Goal: Task Accomplishment & Management: Manage account settings

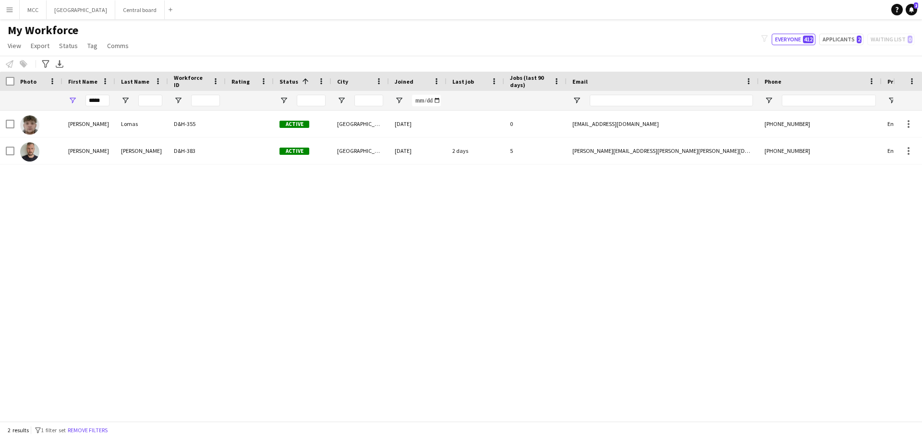
click at [11, 6] on app-icon "Menu" at bounding box center [10, 10] width 8 height 8
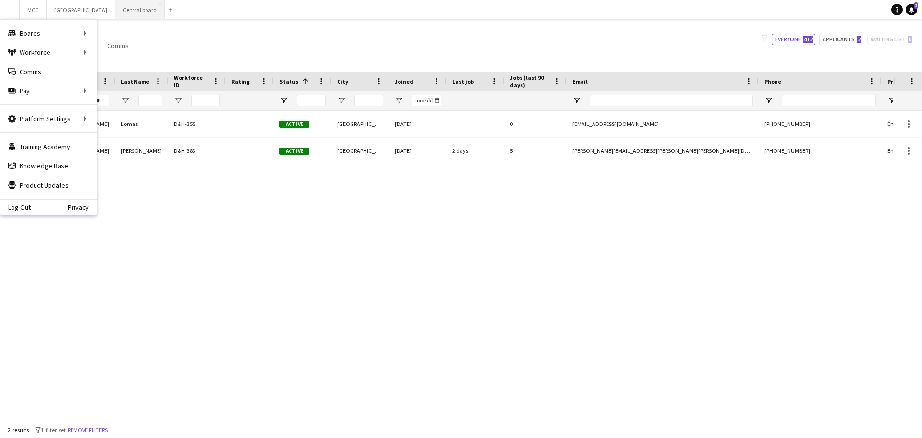
click at [150, 11] on button "Central board Close" at bounding box center [139, 9] width 49 height 19
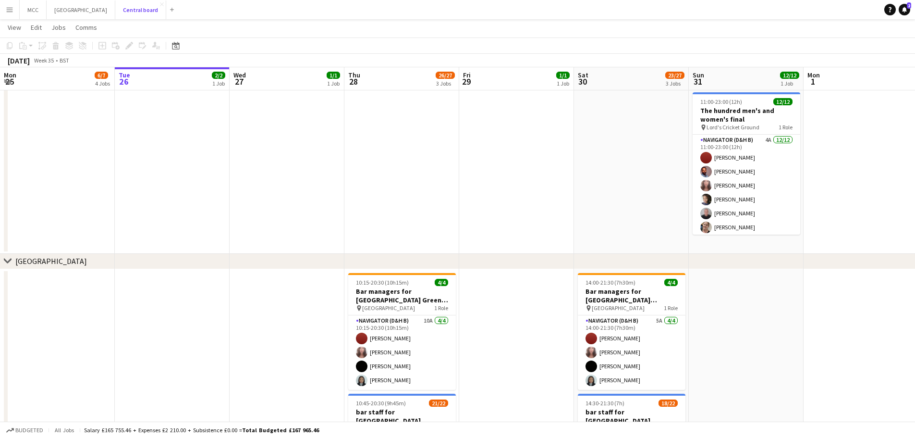
scroll to position [988, 0]
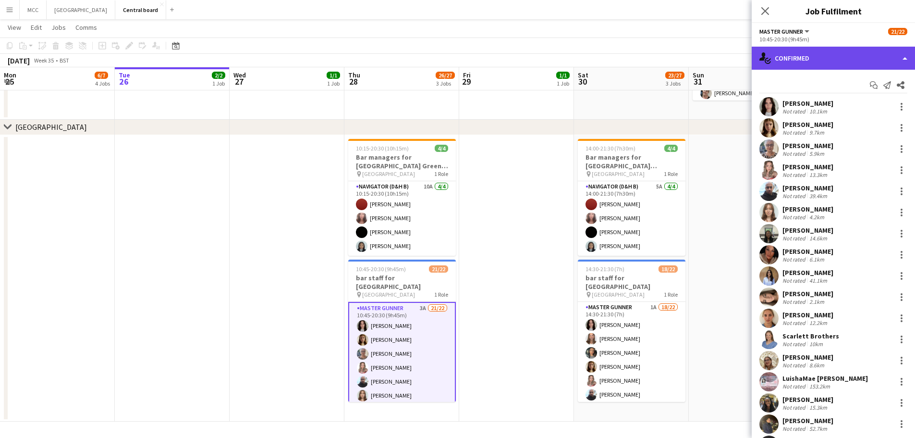
click at [858, 56] on div "single-neutral-actions-check-2 Confirmed" at bounding box center [833, 58] width 163 height 23
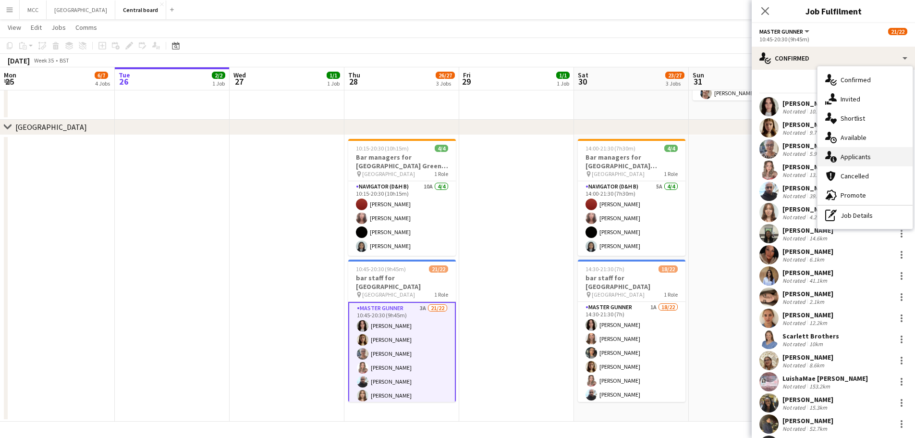
click at [851, 158] on div "single-neutral-actions-information Applicants" at bounding box center [864, 156] width 95 height 19
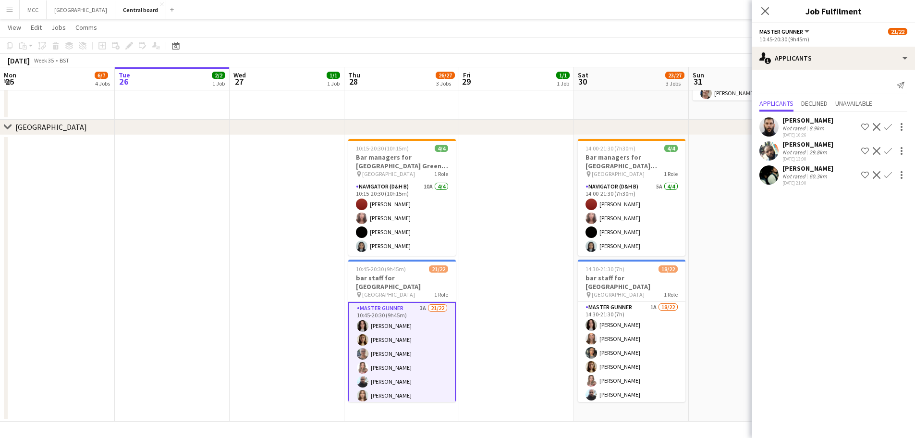
click at [812, 145] on div "[PERSON_NAME]" at bounding box center [807, 144] width 51 height 9
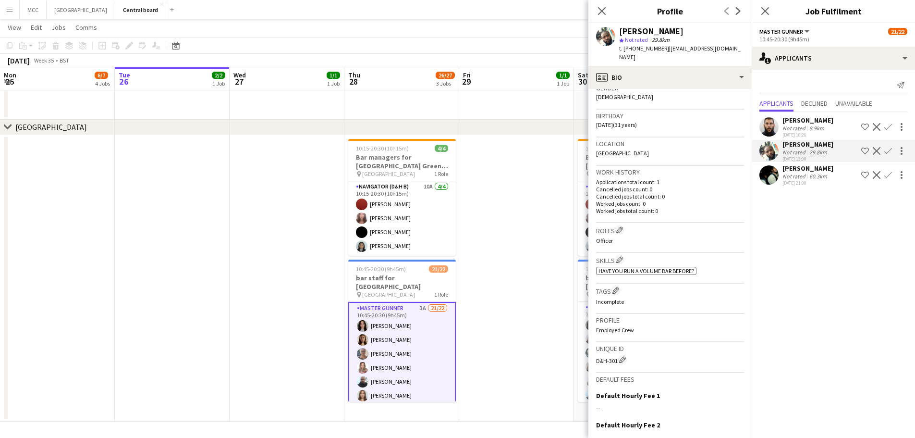
scroll to position [159, 0]
click at [888, 153] on app-icon "Confirm" at bounding box center [888, 151] width 8 height 8
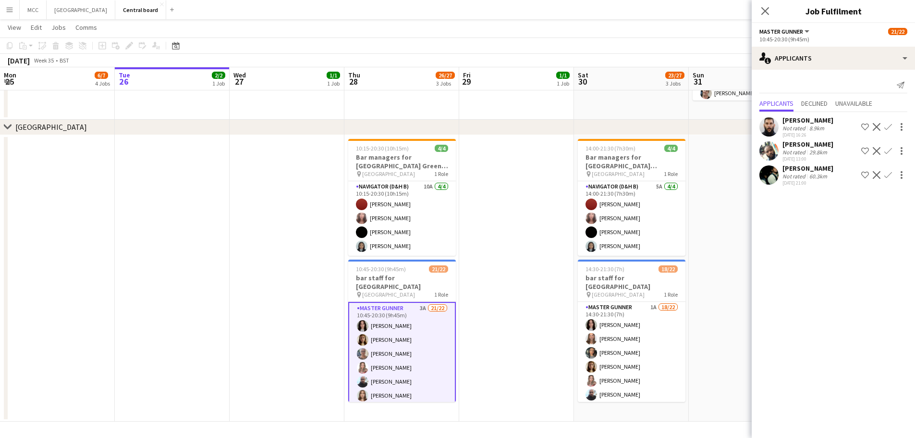
click at [890, 147] on app-icon "Confirm" at bounding box center [888, 151] width 8 height 8
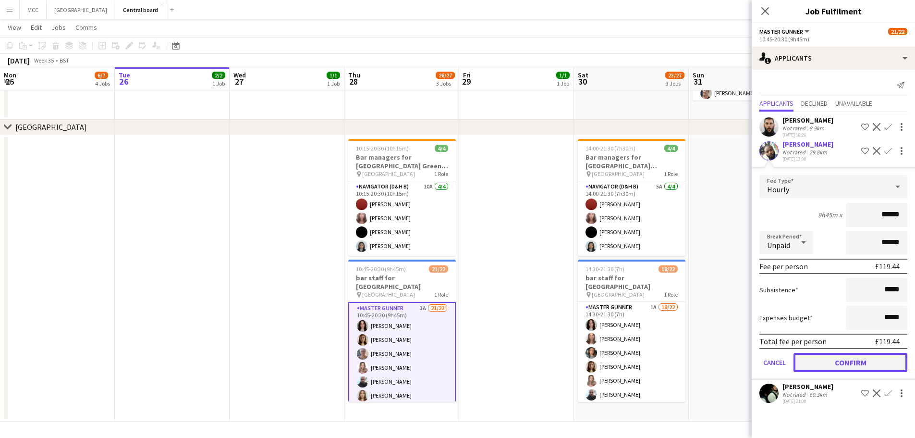
click at [869, 367] on button "Confirm" at bounding box center [850, 362] width 114 height 19
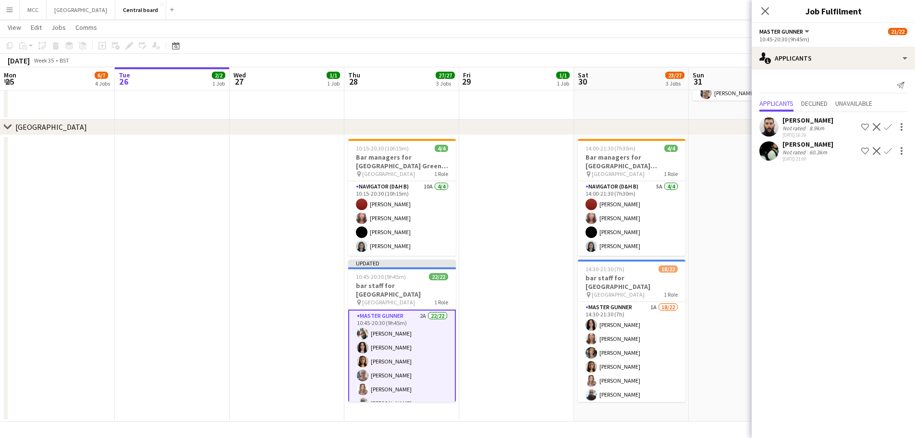
click at [804, 142] on div "[PERSON_NAME]" at bounding box center [807, 144] width 51 height 9
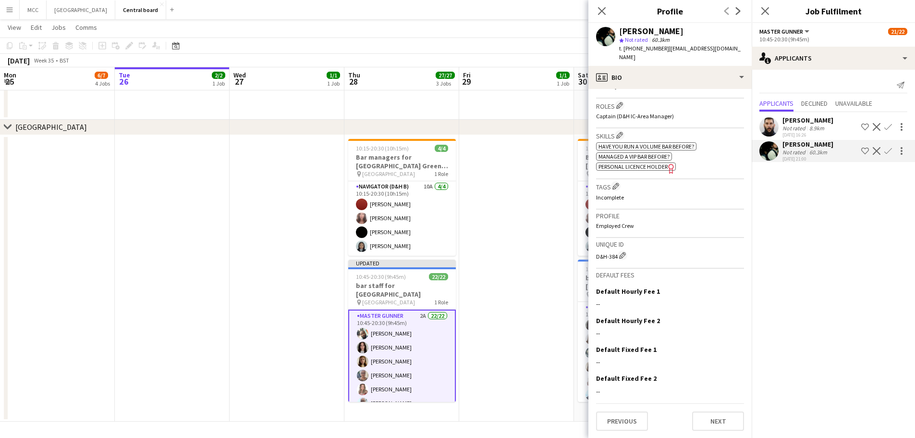
scroll to position [0, 0]
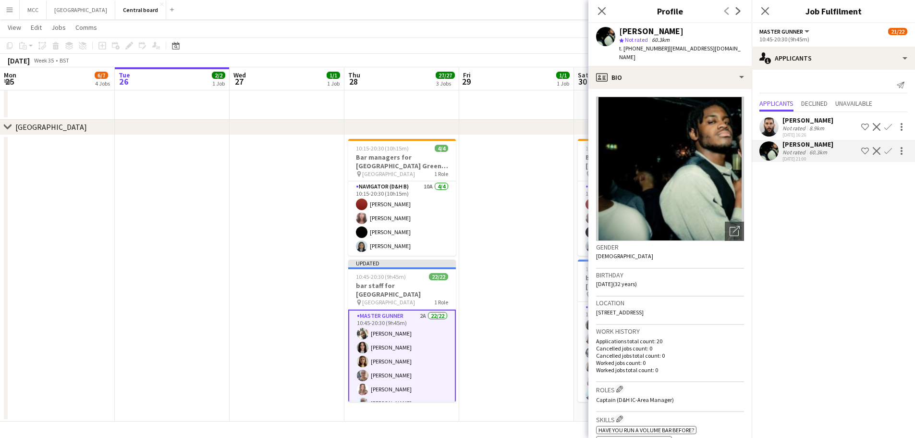
click at [537, 187] on app-date-cell at bounding box center [516, 278] width 115 height 287
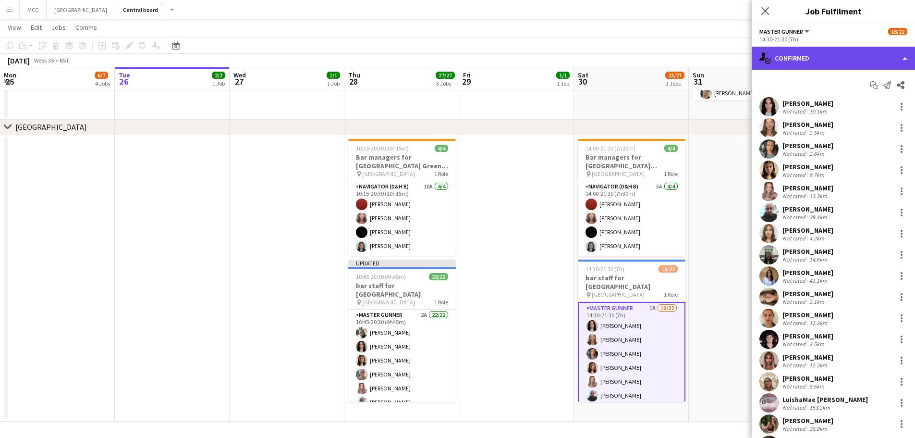
click at [860, 54] on div "single-neutral-actions-check-2 Confirmed" at bounding box center [833, 58] width 163 height 23
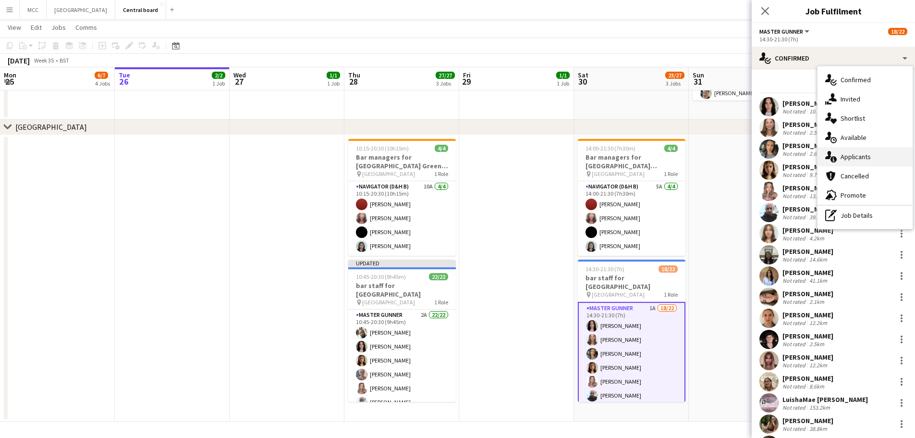
click at [859, 153] on div "single-neutral-actions-information Applicants" at bounding box center [864, 156] width 95 height 19
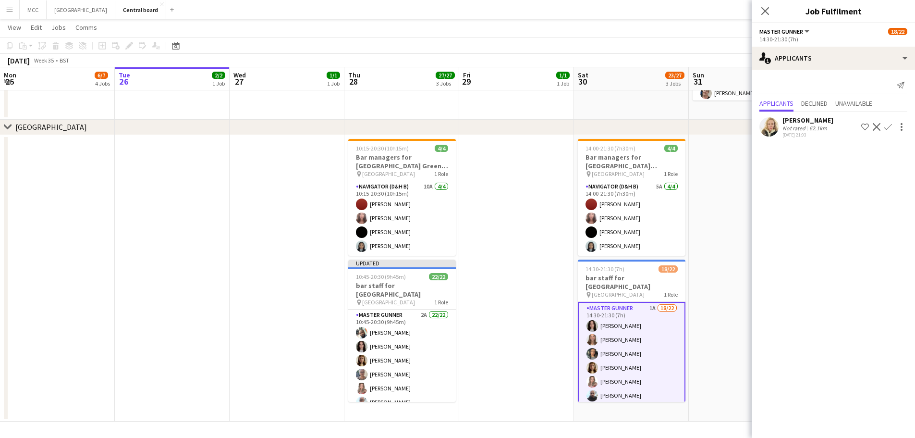
click at [550, 342] on app-date-cell at bounding box center [516, 278] width 115 height 287
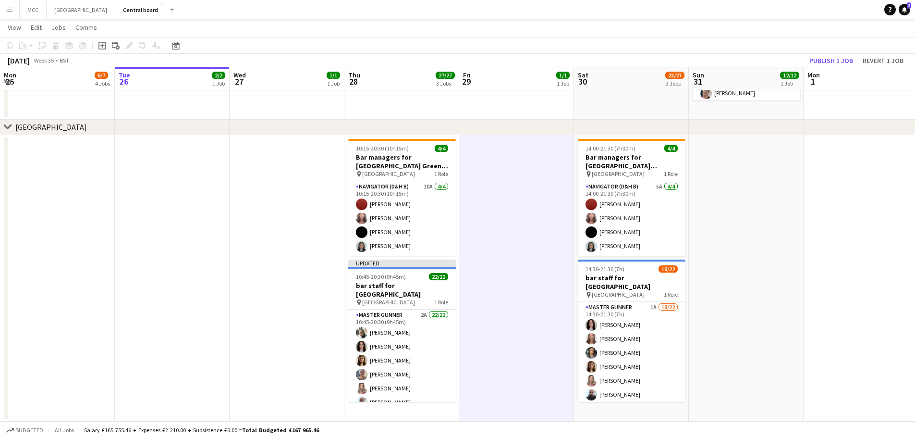
click at [508, 374] on app-date-cell at bounding box center [516, 278] width 115 height 287
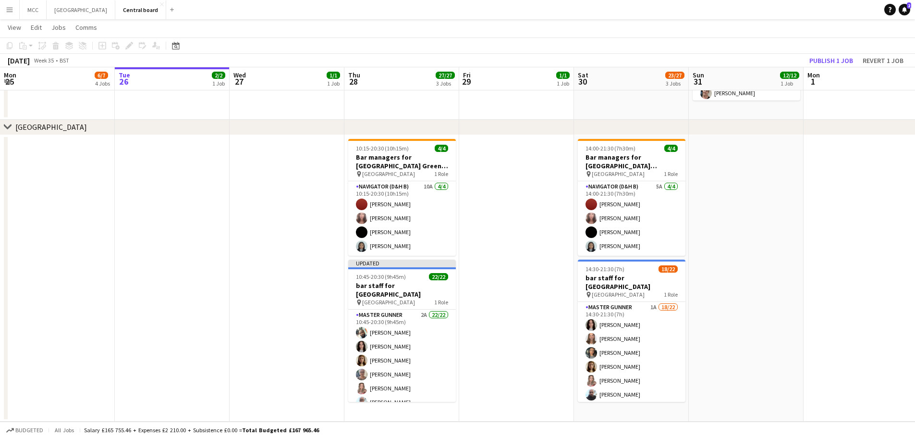
click at [537, 281] on app-date-cell at bounding box center [516, 278] width 115 height 287
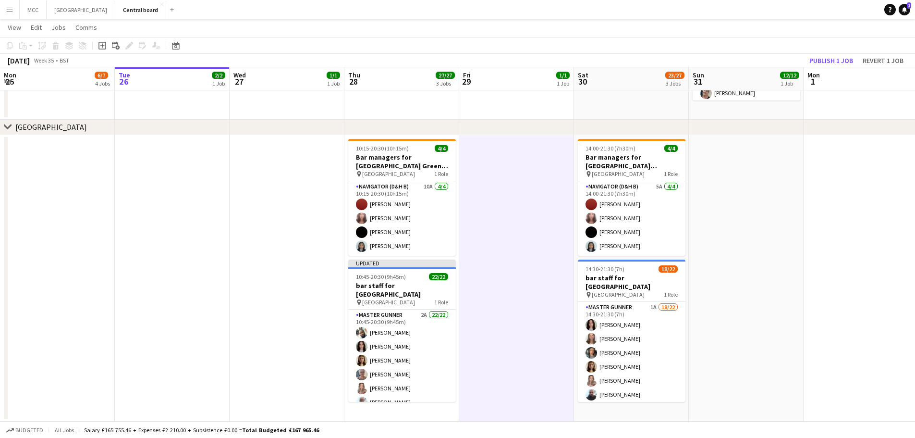
click at [14, 5] on button "Menu" at bounding box center [9, 9] width 19 height 19
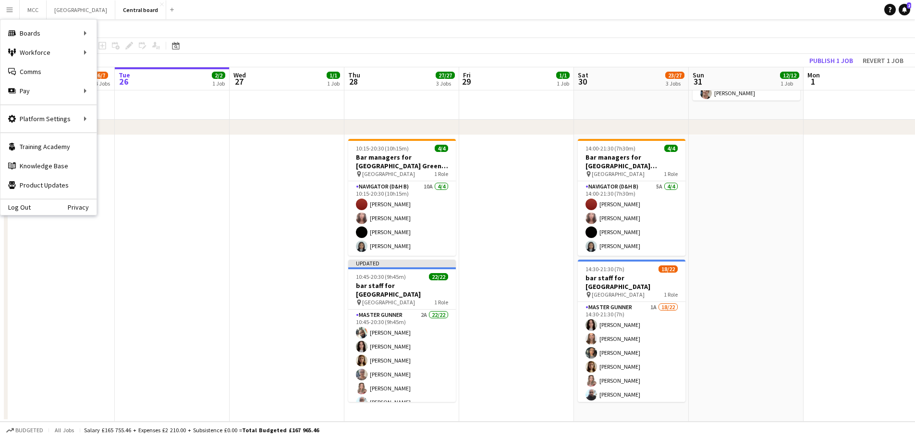
click at [194, 217] on app-date-cell at bounding box center [172, 278] width 115 height 287
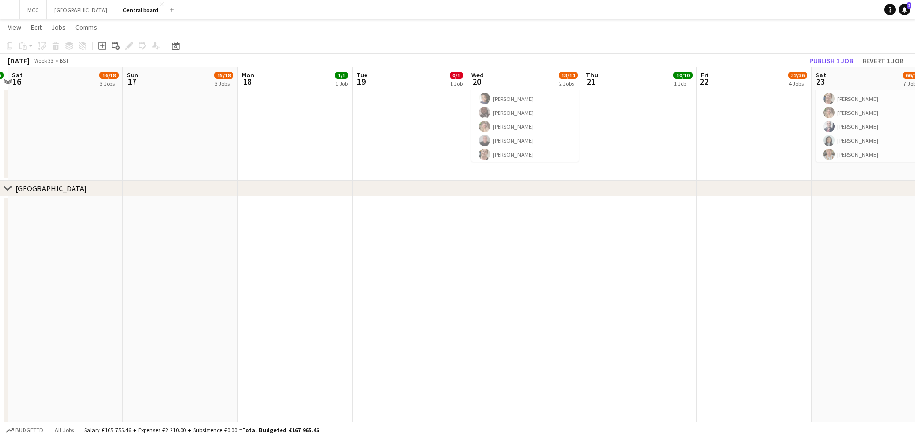
scroll to position [0, 230]
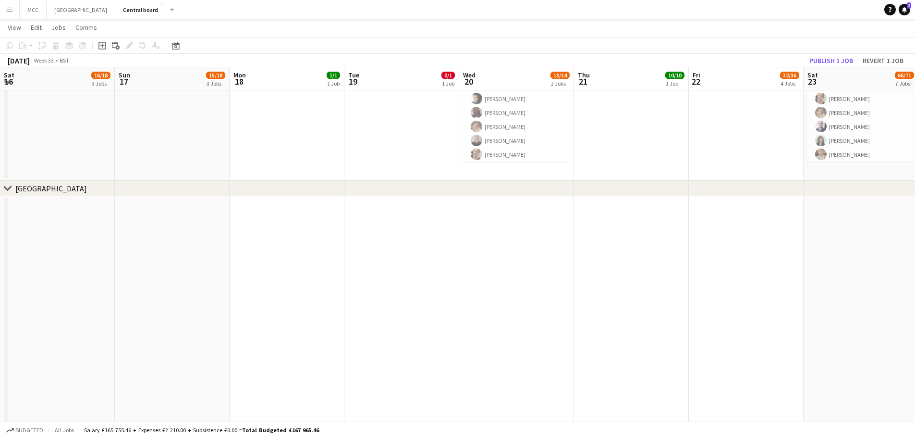
click at [12, 13] on button "Menu" at bounding box center [9, 9] width 19 height 19
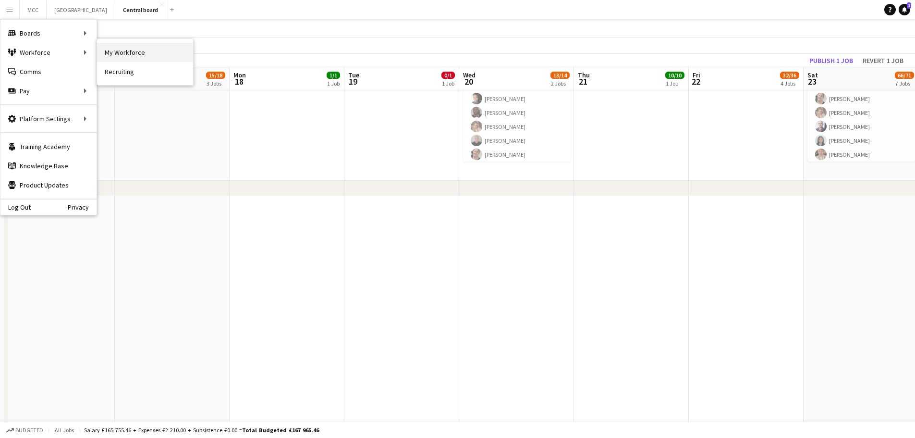
click at [121, 52] on link "My Workforce" at bounding box center [145, 52] width 96 height 19
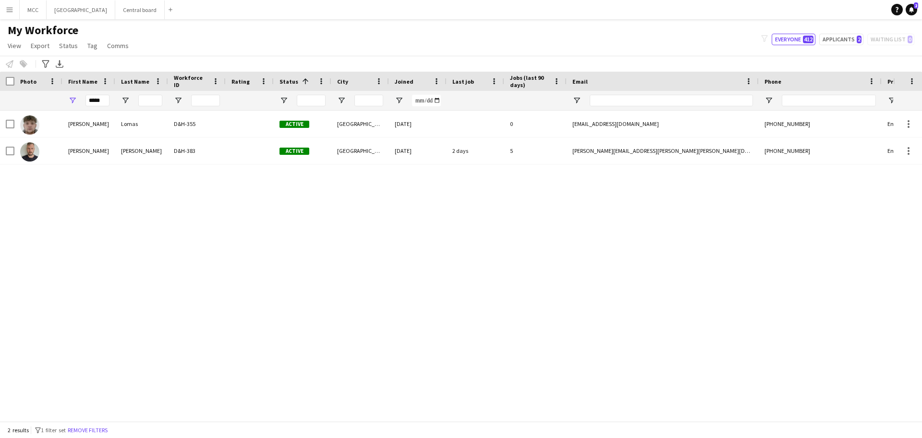
click at [9, 4] on button "Menu" at bounding box center [9, 9] width 19 height 19
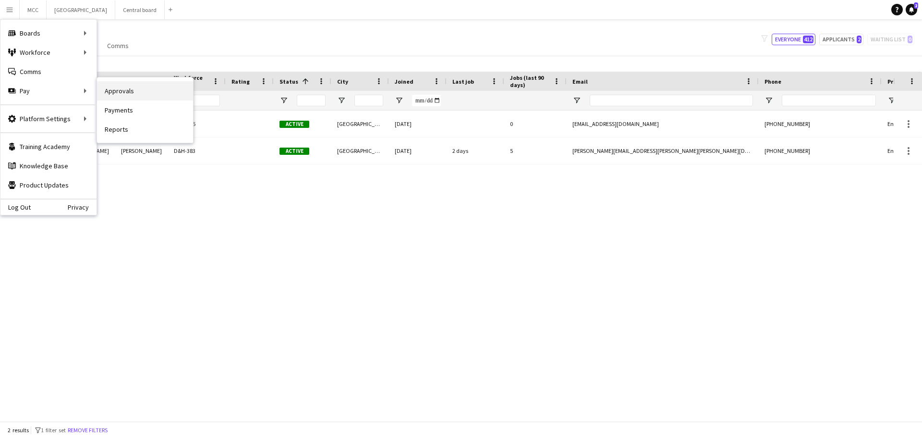
click at [122, 90] on link "Approvals" at bounding box center [145, 90] width 96 height 19
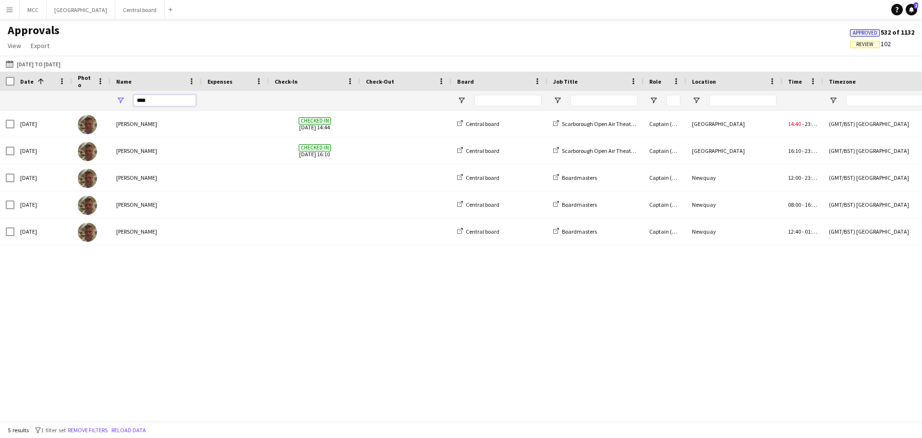
drag, startPoint x: 157, startPoint y: 103, endPoint x: 132, endPoint y: 103, distance: 25.0
click at [132, 103] on div "****" at bounding box center [155, 100] width 91 height 19
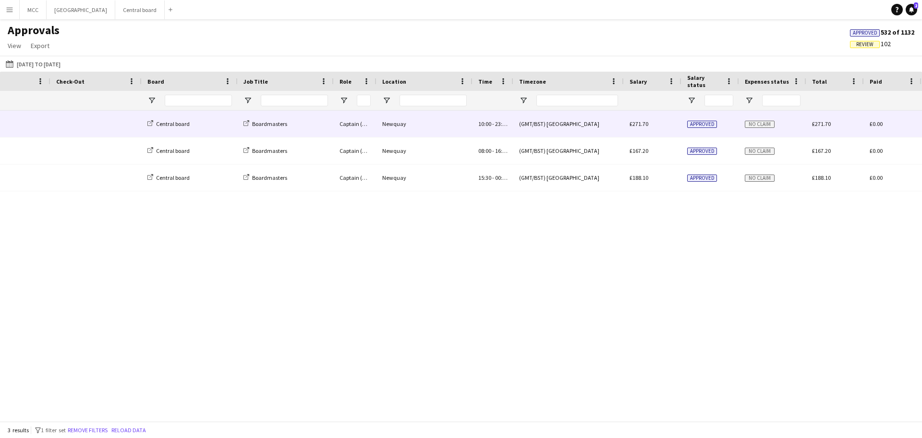
scroll to position [0, 318]
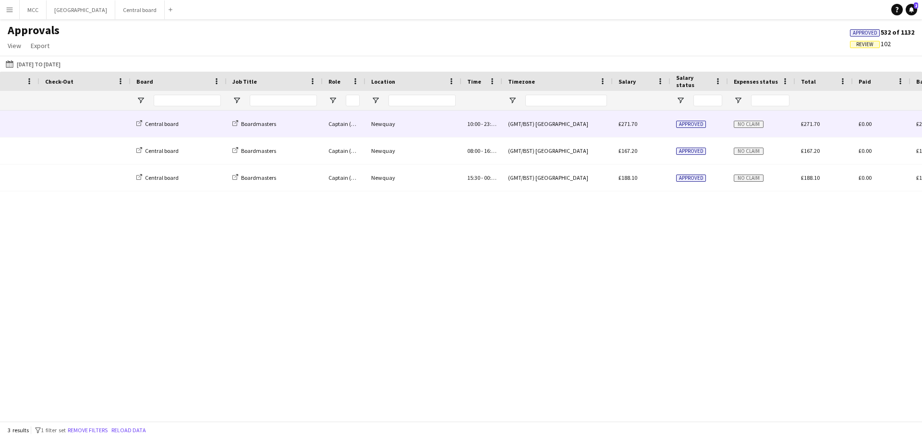
type input "*****"
drag, startPoint x: 475, startPoint y: 125, endPoint x: 500, endPoint y: 81, distance: 51.0
click at [475, 125] on span "10:00" at bounding box center [473, 123] width 13 height 7
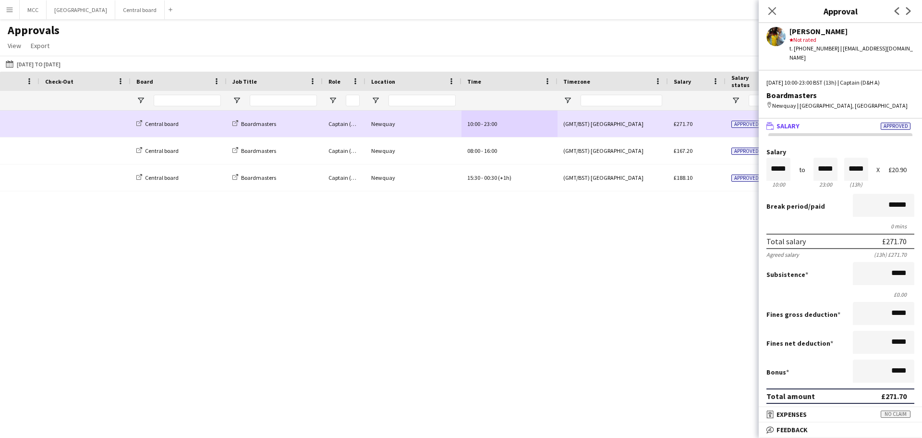
drag, startPoint x: 501, startPoint y: 81, endPoint x: 558, endPoint y: 74, distance: 56.5
click at [558, 74] on div at bounding box center [557, 81] width 4 height 19
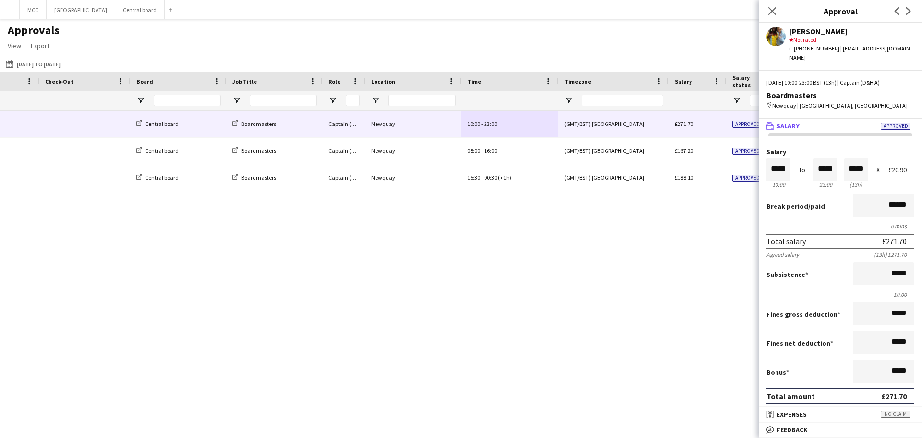
scroll to position [151, 0]
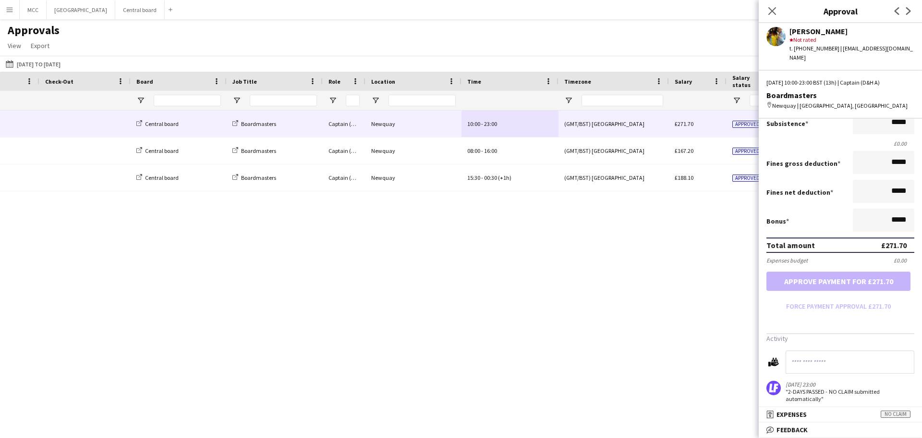
click at [805, 39] on div "star Not rated" at bounding box center [852, 40] width 125 height 9
click at [645, 326] on div "Central board Boardmasters Captain (D&H A) Newquay 10:00 - 23:00 (GMT/BST) [GEO…" at bounding box center [461, 261] width 922 height 303
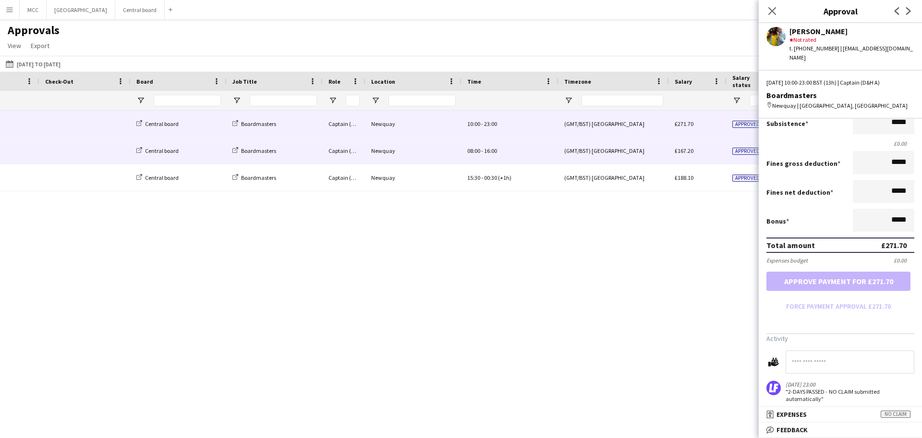
click at [689, 159] on div "£167.20" at bounding box center [698, 150] width 58 height 26
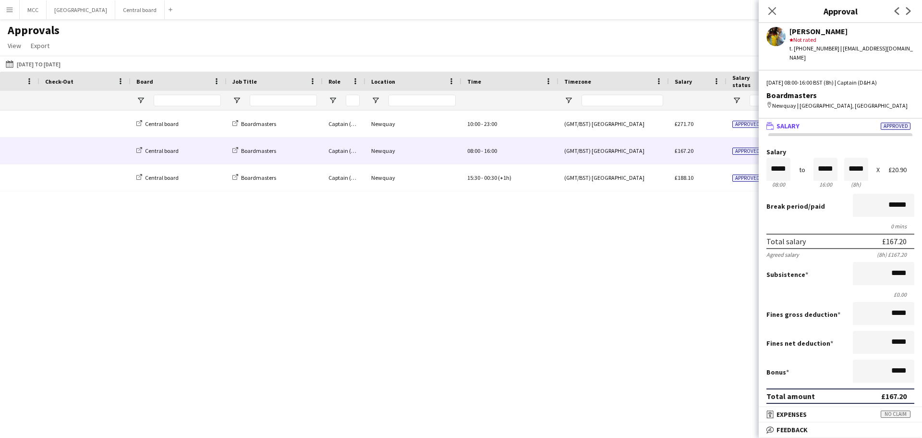
scroll to position [26, 0]
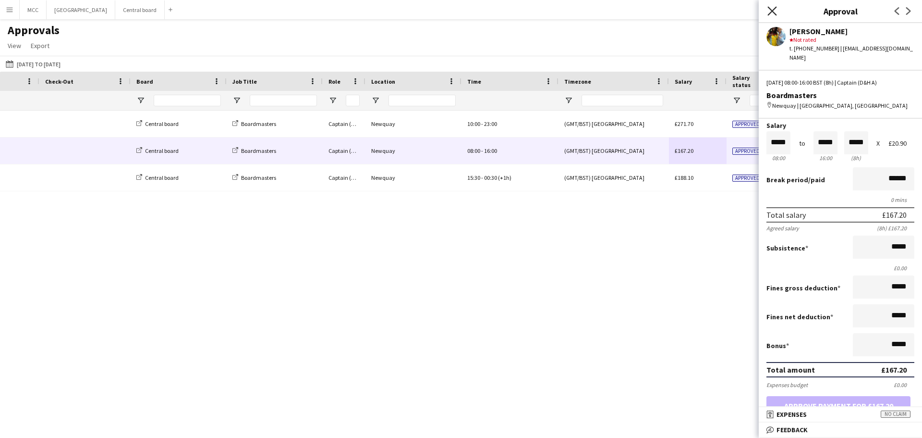
click at [772, 10] on icon "Close pop-in" at bounding box center [772, 10] width 9 height 9
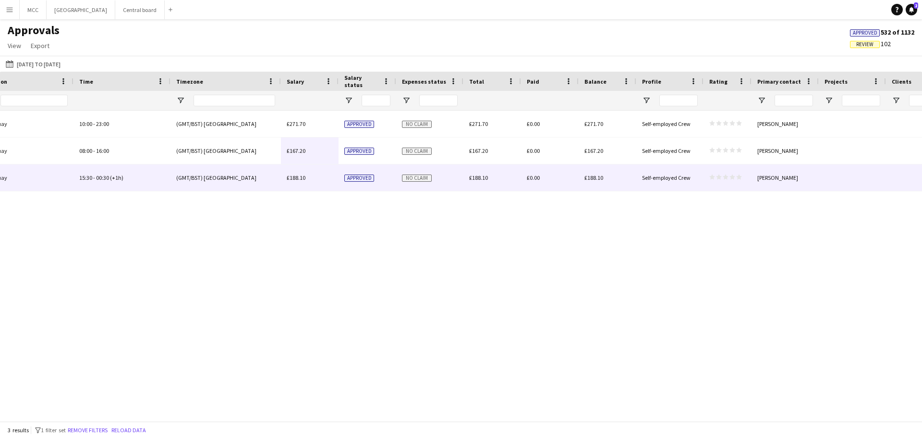
scroll to position [0, 707]
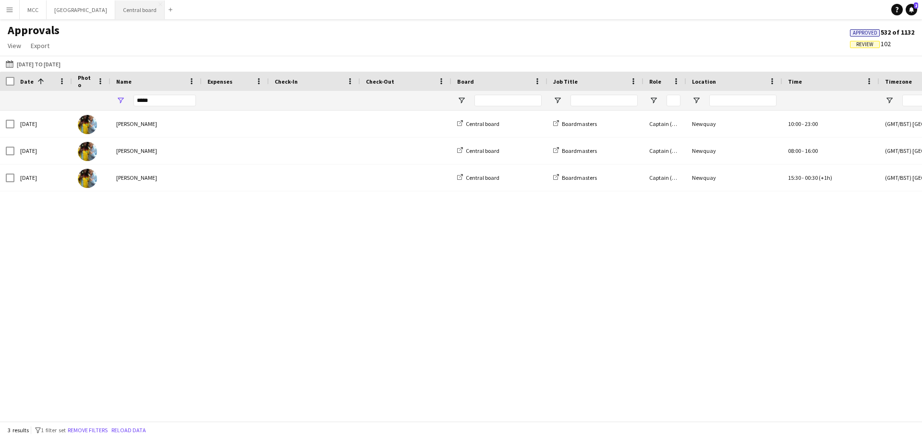
click at [157, 6] on button "Central board Close" at bounding box center [139, 9] width 49 height 19
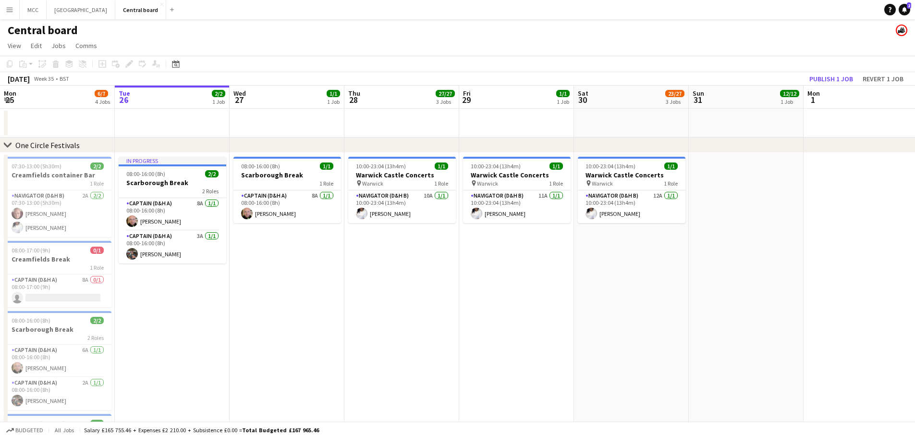
click at [6, 10] on app-icon "Menu" at bounding box center [10, 10] width 8 height 8
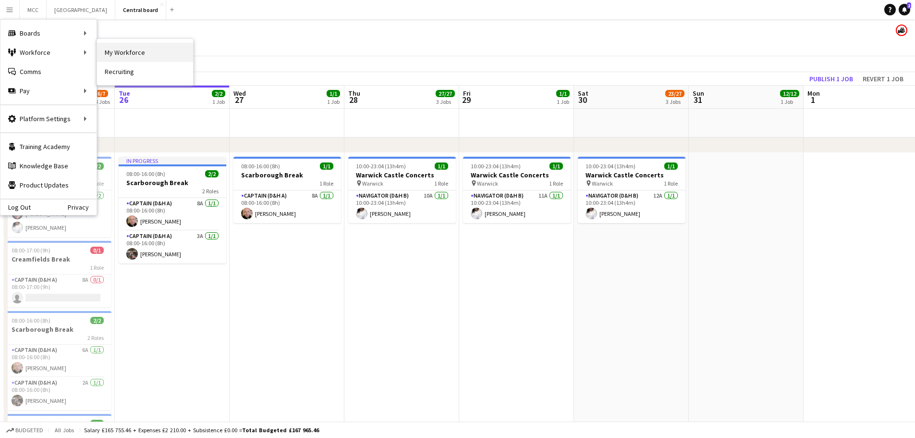
click at [118, 56] on link "My Workforce" at bounding box center [145, 52] width 96 height 19
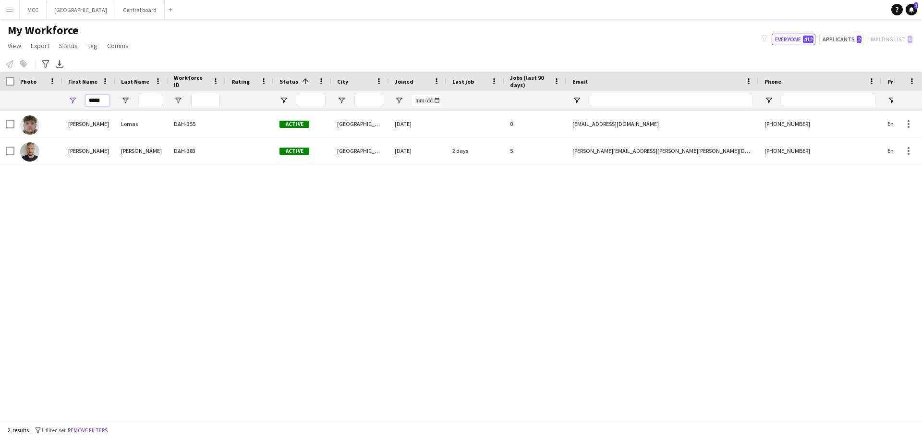
drag, startPoint x: 108, startPoint y: 97, endPoint x: 68, endPoint y: 107, distance: 41.0
click at [68, 107] on div "*****" at bounding box center [88, 100] width 53 height 19
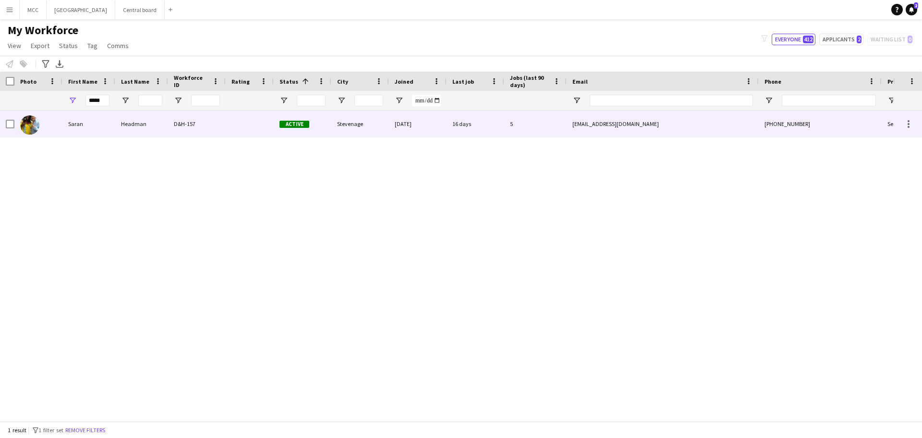
click at [156, 123] on div "Headman" at bounding box center [141, 123] width 53 height 26
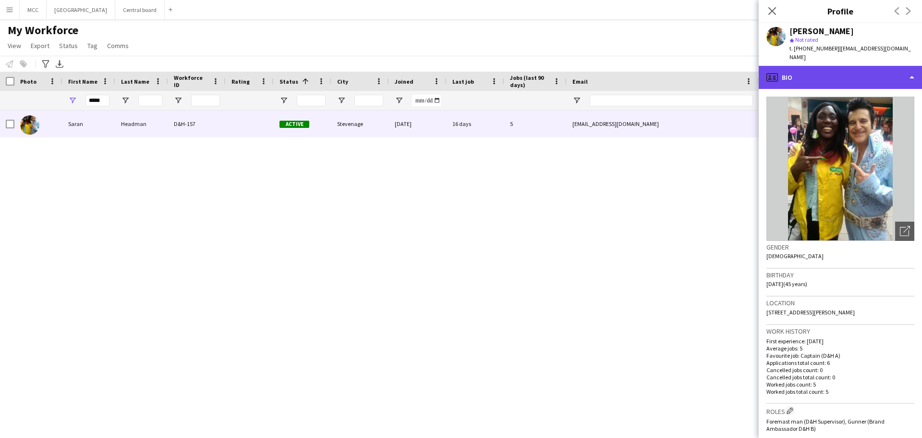
click at [911, 68] on div "profile Bio" at bounding box center [840, 77] width 163 height 23
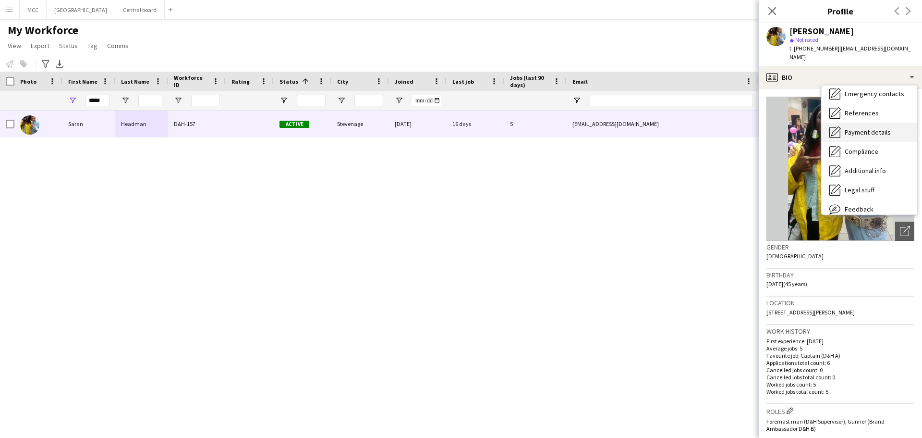
click at [876, 128] on span "Payment details" at bounding box center [868, 132] width 46 height 9
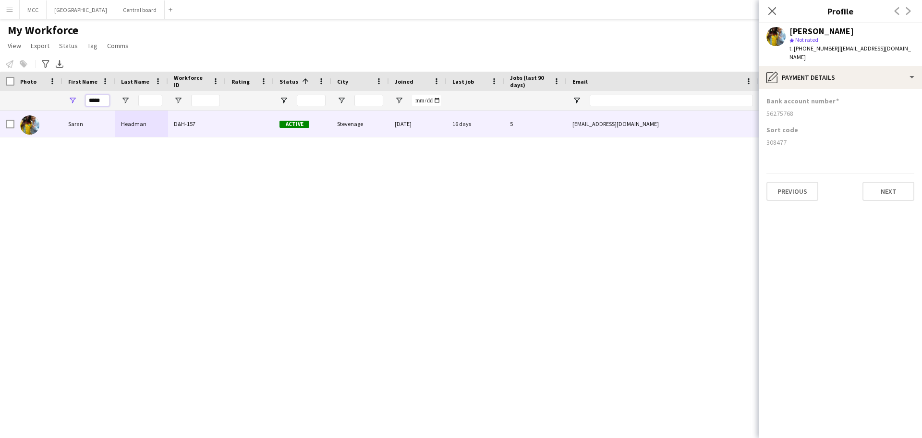
click at [98, 100] on input "*****" at bounding box center [97, 101] width 24 height 12
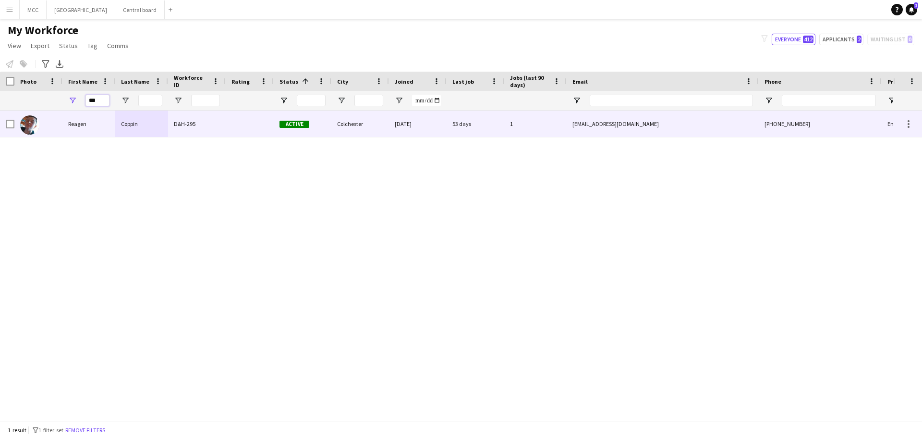
type input "***"
click at [142, 122] on div "Coppin" at bounding box center [141, 123] width 53 height 26
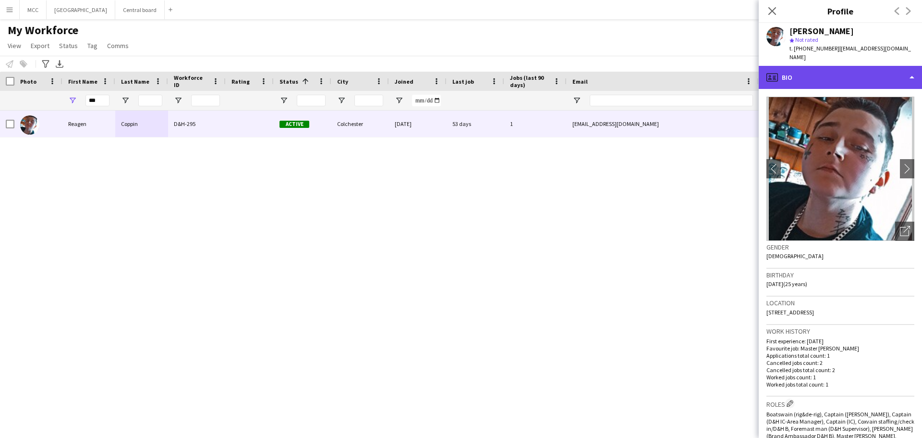
click at [917, 66] on div "profile Bio" at bounding box center [840, 77] width 163 height 23
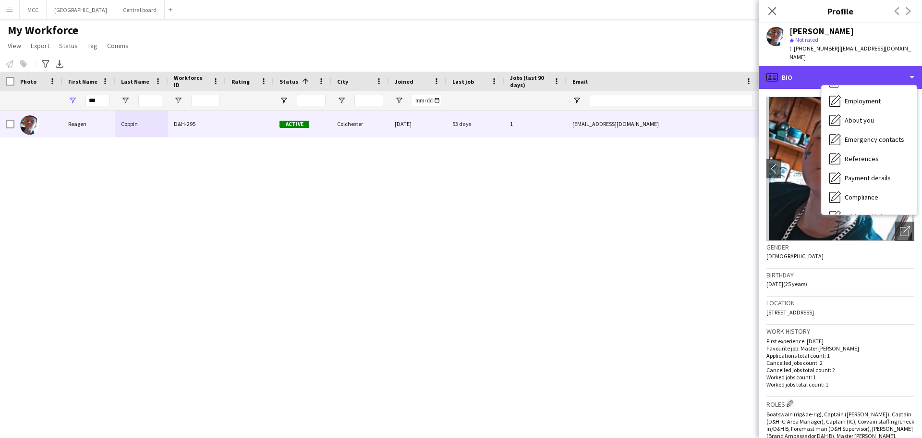
scroll to position [36, 0]
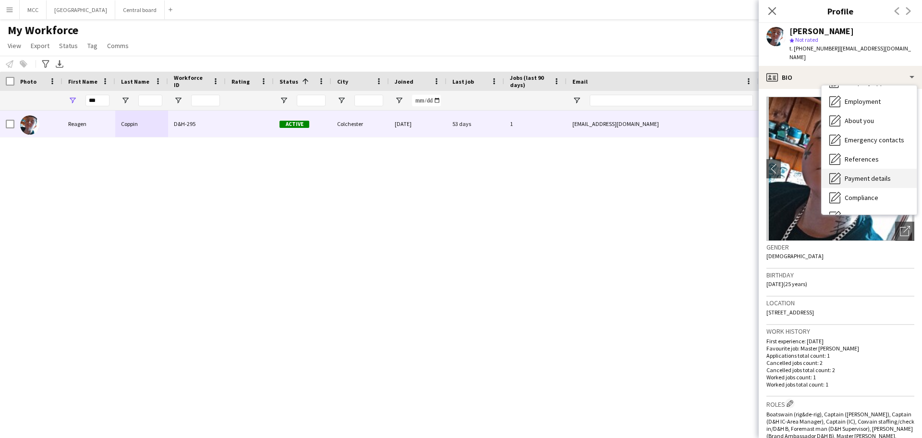
click at [870, 174] on span "Payment details" at bounding box center [868, 178] width 46 height 9
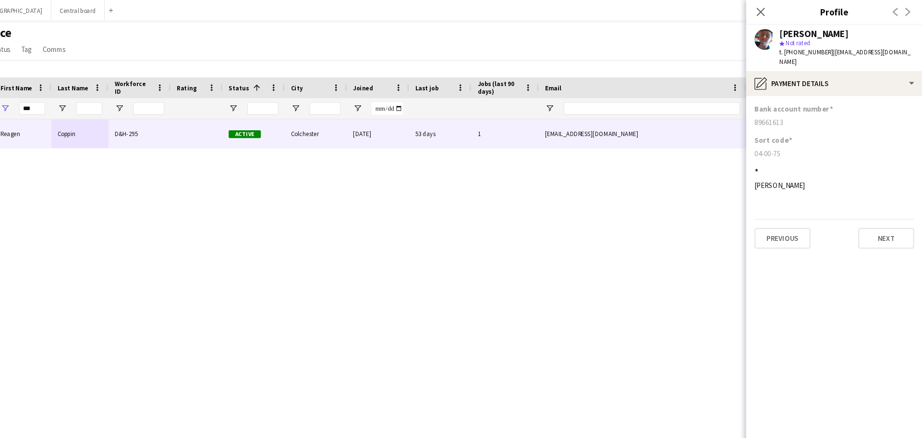
click at [464, 171] on div "[PERSON_NAME] D&H-295 Active Colchester [DATE] 53 days 1 [EMAIL_ADDRESS][DOMAIN…" at bounding box center [446, 261] width 893 height 303
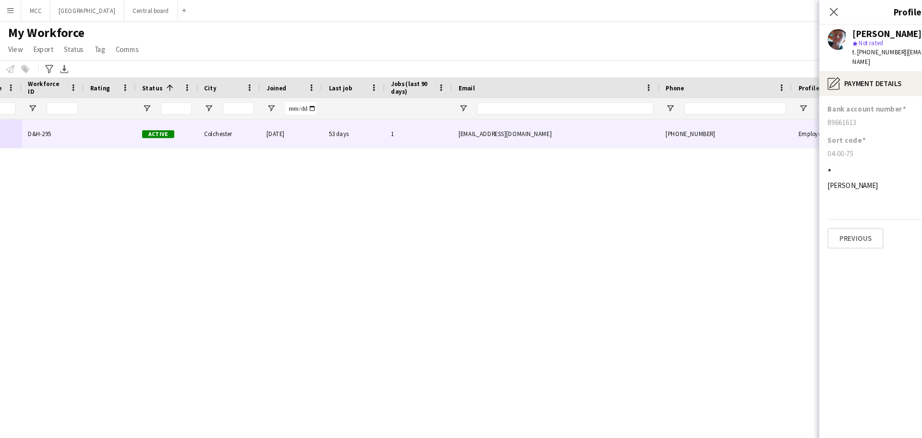
scroll to position [0, 147]
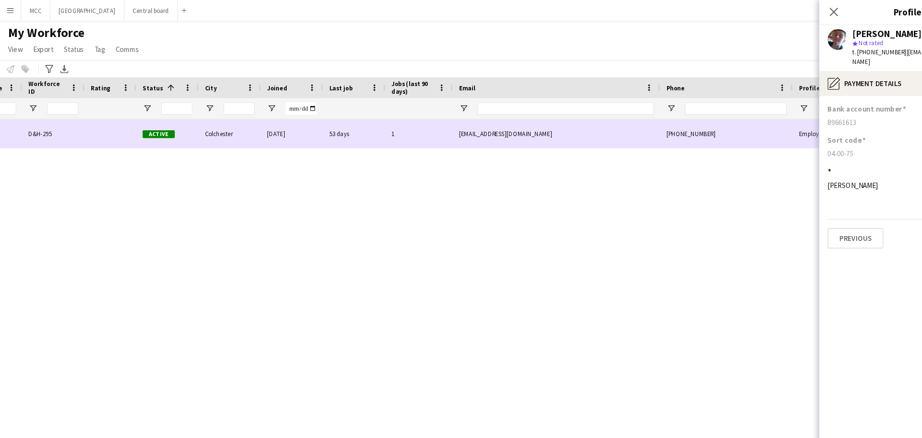
click at [277, 127] on div "[DATE]" at bounding box center [271, 123] width 58 height 26
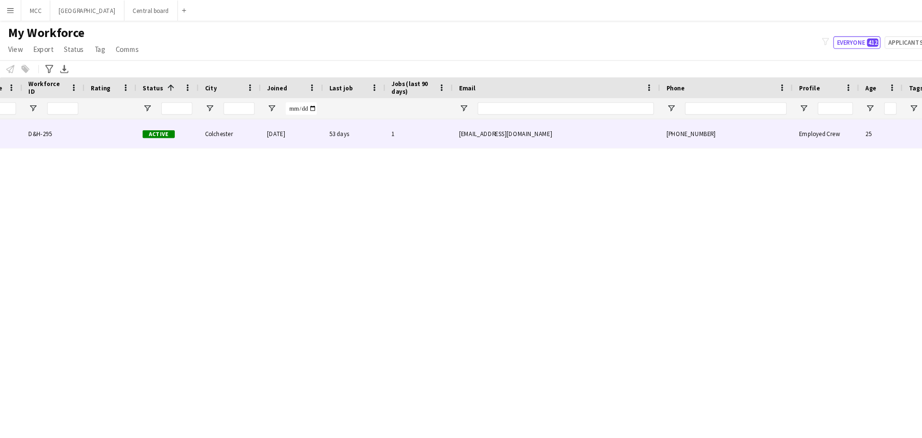
click at [375, 125] on div "1" at bounding box center [388, 123] width 62 height 26
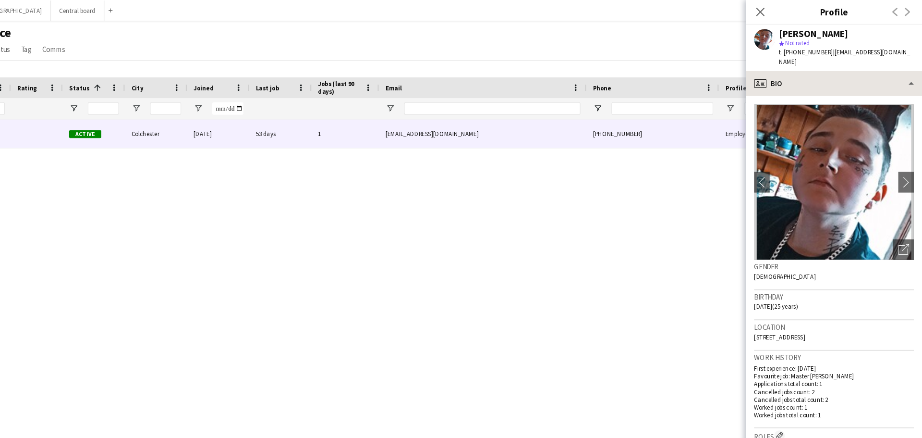
scroll to position [0, 0]
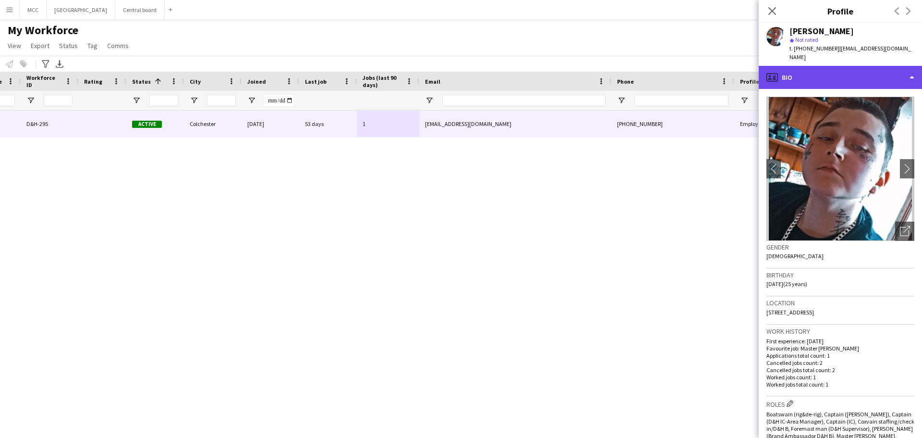
click at [910, 74] on div "profile Bio" at bounding box center [840, 77] width 163 height 23
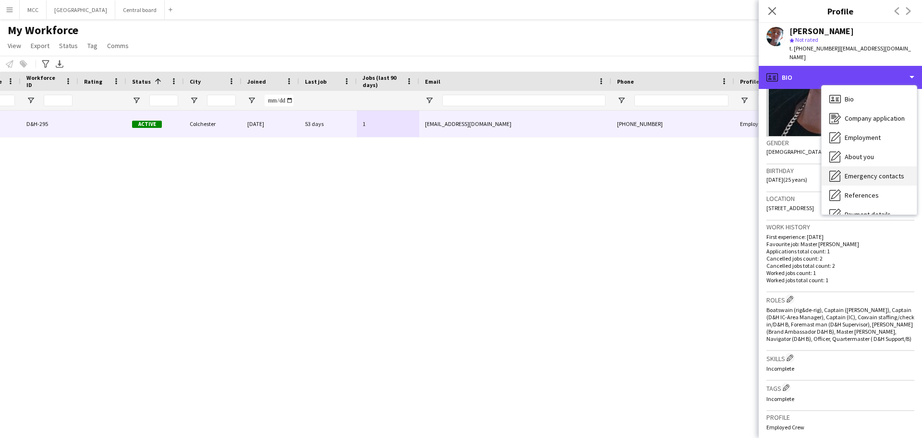
scroll to position [110, 0]
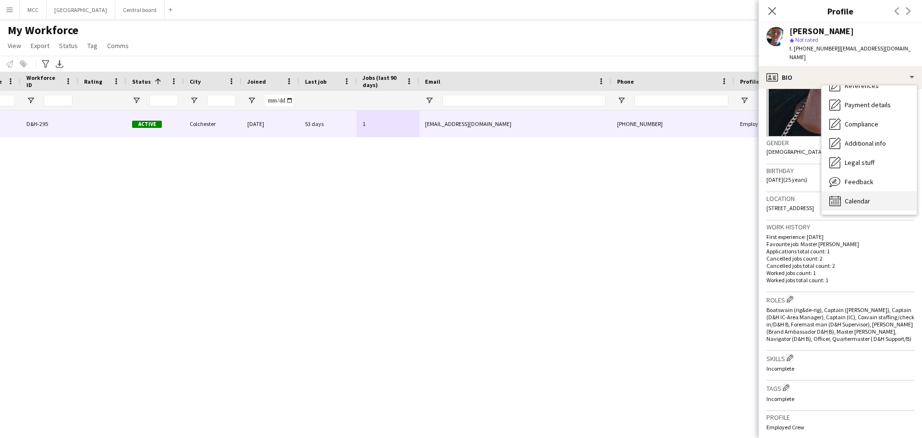
click at [867, 196] on span "Calendar" at bounding box center [857, 200] width 25 height 9
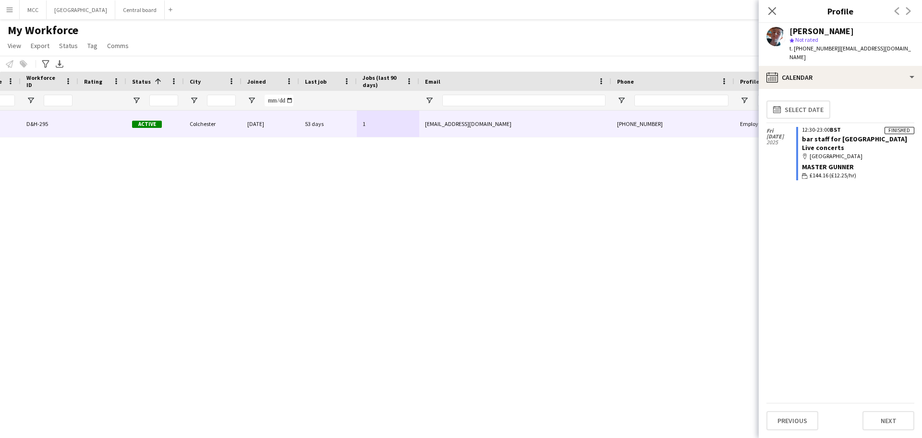
drag, startPoint x: 895, startPoint y: 49, endPoint x: 903, endPoint y: 48, distance: 8.2
click at [857, 52] on div "[PERSON_NAME] star Not rated t. [PHONE_NUMBER] | [EMAIL_ADDRESS][DOMAIN_NAME]" at bounding box center [840, 44] width 163 height 43
click at [886, 49] on span "| [EMAIL_ADDRESS][DOMAIN_NAME]" at bounding box center [851, 53] width 122 height 16
drag, startPoint x: 894, startPoint y: 49, endPoint x: 837, endPoint y: 54, distance: 57.4
click at [837, 54] on div "[PERSON_NAME] star Not rated t. [PHONE_NUMBER] | [EMAIL_ADDRESS][DOMAIN_NAME]" at bounding box center [840, 44] width 163 height 43
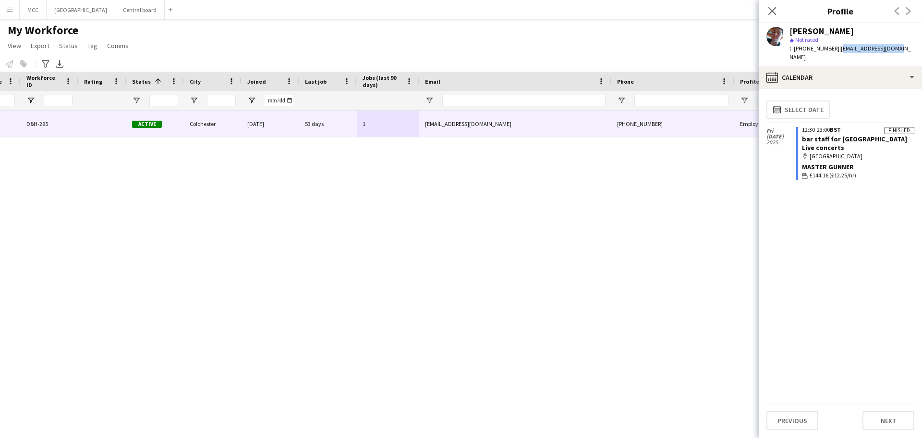
copy span "[EMAIL_ADDRESS][DOMAIN_NAME]"
click at [610, 215] on div "[PERSON_NAME] D&H-295 Active Colchester [DATE] 53 days 1 [EMAIL_ADDRESS][DOMAIN…" at bounding box center [446, 261] width 893 height 303
click at [553, 295] on div "[PERSON_NAME] D&H-295 Active Colchester [DATE] 53 days 1 [EMAIL_ADDRESS][DOMAIN…" at bounding box center [446, 261] width 893 height 303
click at [678, 164] on div "[PERSON_NAME] D&H-295 Active Colchester [DATE] 53 days 1 [EMAIL_ADDRESS][DOMAIN…" at bounding box center [446, 261] width 893 height 303
click at [771, 7] on icon "Close pop-in" at bounding box center [772, 10] width 9 height 9
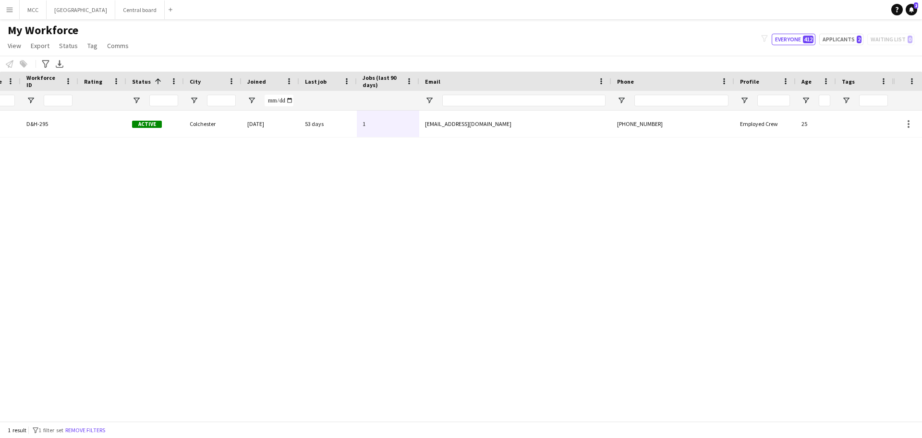
click at [713, 290] on div "[PERSON_NAME] D&H-295 Active Colchester [DATE] 53 days 1 [EMAIL_ADDRESS][DOMAIN…" at bounding box center [446, 261] width 893 height 303
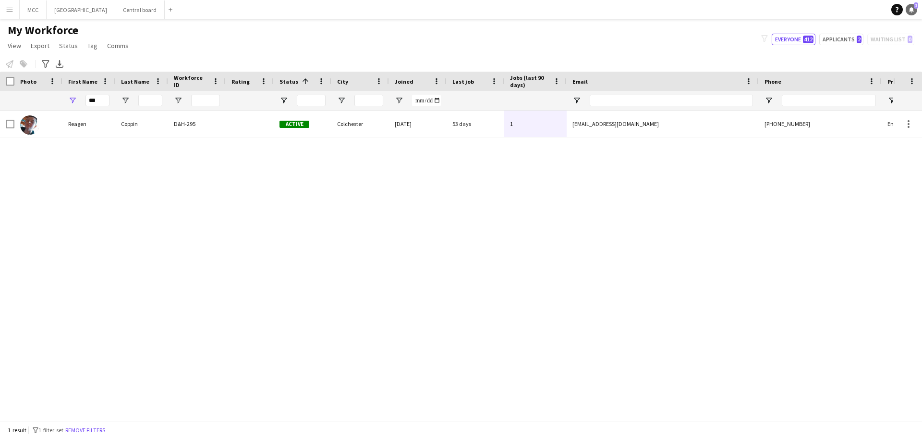
click at [912, 7] on icon "Notifications" at bounding box center [912, 10] width 6 height 6
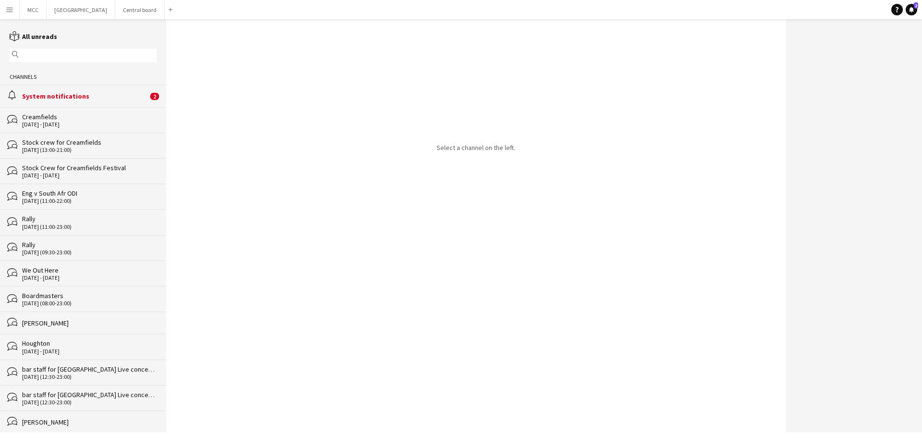
click at [103, 95] on div "System notifications" at bounding box center [85, 96] width 126 height 9
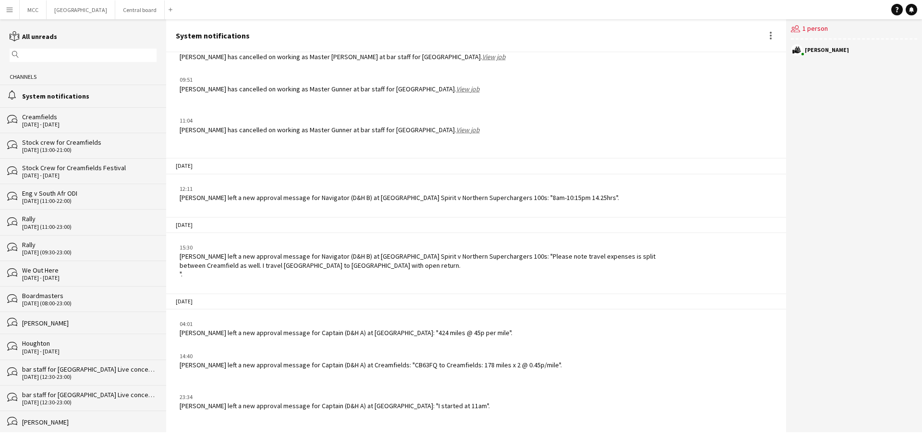
scroll to position [2863, 0]
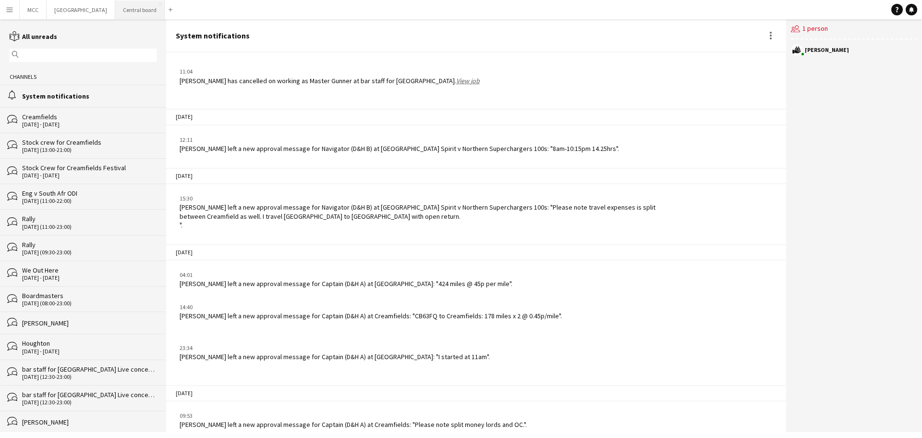
click at [147, 11] on button "Central board Close" at bounding box center [139, 9] width 49 height 19
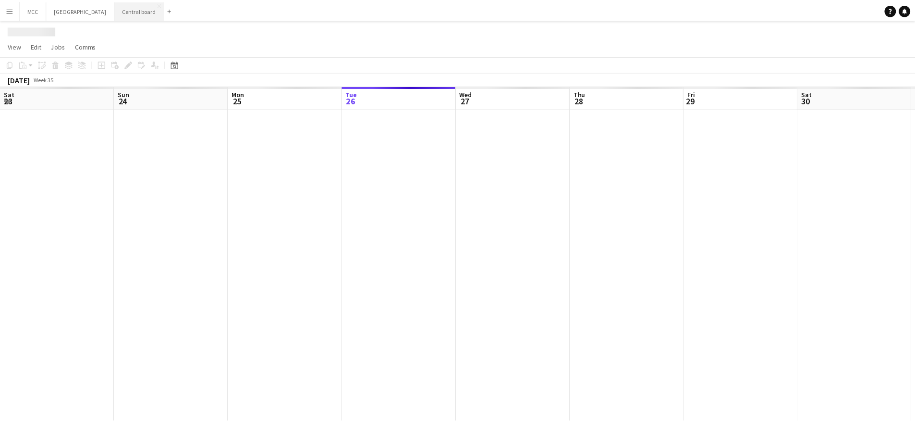
scroll to position [0, 230]
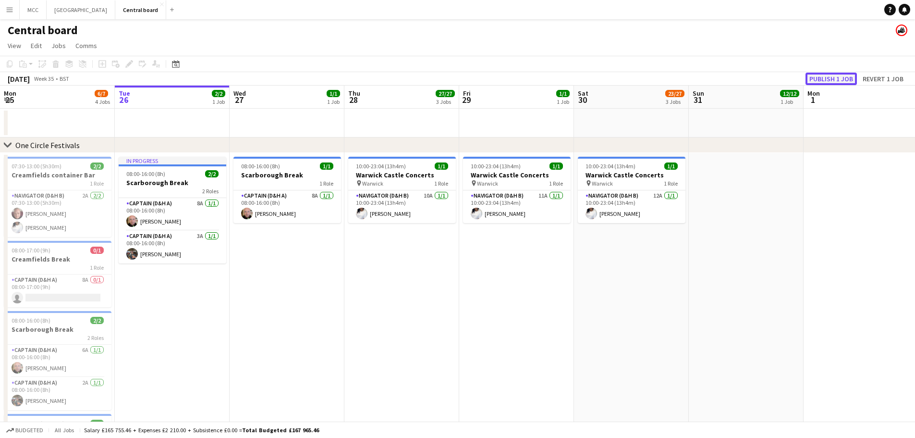
click at [832, 77] on button "Publish 1 job" at bounding box center [830, 79] width 51 height 12
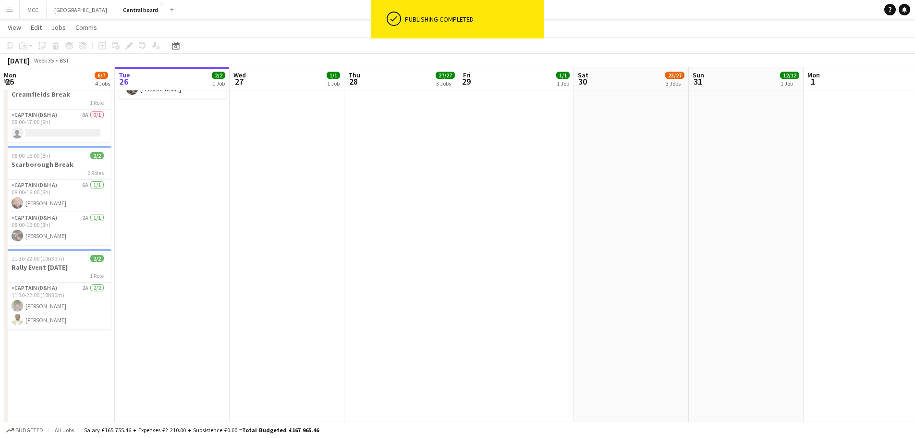
scroll to position [0, 0]
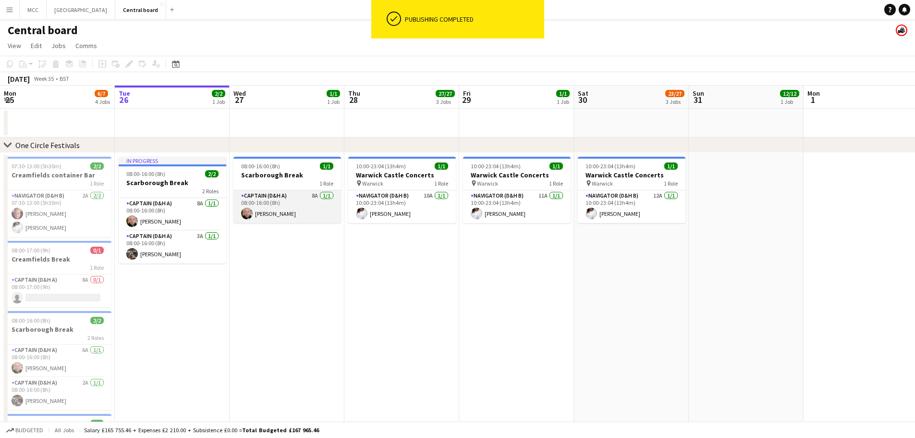
click at [275, 210] on app-card-role "Captain (D&H A) 8A [DATE] 08:00-16:00 (8h) [PERSON_NAME]" at bounding box center [287, 206] width 108 height 33
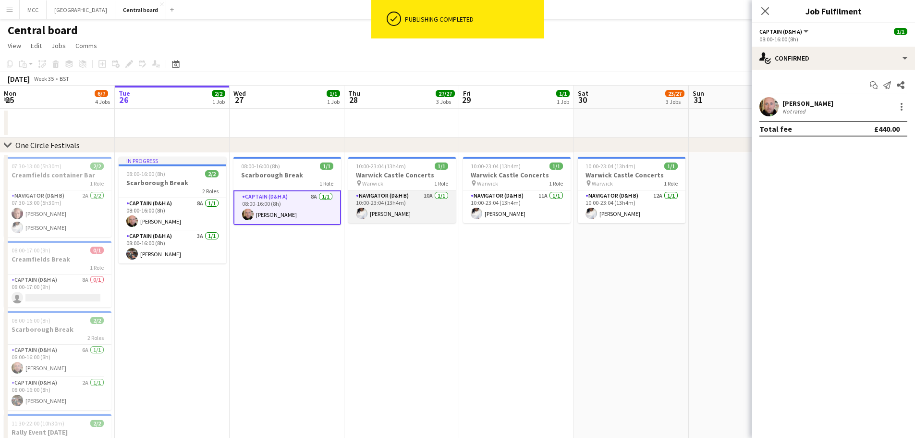
click at [400, 203] on app-card-role "Navigator (D&H B) 10A [DATE] 10:00-23:04 (13h4m) [PERSON_NAME]" at bounding box center [402, 206] width 108 height 33
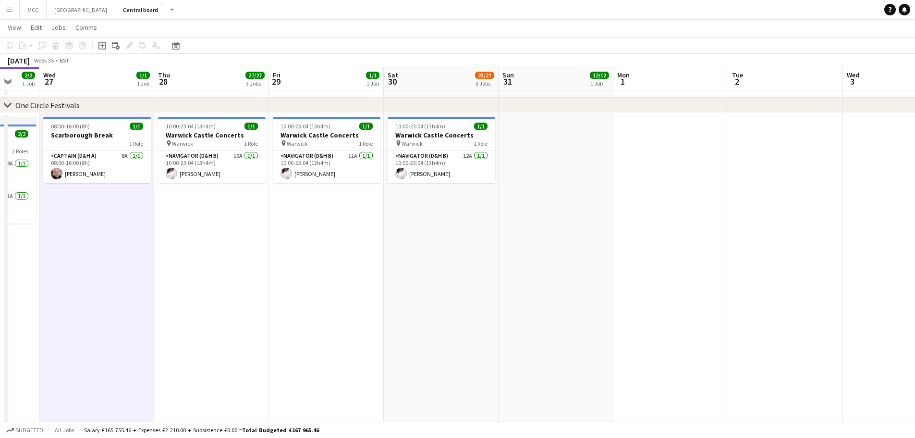
scroll to position [0, 305]
click at [209, 131] on h3 "Warwick Castle Concerts" at bounding box center [213, 135] width 108 height 9
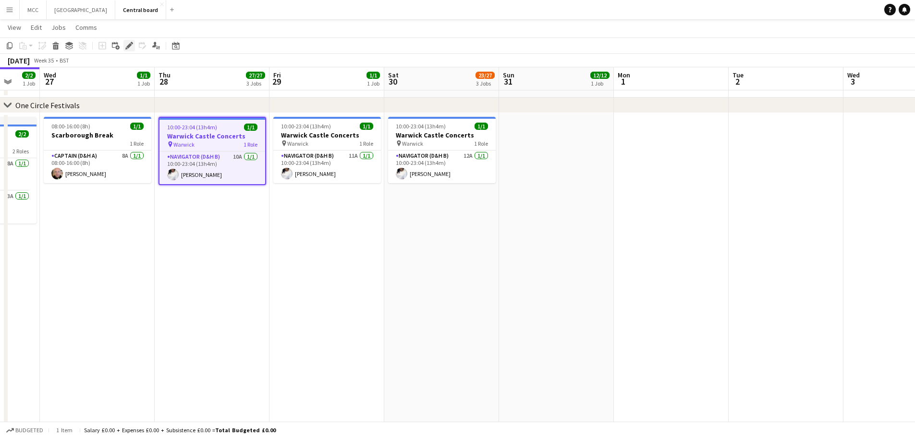
drag, startPoint x: 135, startPoint y: 49, endPoint x: 132, endPoint y: 44, distance: 5.9
click at [132, 44] on div "Add job Add linked Job Edit Edit linked Job Applicants" at bounding box center [124, 46] width 73 height 12
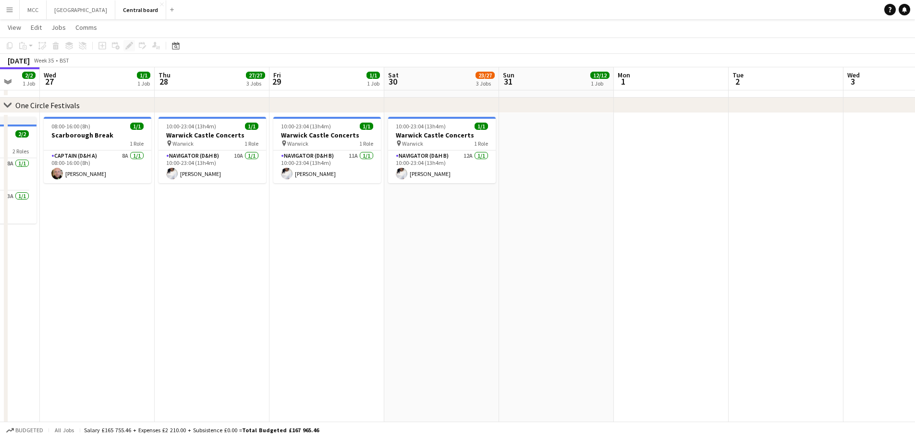
click at [132, 44] on div "Add job Add linked Job Edit Edit linked Job Applicants" at bounding box center [124, 46] width 73 height 12
click at [211, 130] on app-job-card "10:00-23:04 (13h4m) 1/1 Warwick Castle Concerts pin Warwick 1 Role Navigator (D…" at bounding box center [213, 150] width 108 height 66
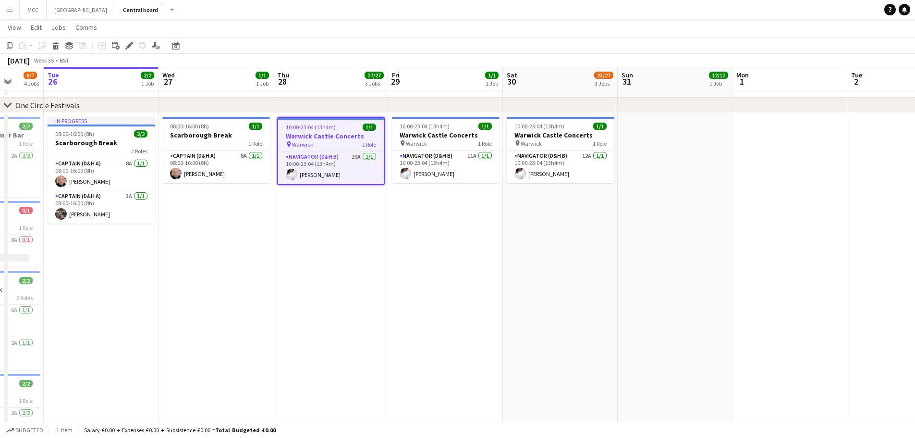
scroll to position [0, 302]
click at [130, 43] on icon "Edit" at bounding box center [129, 46] width 8 height 8
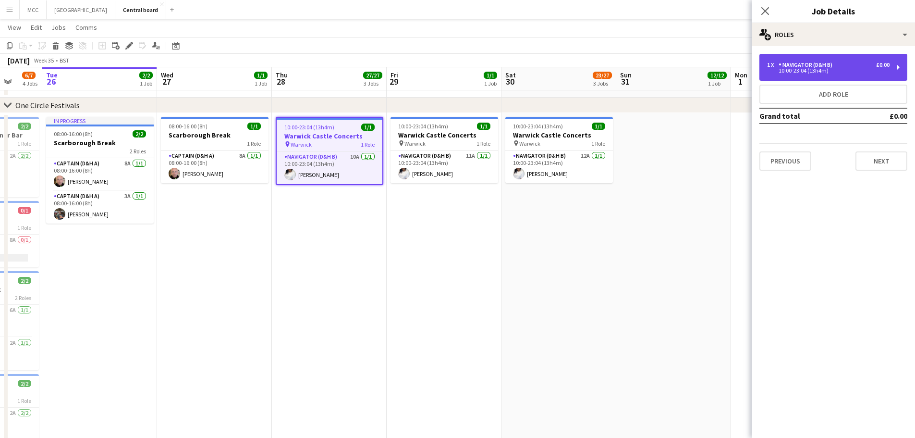
click at [882, 67] on div "£0.00" at bounding box center [882, 64] width 13 height 7
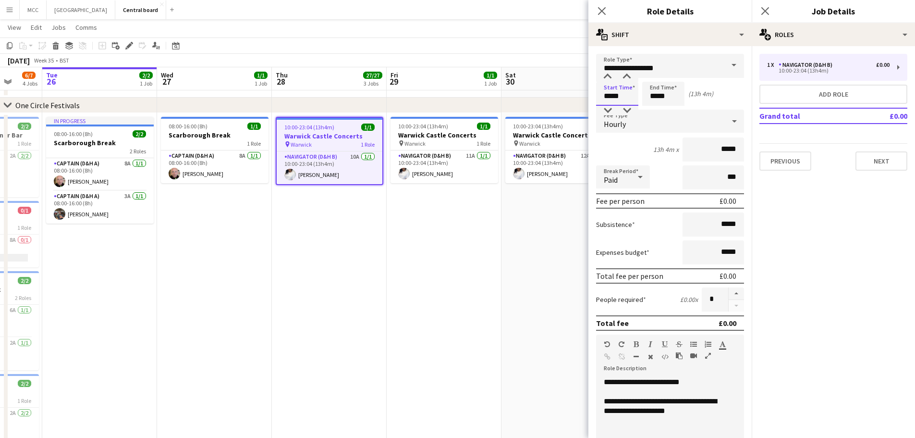
drag, startPoint x: 626, startPoint y: 98, endPoint x: 583, endPoint y: 99, distance: 42.8
type input "*****"
drag, startPoint x: 671, startPoint y: 97, endPoint x: 636, endPoint y: 99, distance: 35.2
click at [636, 99] on div "Start Time ***** End Time ***** (8h 34m)" at bounding box center [670, 94] width 148 height 24
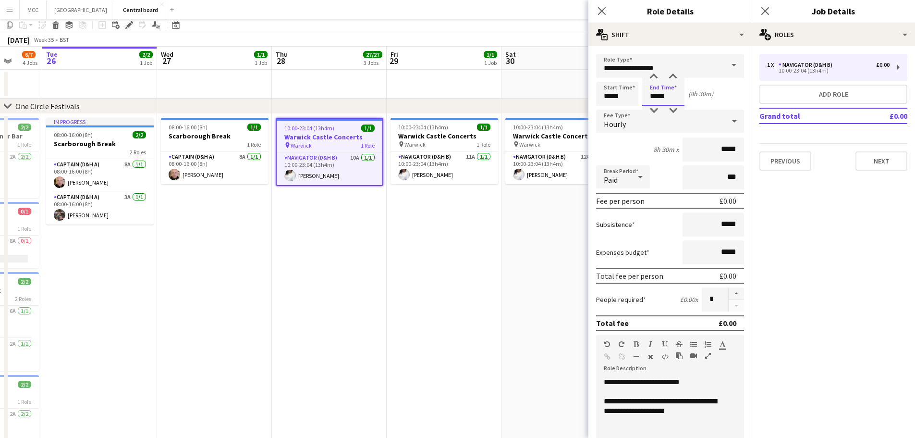
scroll to position [0, 0]
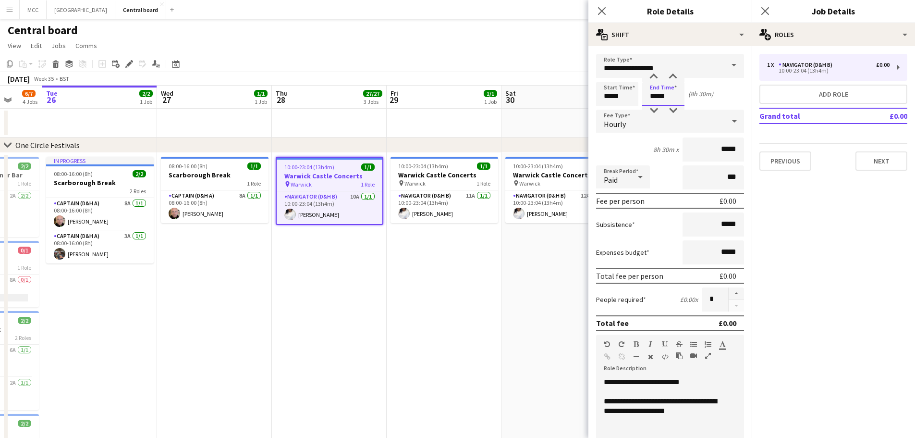
type input "*****"
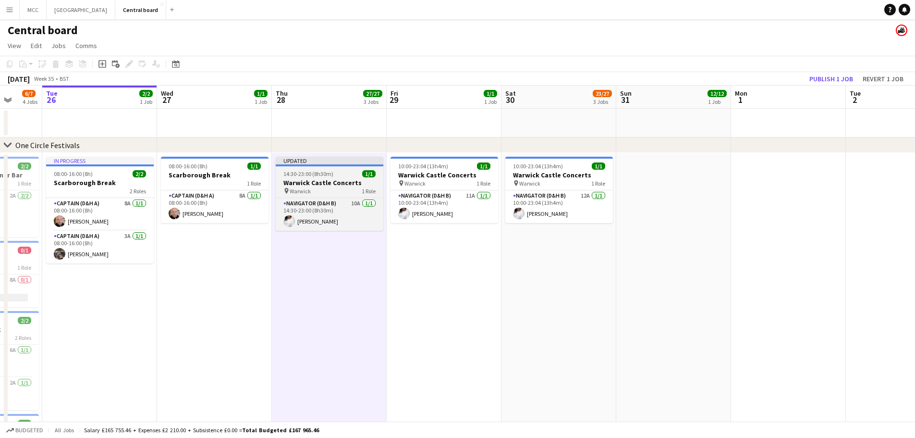
click at [338, 197] on app-job-card "Updated 14:30-23:00 (8h30m) 1/1 Warwick Castle Concerts pin Warwick 1 Role Navi…" at bounding box center [330, 194] width 108 height 74
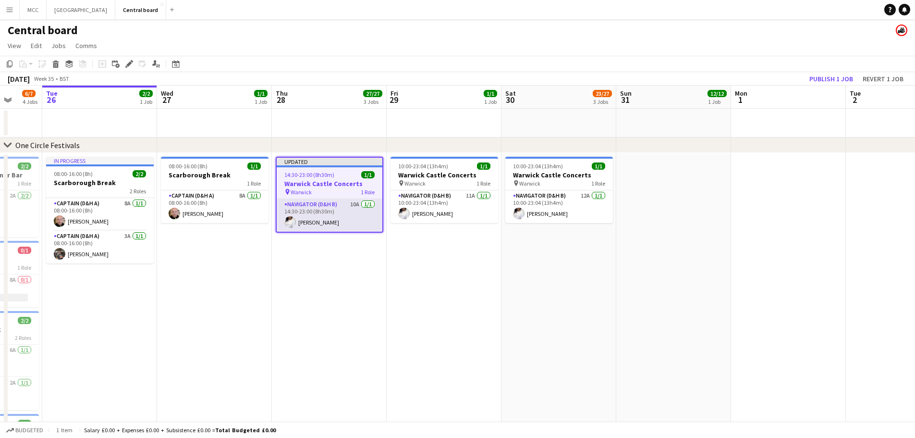
click at [345, 210] on app-card-role "Navigator (D&H B) 10A [DATE] 14:30-23:00 (8h30m) [PERSON_NAME]" at bounding box center [330, 215] width 106 height 33
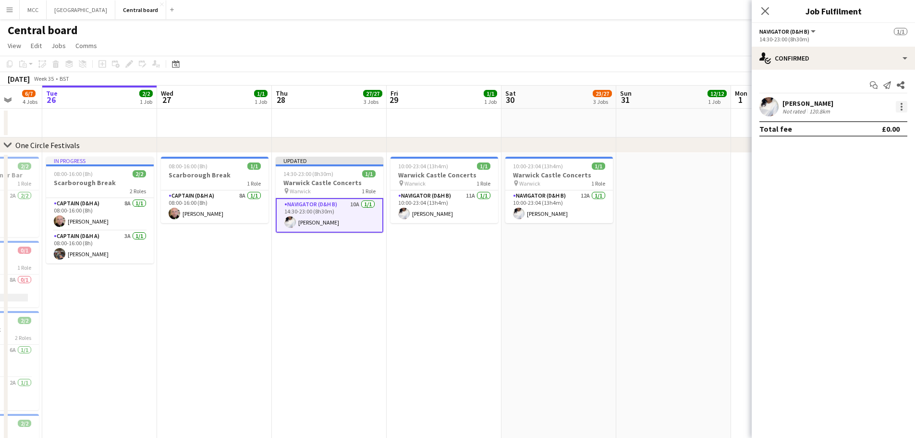
click at [902, 105] on div at bounding box center [902, 104] width 2 height 2
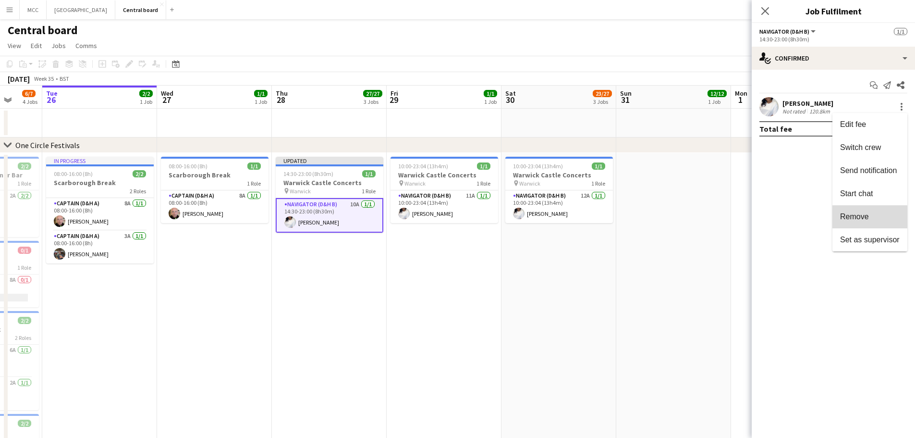
click at [864, 221] on button "Remove" at bounding box center [869, 216] width 75 height 23
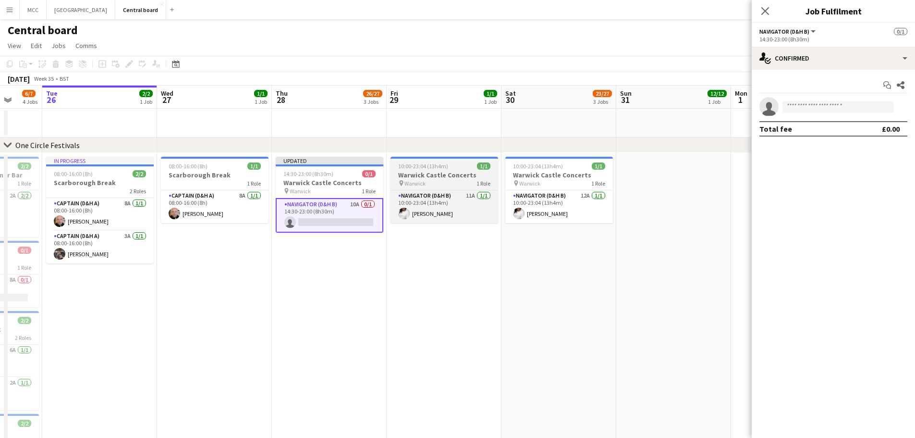
click at [448, 176] on h3 "Warwick Castle Concerts" at bounding box center [444, 175] width 108 height 9
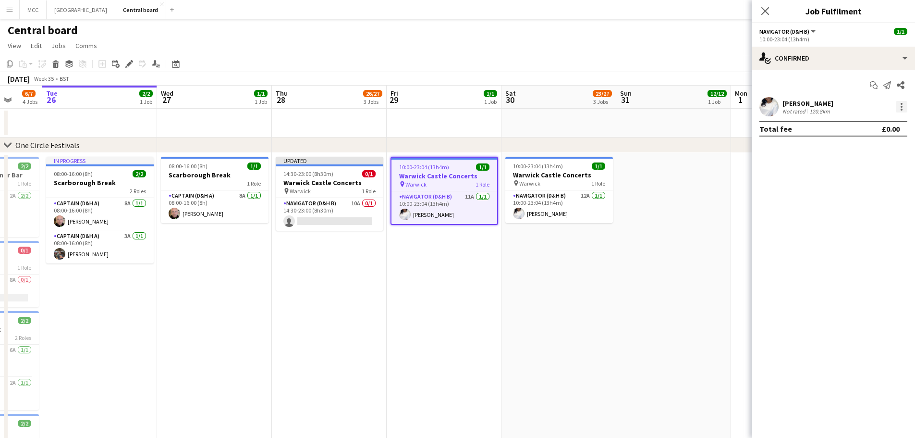
click at [904, 104] on div at bounding box center [902, 107] width 12 height 12
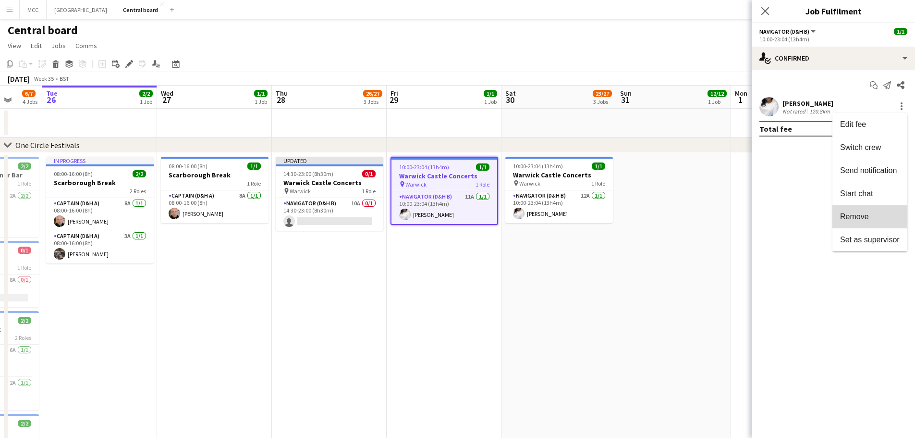
click at [859, 206] on button "Remove" at bounding box center [869, 216] width 75 height 23
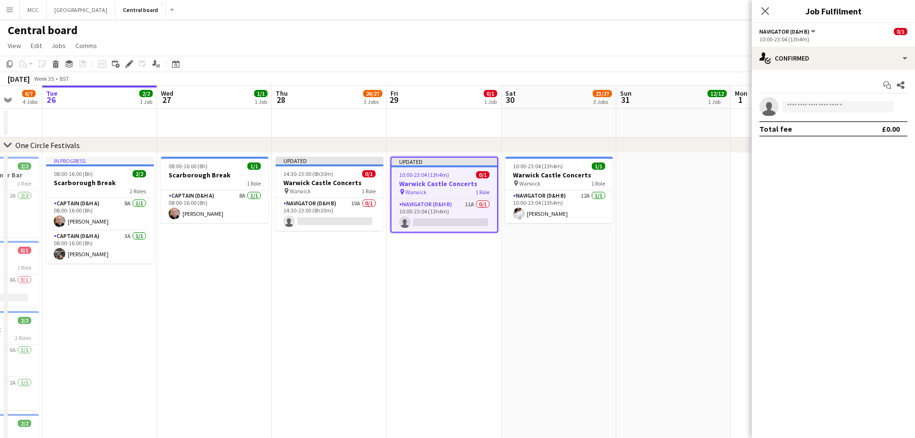
click at [124, 58] on app-toolbar "Copy Paste Paste Ctrl+V Paste with crew Ctrl+Shift+V Paste linked Job [GEOGRAPH…" at bounding box center [457, 64] width 915 height 16
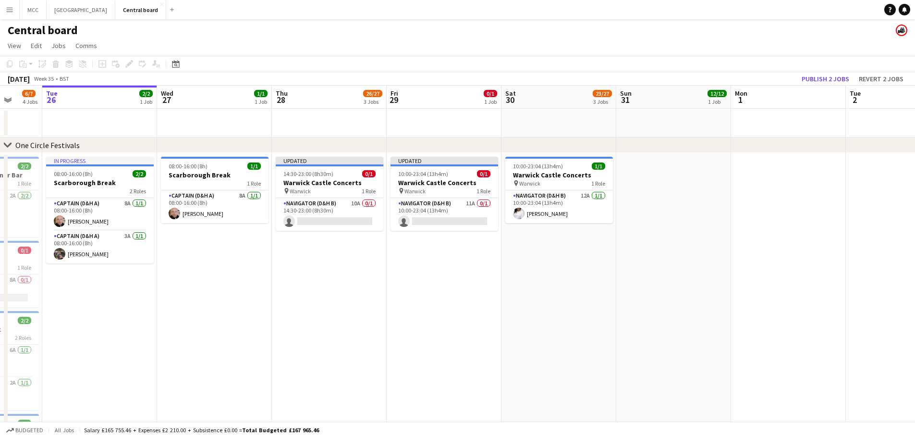
click at [436, 197] on app-job-card "Updated 10:00-23:04 (13h4m) 0/1 Warwick Castle Concerts pin Warwick 1 Role Navi…" at bounding box center [444, 194] width 108 height 74
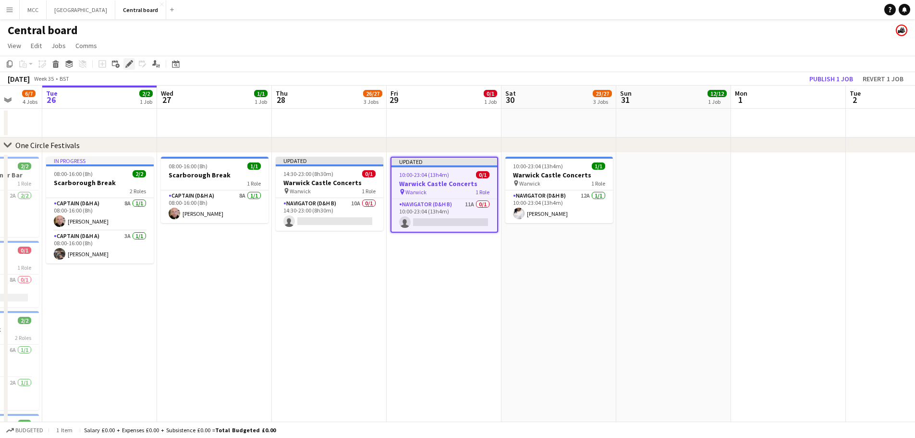
click at [129, 63] on icon at bounding box center [128, 63] width 5 height 5
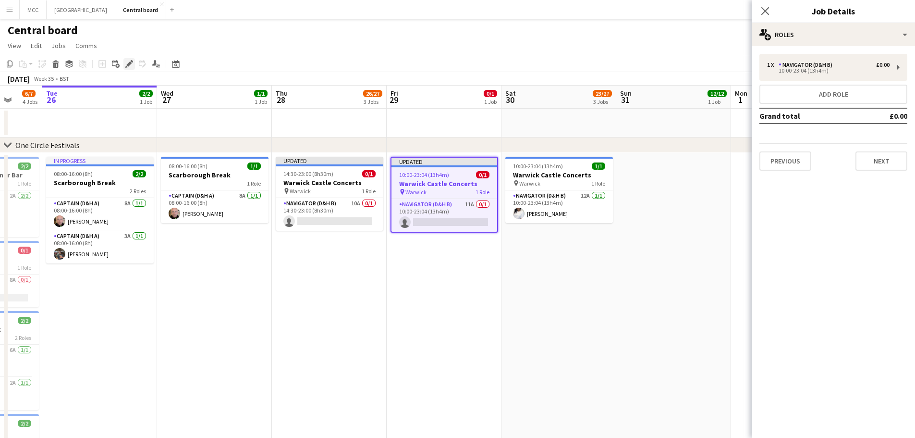
click at [130, 62] on icon at bounding box center [128, 63] width 5 height 5
click at [128, 63] on icon "Edit" at bounding box center [129, 64] width 8 height 8
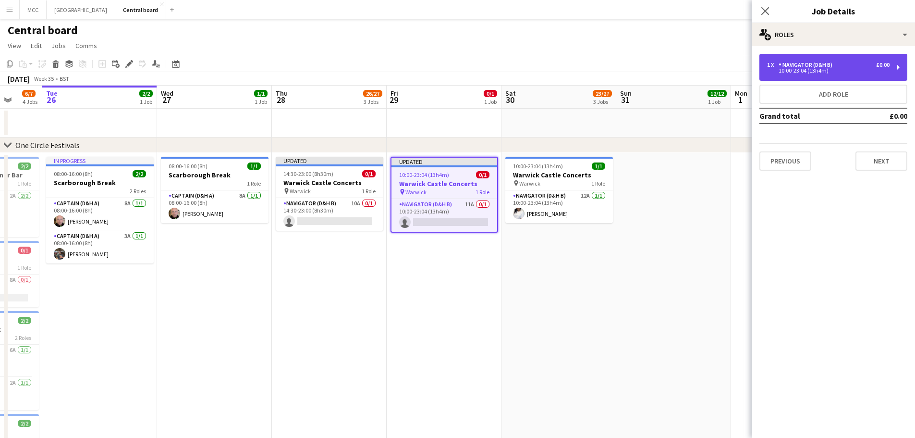
click at [785, 67] on div "Navigator (D&H B)" at bounding box center [808, 64] width 58 height 7
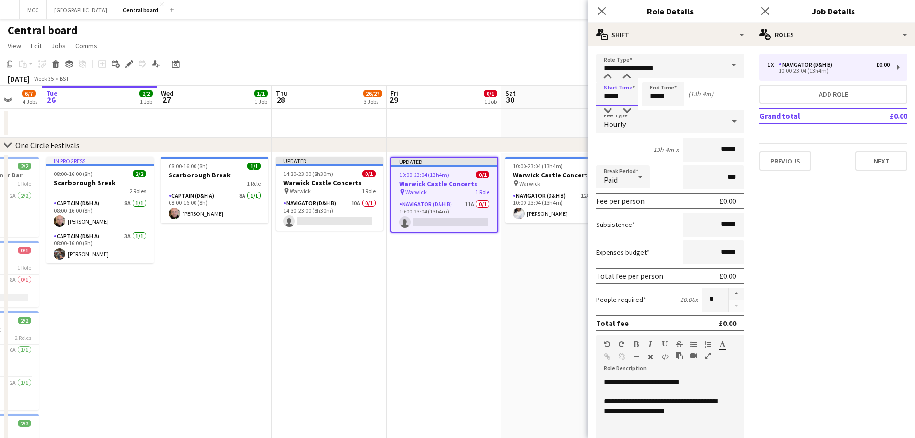
drag, startPoint x: 620, startPoint y: 97, endPoint x: 588, endPoint y: 98, distance: 31.8
click at [588, 98] on form "**********" at bounding box center [669, 352] width 163 height 597
type input "*****"
click at [676, 92] on input "*****" at bounding box center [663, 94] width 42 height 24
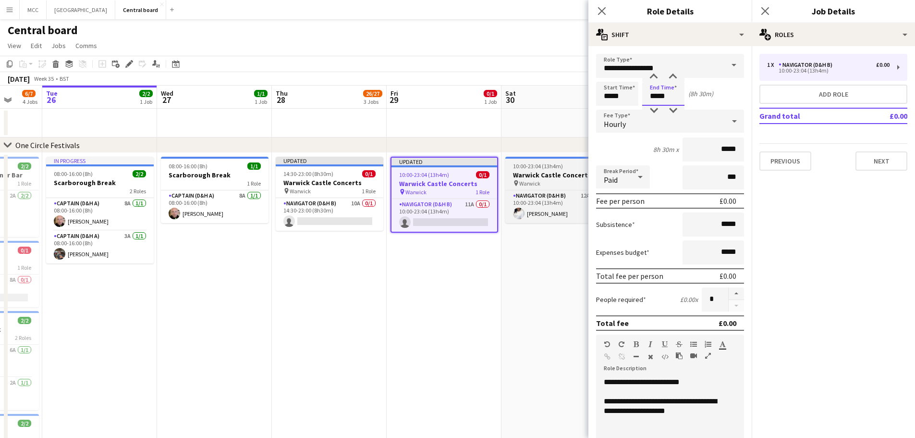
type input "*****"
click at [550, 175] on h3 "Warwick Castle Concerts" at bounding box center [559, 175] width 108 height 9
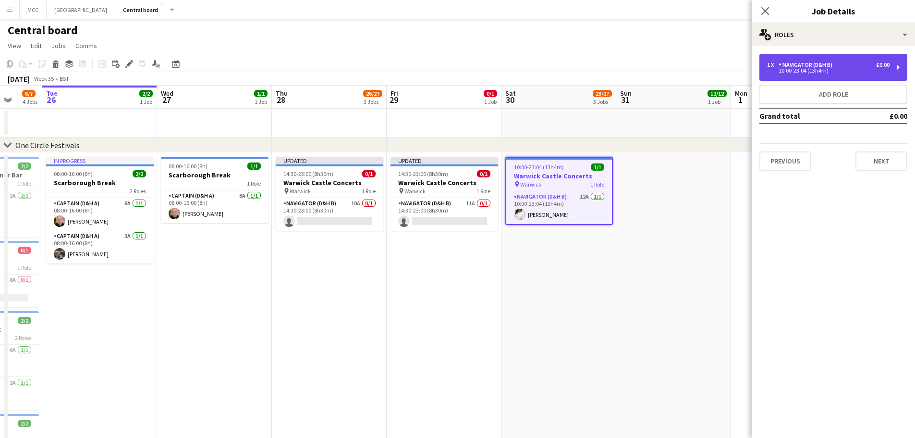
click at [830, 64] on div "Navigator (D&H B)" at bounding box center [808, 64] width 58 height 7
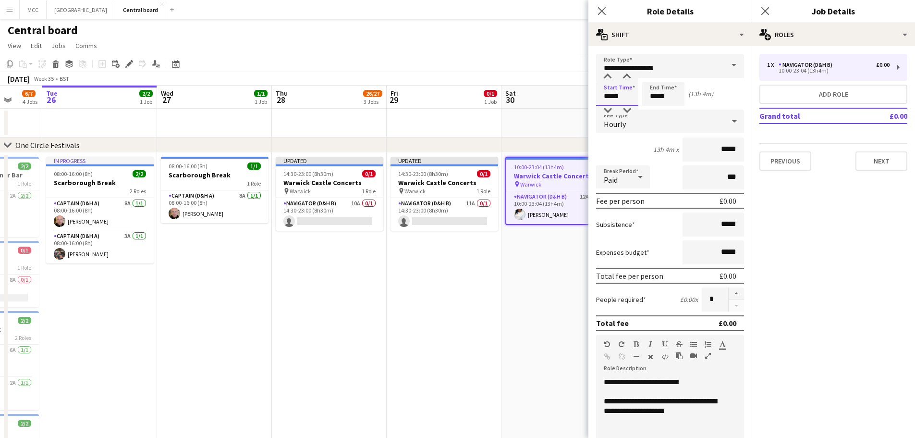
drag, startPoint x: 625, startPoint y: 98, endPoint x: 596, endPoint y: 99, distance: 29.3
click at [596, 99] on form "**********" at bounding box center [669, 352] width 163 height 597
type input "*****"
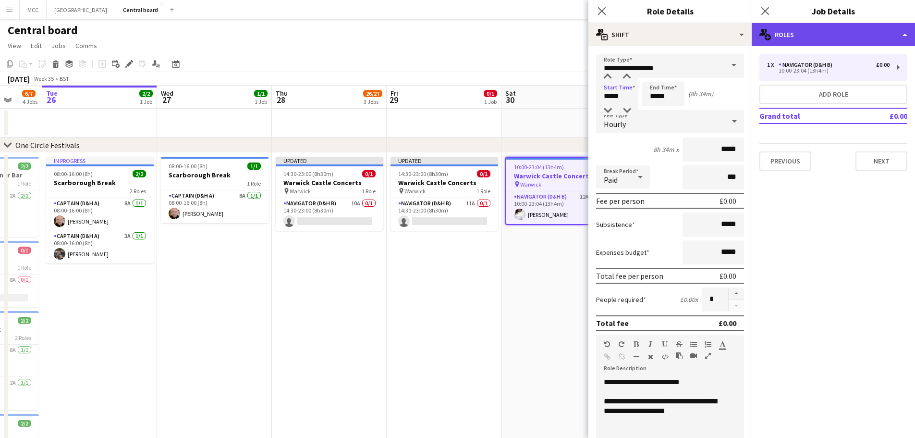
click at [896, 30] on div "multiple-users-add Roles" at bounding box center [833, 34] width 163 height 23
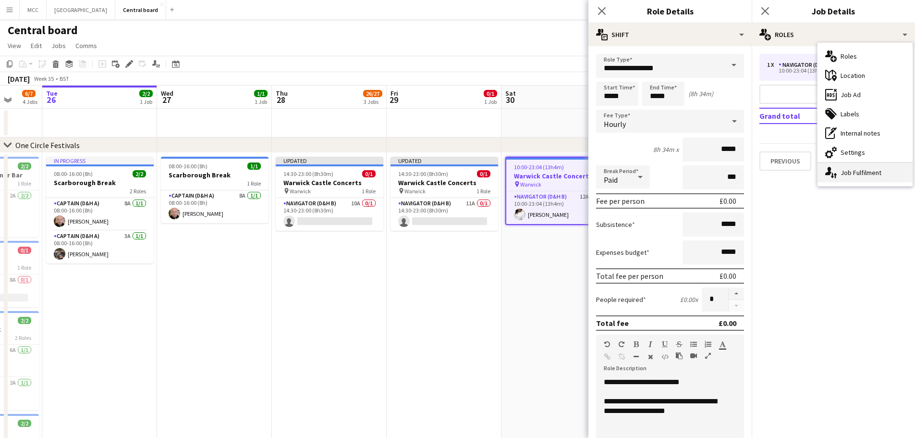
click at [879, 168] on div "single-neutral-actions-up-down Job Fulfilment" at bounding box center [864, 172] width 95 height 19
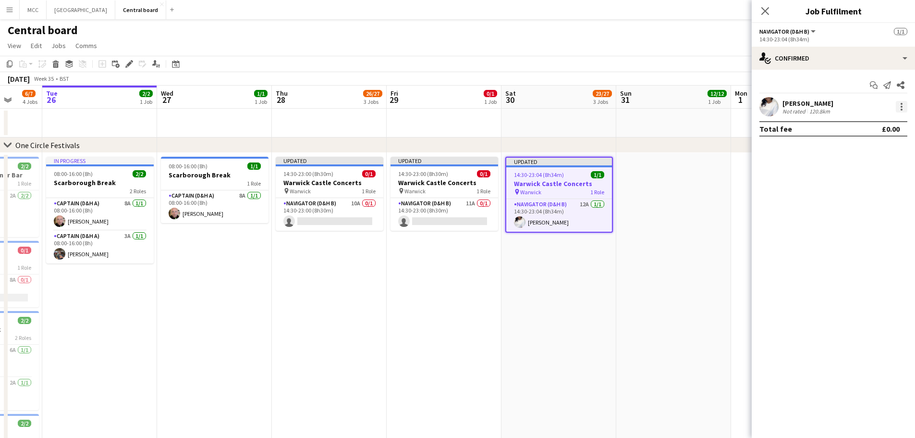
click at [900, 105] on div at bounding box center [902, 107] width 12 height 12
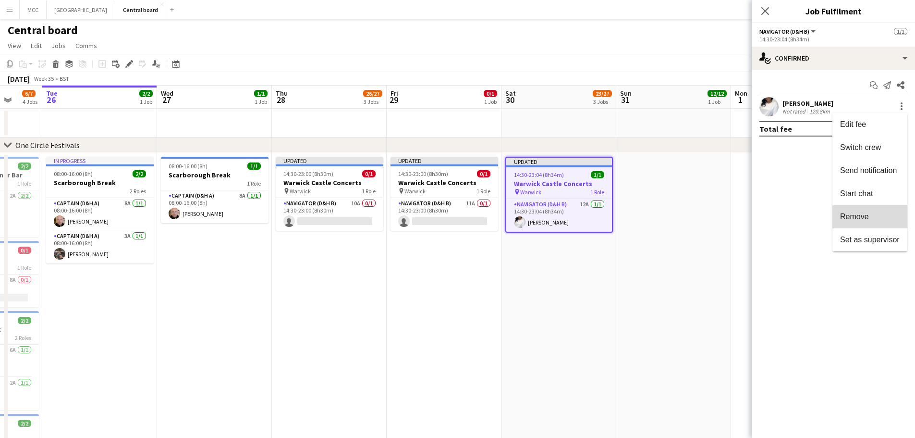
click at [868, 210] on button "Remove" at bounding box center [869, 216] width 75 height 23
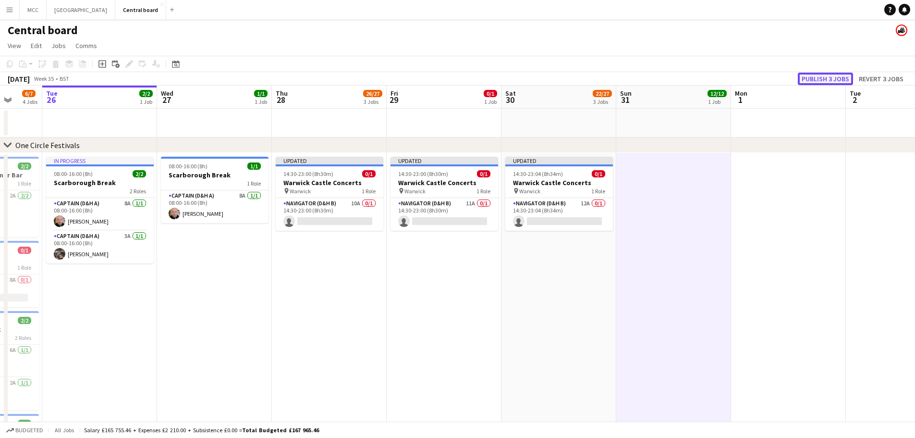
click at [829, 79] on button "Publish 3 jobs" at bounding box center [825, 79] width 55 height 12
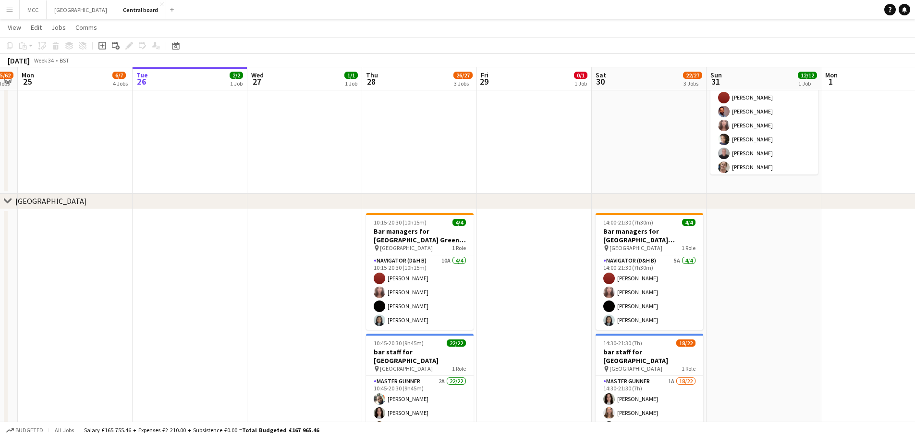
scroll to position [988, 0]
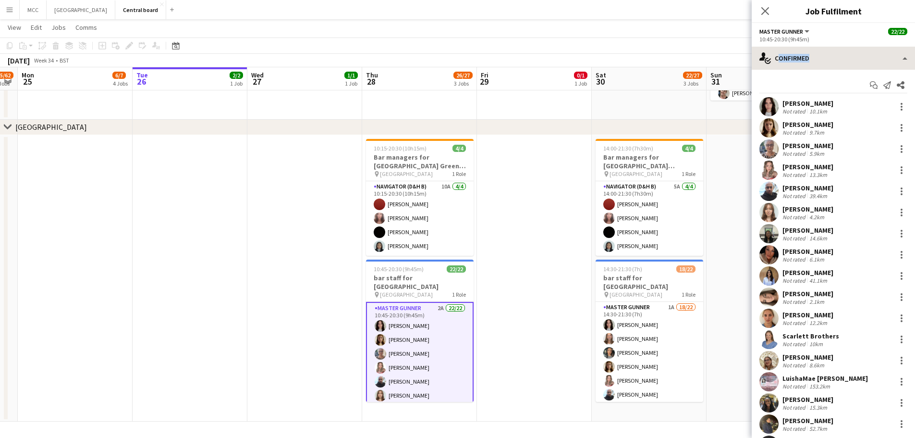
drag, startPoint x: 839, startPoint y: 70, endPoint x: 847, endPoint y: 55, distance: 16.8
click at [847, 55] on div "single-neutral-actions-check-2 Confirmed single-neutral-actions-check-2 Confirm…" at bounding box center [833, 242] width 163 height 391
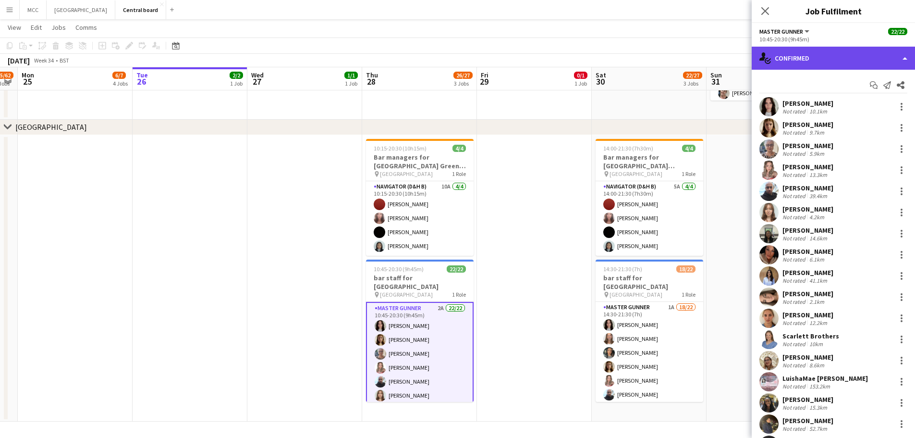
click at [847, 55] on div "single-neutral-actions-check-2 Confirmed" at bounding box center [833, 58] width 163 height 23
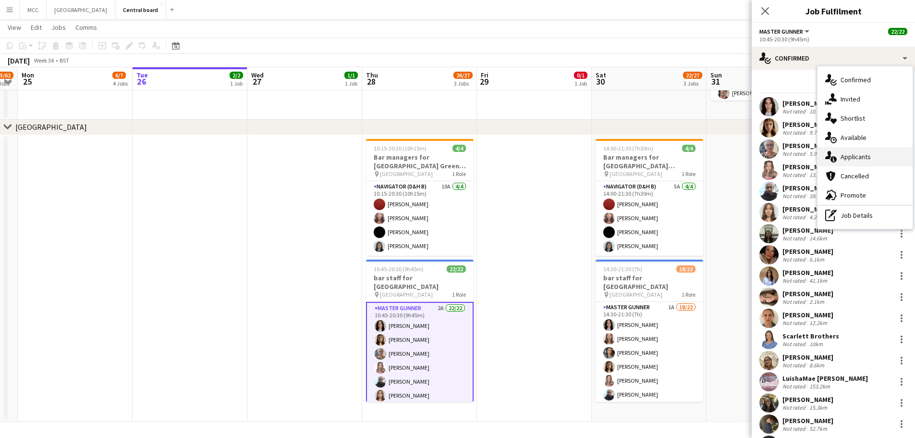
click at [867, 151] on div "single-neutral-actions-information Applicants" at bounding box center [864, 156] width 95 height 19
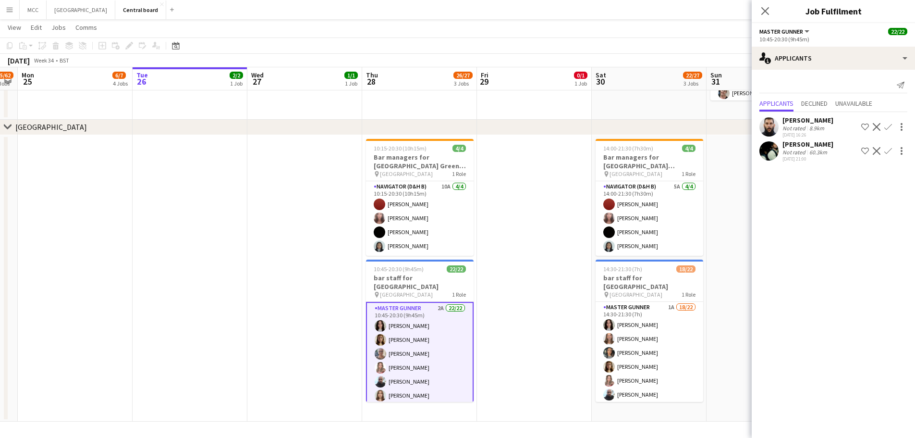
click at [552, 248] on app-date-cell at bounding box center [534, 278] width 115 height 287
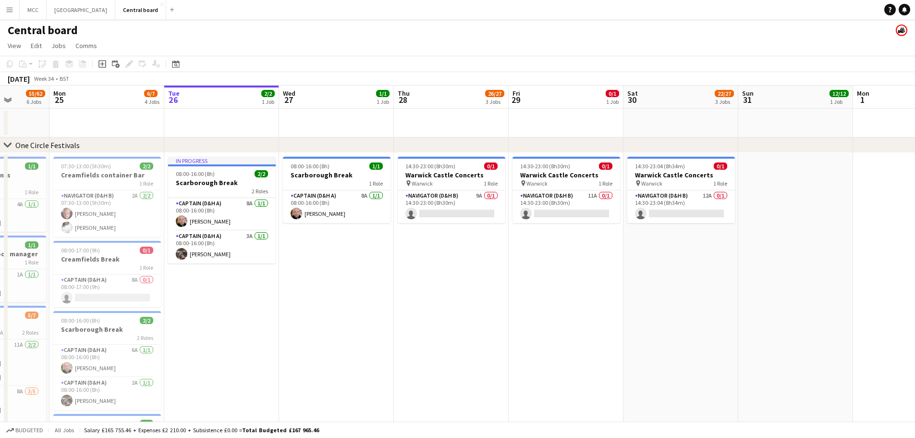
scroll to position [0, 295]
click at [457, 207] on app-card-role "Navigator (D&H B) 9A 0/1 14:30-23:00 (8h30m) single-neutral-actions" at bounding box center [451, 206] width 108 height 33
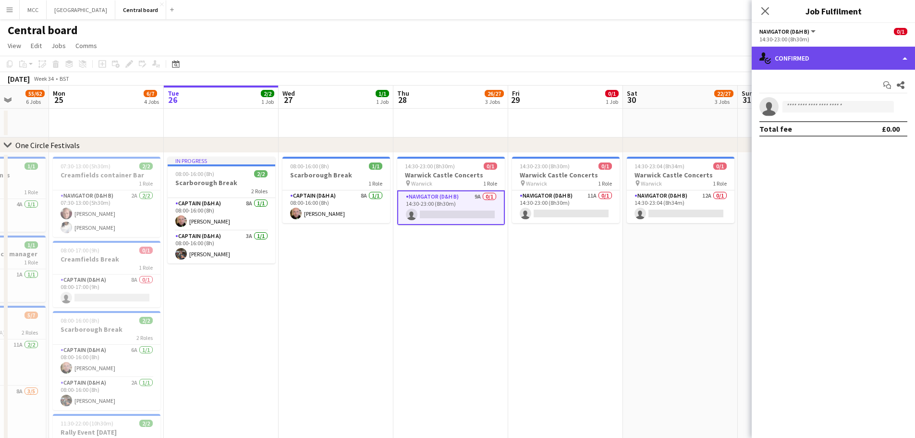
click at [883, 61] on div "single-neutral-actions-check-2 Confirmed" at bounding box center [833, 58] width 163 height 23
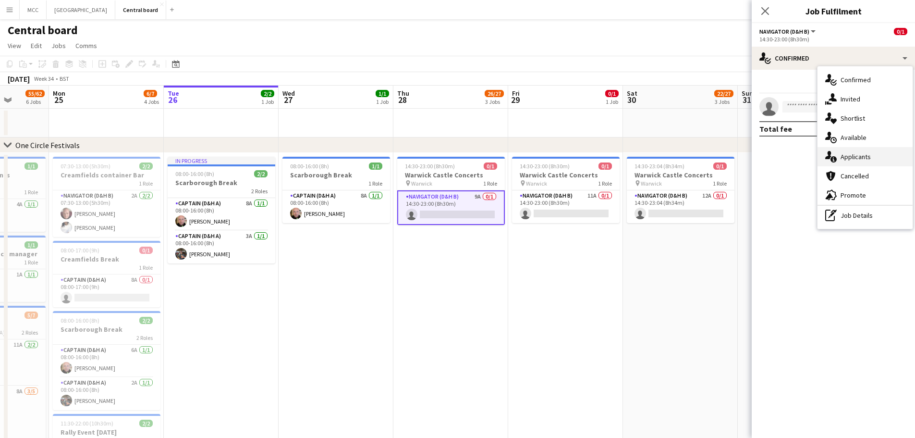
click at [860, 163] on div "single-neutral-actions-information Applicants" at bounding box center [864, 156] width 95 height 19
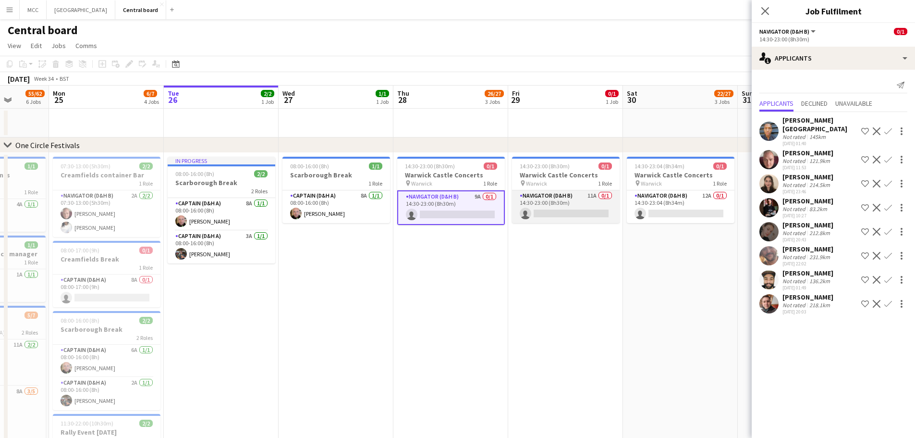
click at [592, 199] on app-card-role "Navigator (D&H B) 11A 0/1 14:30-23:00 (8h30m) single-neutral-actions" at bounding box center [566, 206] width 108 height 33
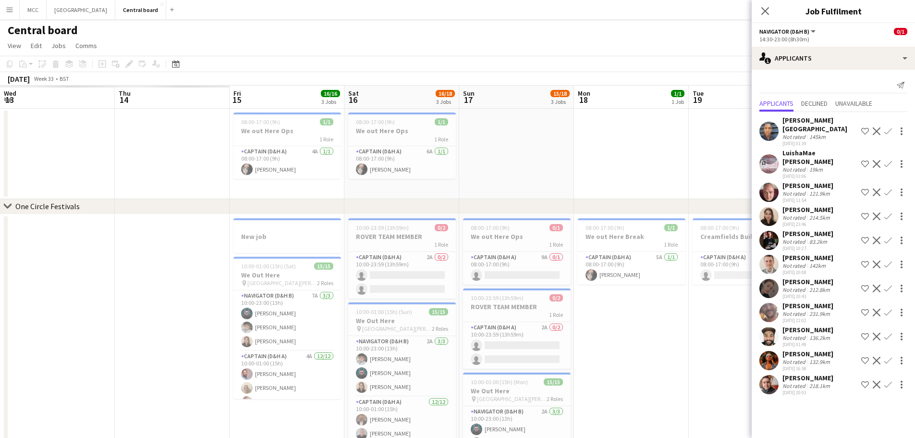
scroll to position [0, 230]
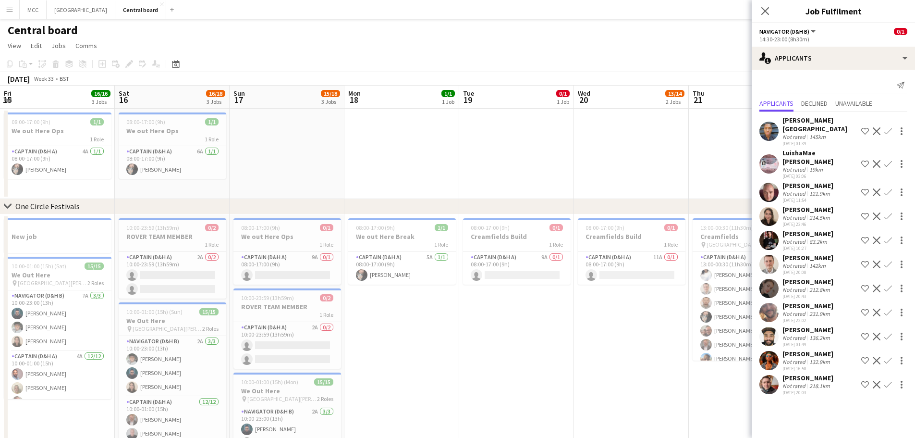
drag, startPoint x: 441, startPoint y: 179, endPoint x: 206, endPoint y: 102, distance: 247.3
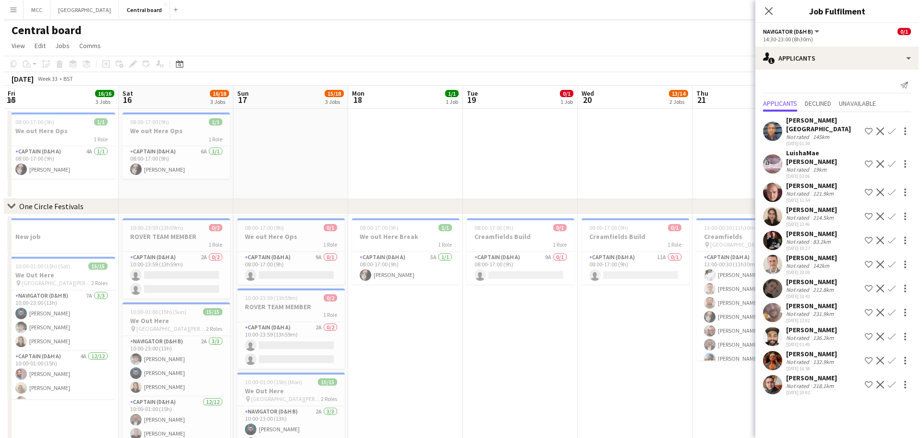
scroll to position [0, 306]
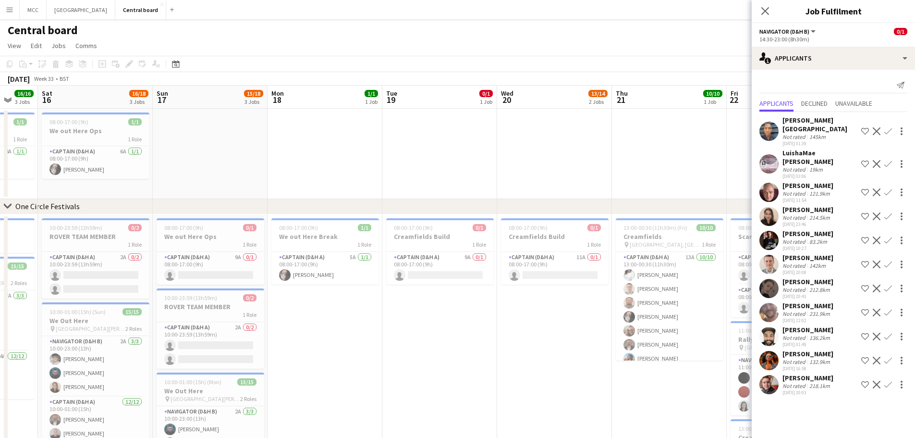
click at [4, 5] on button "Menu" at bounding box center [9, 9] width 19 height 19
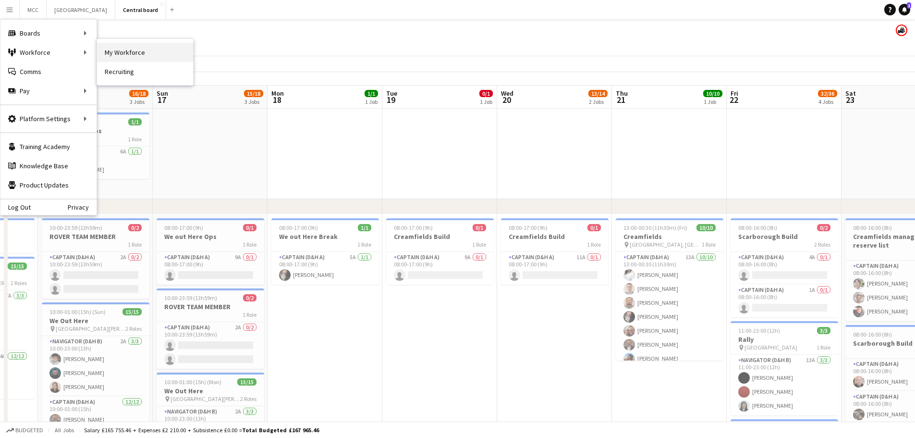
click at [127, 56] on link "My Workforce" at bounding box center [145, 52] width 96 height 19
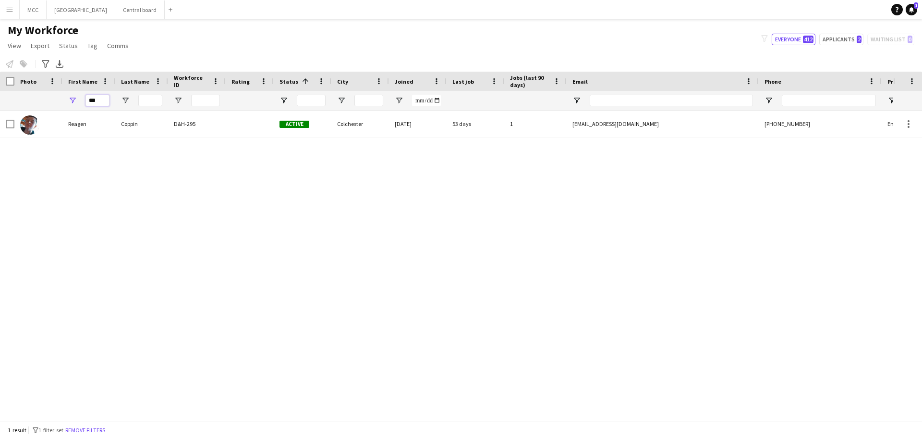
drag, startPoint x: 100, startPoint y: 103, endPoint x: 73, endPoint y: 103, distance: 27.4
click at [73, 103] on div "***" at bounding box center [88, 100] width 53 height 19
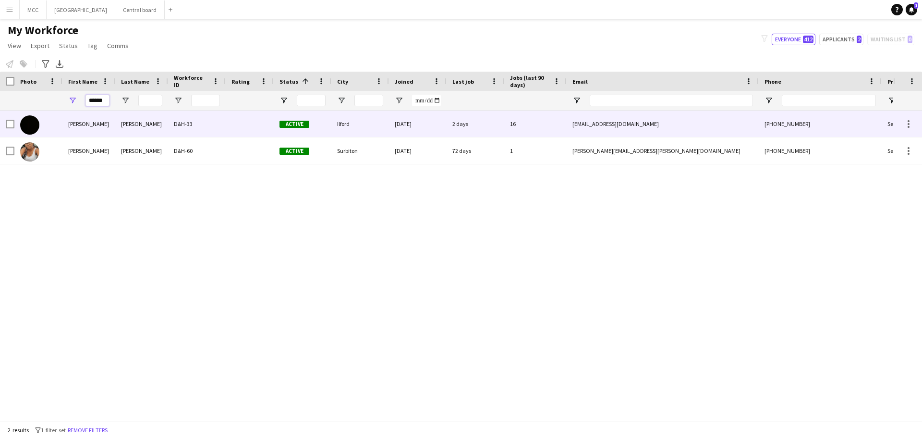
type input "******"
click at [472, 119] on div "2 days" at bounding box center [476, 123] width 58 height 26
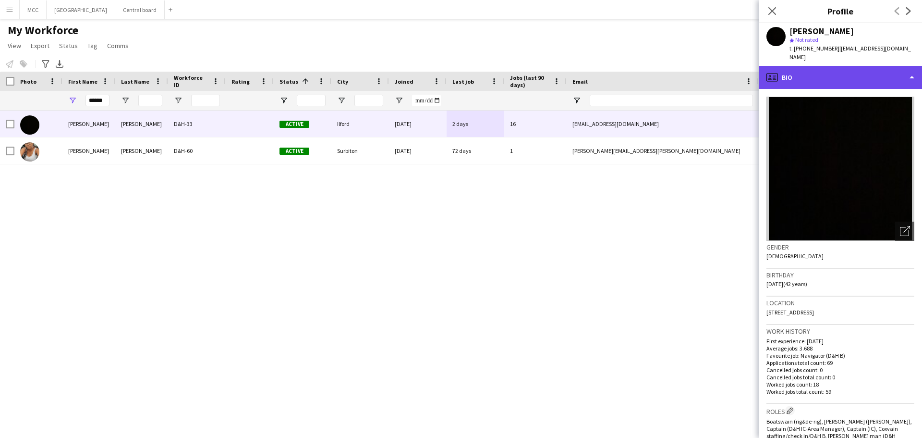
click at [915, 73] on div "profile Bio" at bounding box center [840, 77] width 163 height 23
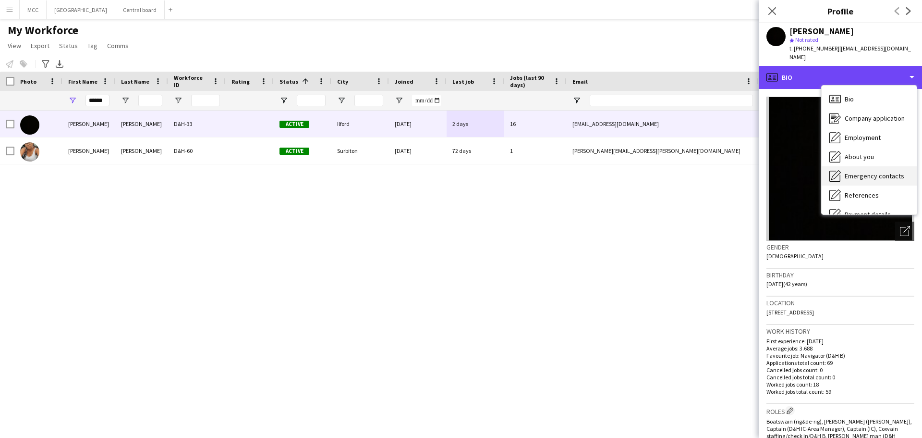
scroll to position [110, 0]
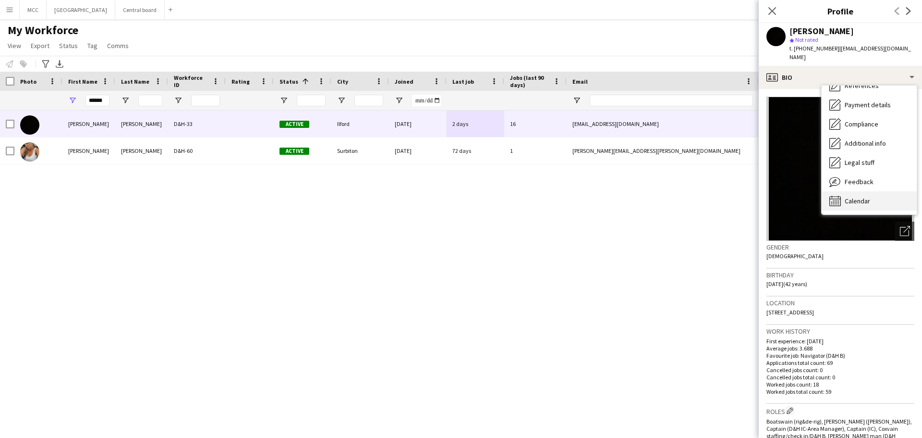
click at [865, 196] on span "Calendar" at bounding box center [857, 200] width 25 height 9
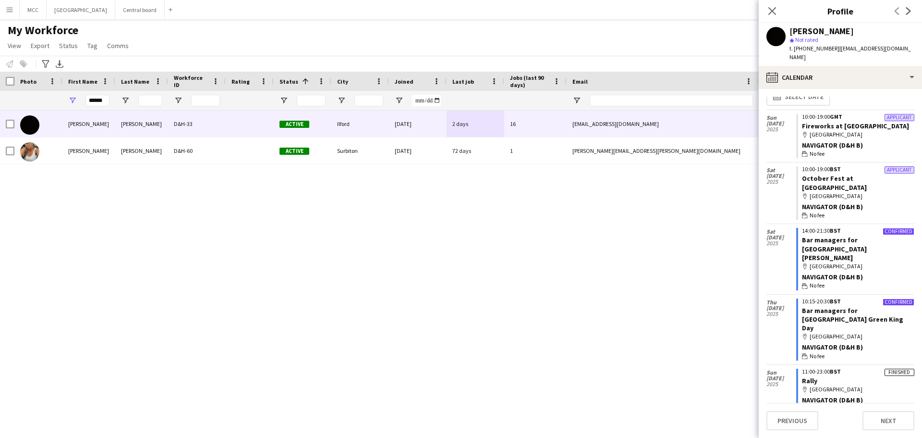
scroll to position [12, 0]
click at [494, 246] on div "[PERSON_NAME] D&H-33 Active Ilford [DATE] 2 days 16 [EMAIL_ADDRESS][DOMAIN_NAME…" at bounding box center [446, 261] width 893 height 303
click at [150, 7] on button "Central board Close" at bounding box center [139, 9] width 49 height 19
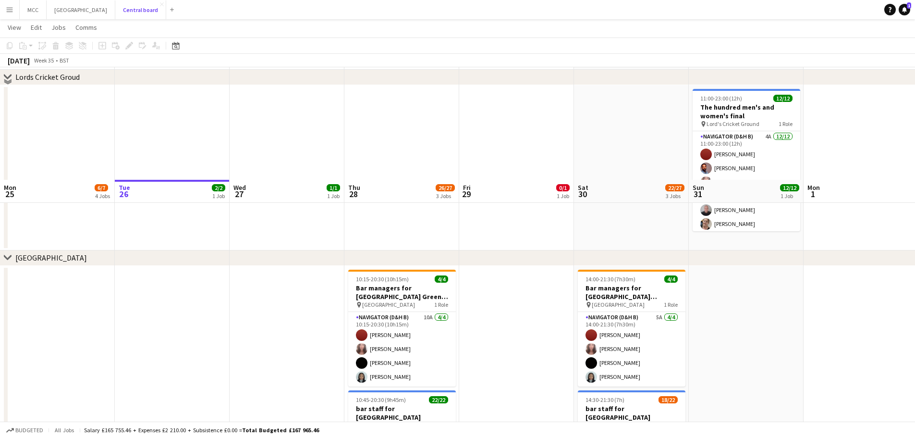
scroll to position [988, 0]
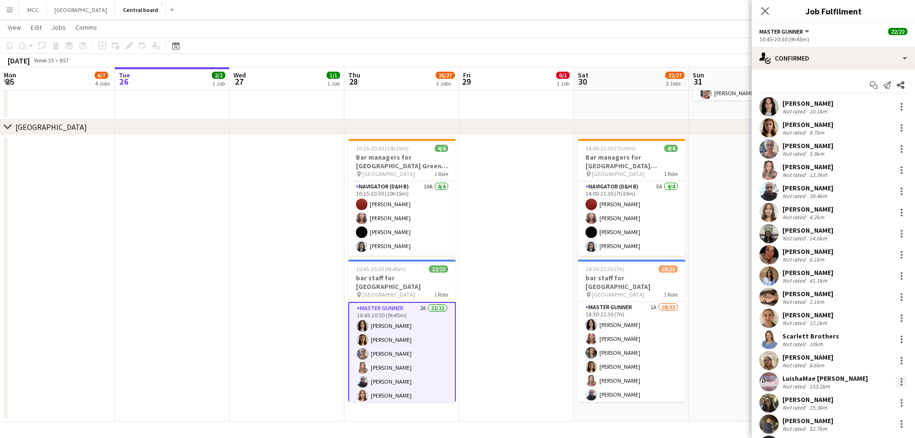
click at [901, 378] on div at bounding box center [902, 379] width 2 height 2
click at [855, 341] on span "Remove" at bounding box center [847, 340] width 29 height 8
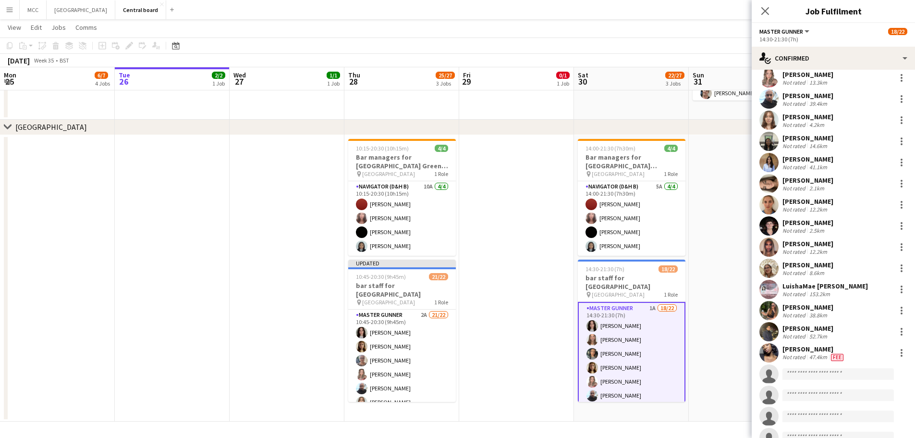
scroll to position [114, 0]
click at [896, 289] on div at bounding box center [902, 289] width 12 height 12
click at [856, 397] on span "Remove" at bounding box center [847, 398] width 29 height 8
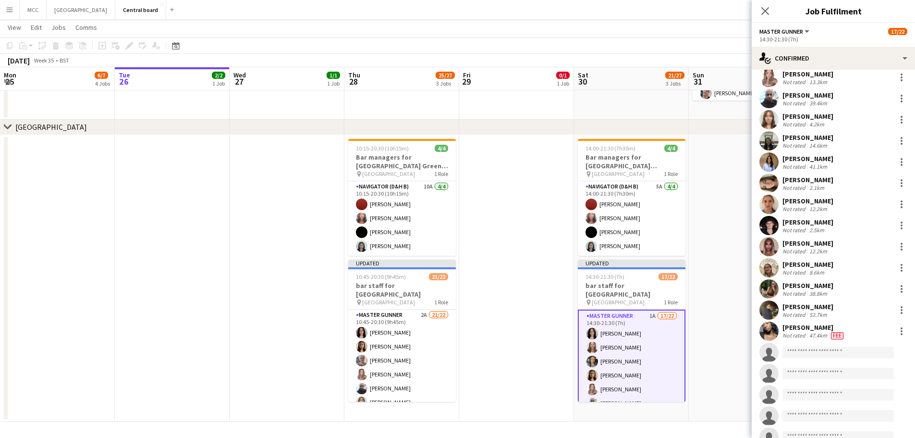
click at [502, 318] on app-date-cell at bounding box center [516, 278] width 115 height 287
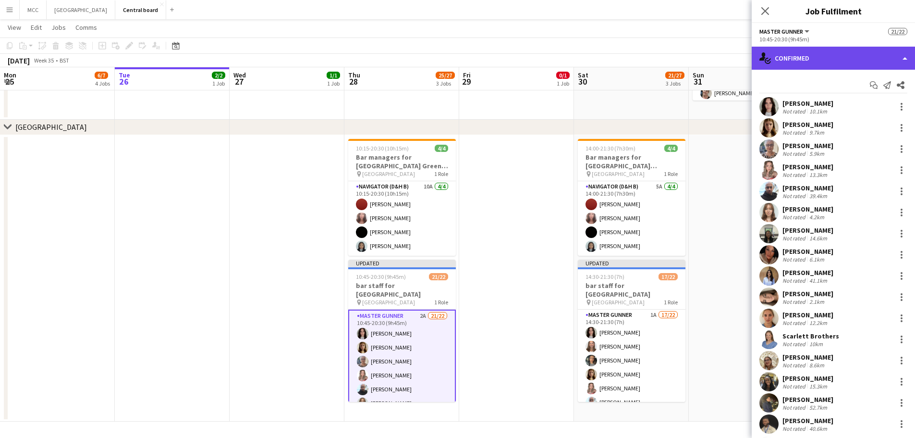
click at [815, 54] on div "single-neutral-actions-check-2 Confirmed" at bounding box center [833, 58] width 163 height 23
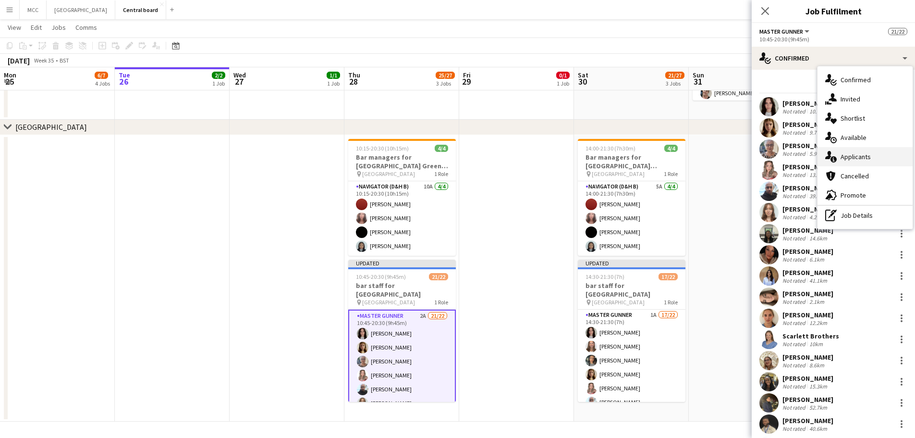
click at [859, 161] on div "single-neutral-actions-information Applicants" at bounding box center [864, 156] width 95 height 19
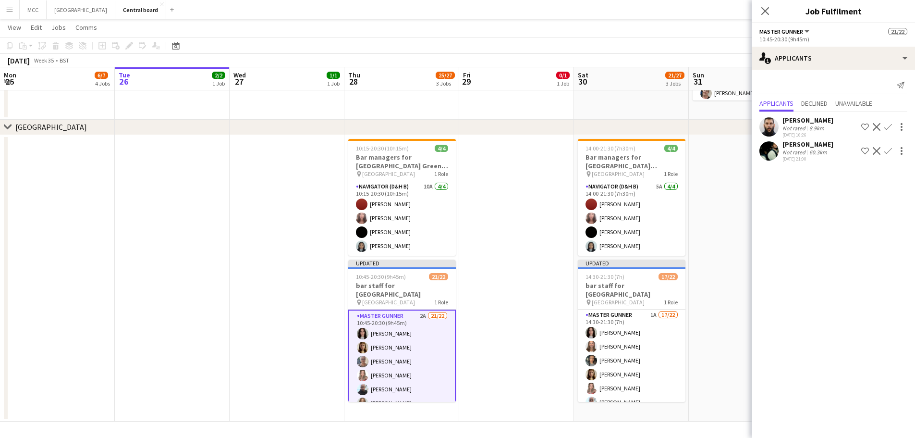
click at [536, 290] on app-date-cell at bounding box center [516, 278] width 115 height 287
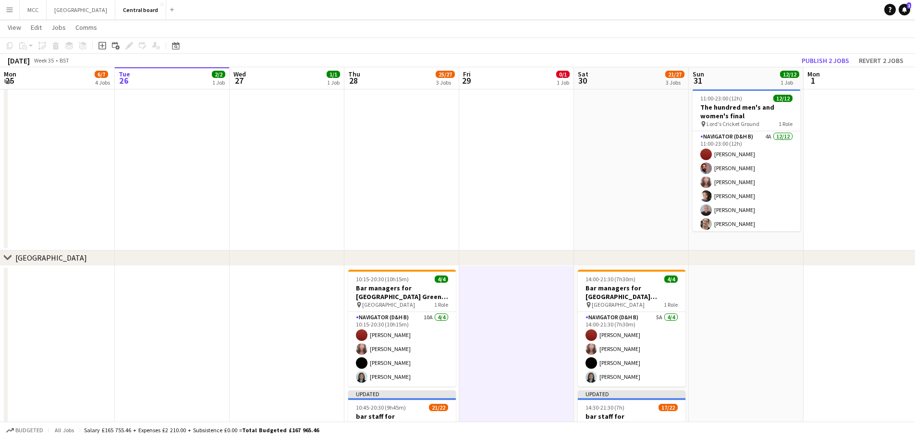
scroll to position [857, 0]
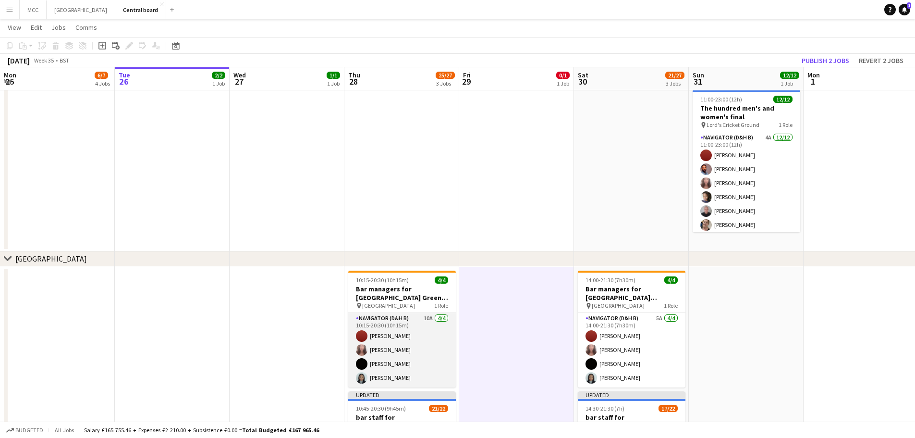
click at [374, 344] on app-card-role "Navigator (D&H B) 10A [DATE] 10:15-20:30 (10h15m) [PERSON_NAME] [PERSON_NAME] […" at bounding box center [402, 350] width 108 height 74
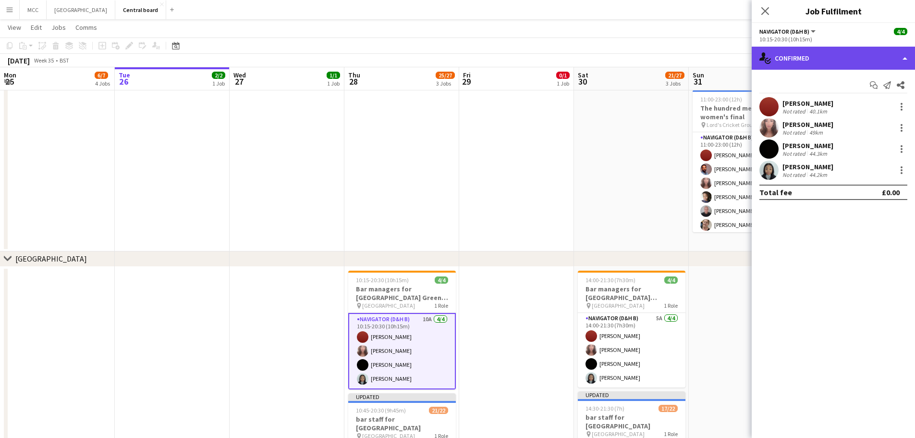
click at [856, 63] on div "single-neutral-actions-check-2 Confirmed" at bounding box center [833, 58] width 163 height 23
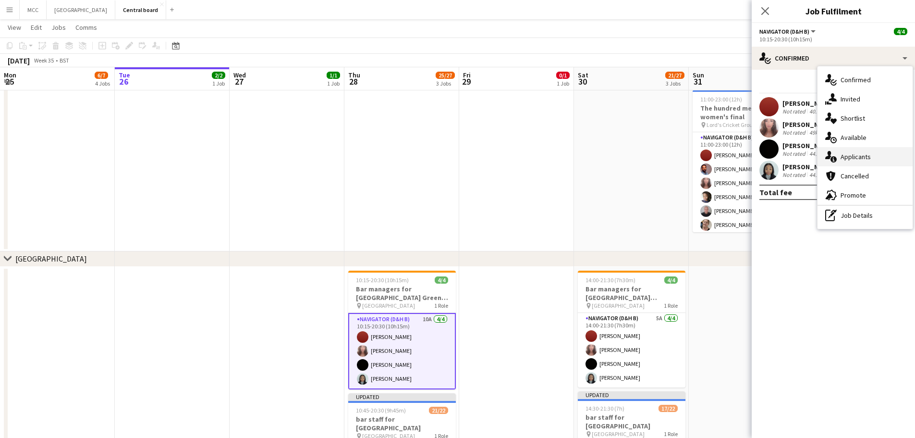
click at [867, 158] on div "single-neutral-actions-information Applicants" at bounding box center [864, 156] width 95 height 19
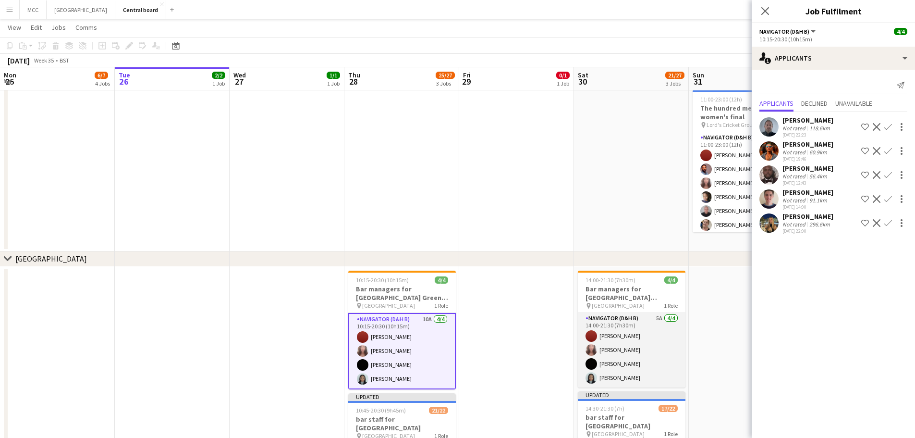
click at [634, 343] on app-card-role "Navigator (D&H B) 5A [DATE] 14:00-21:30 (7h30m) [PERSON_NAME] [PERSON_NAME] [PE…" at bounding box center [632, 350] width 108 height 74
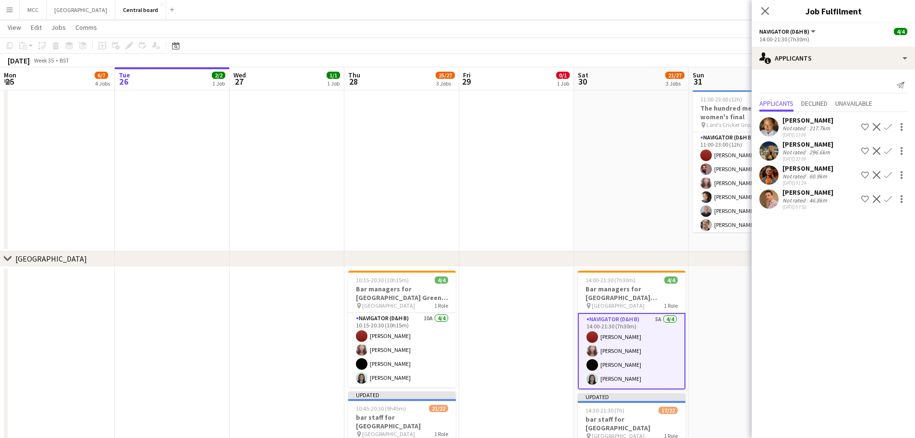
click at [712, 337] on app-date-cell at bounding box center [746, 410] width 115 height 287
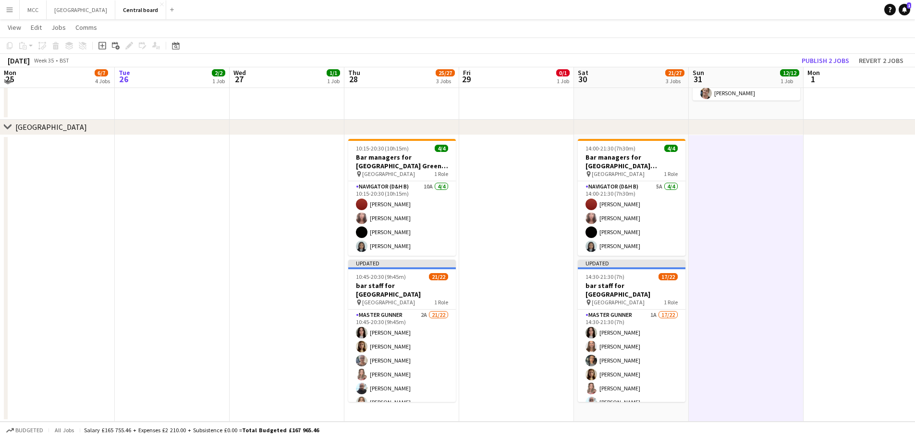
scroll to position [985, 0]
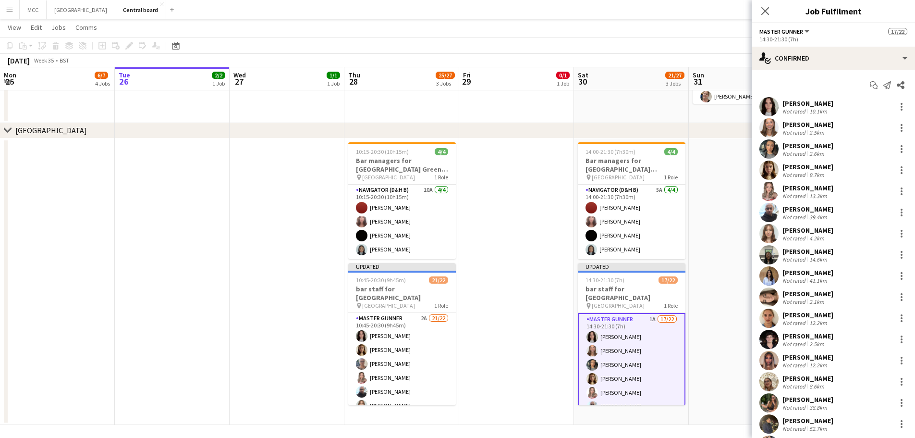
click at [277, 229] on app-date-cell at bounding box center [287, 281] width 115 height 287
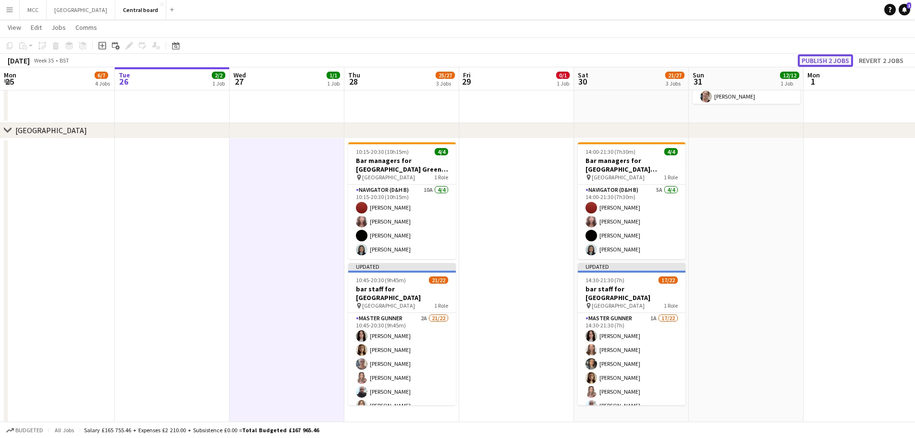
click at [847, 60] on button "Publish 2 jobs" at bounding box center [825, 60] width 55 height 12
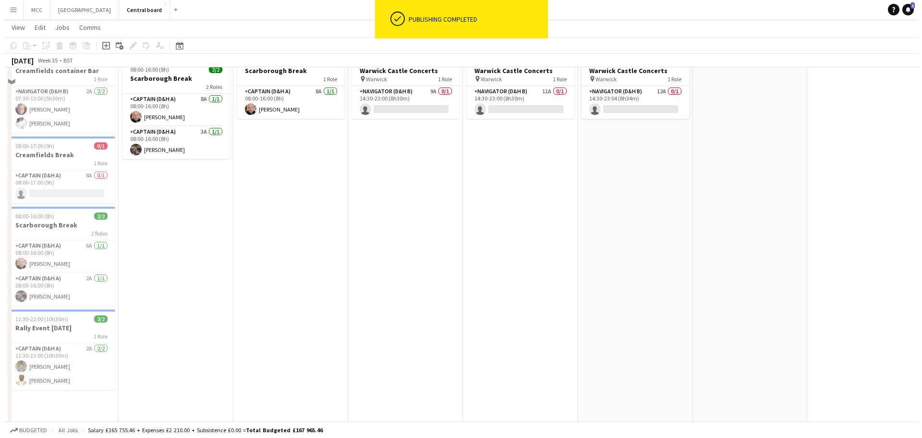
scroll to position [0, 0]
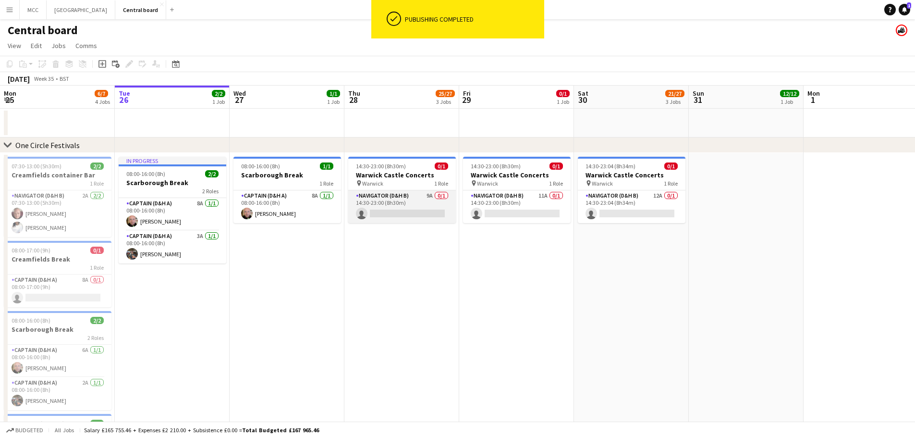
click at [396, 213] on app-card-role "Navigator (D&H B) 9A 0/1 14:30-23:00 (8h30m) single-neutral-actions" at bounding box center [402, 206] width 108 height 33
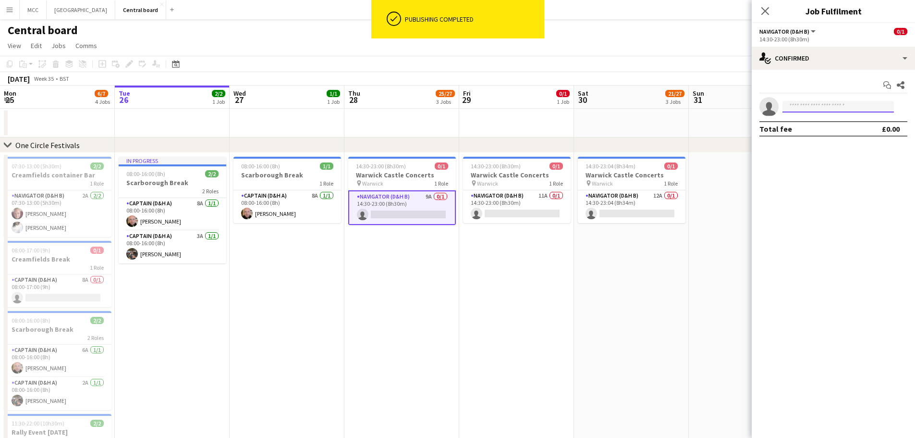
click at [828, 106] on input at bounding box center [837, 107] width 111 height 12
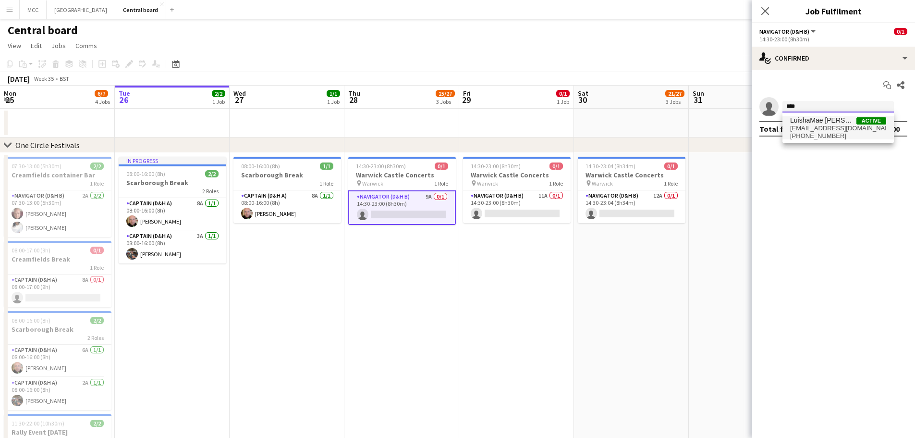
type input "****"
click at [805, 135] on span "[PHONE_NUMBER]" at bounding box center [838, 136] width 96 height 8
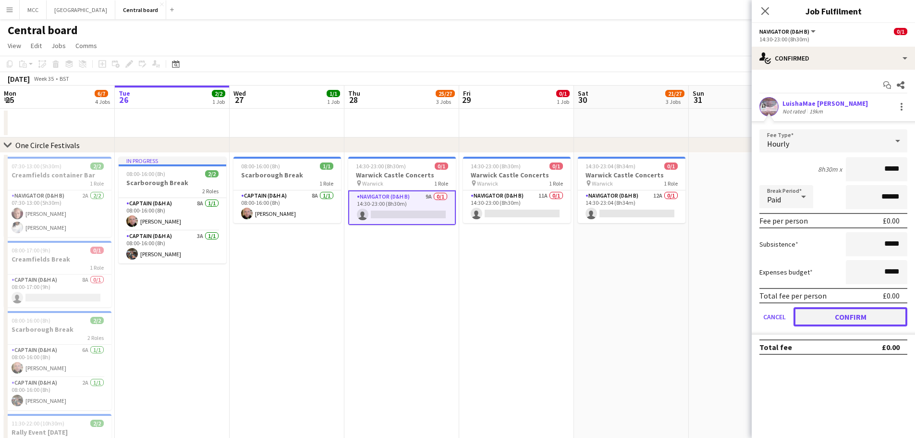
click at [845, 321] on button "Confirm" at bounding box center [850, 316] width 114 height 19
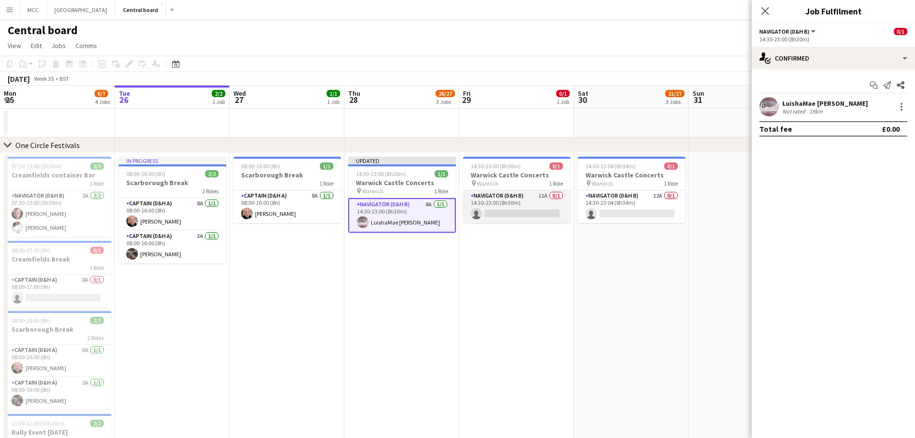
click at [512, 192] on app-card-role "Navigator (D&H B) 11A 0/1 14:30-23:00 (8h30m) single-neutral-actions" at bounding box center [517, 206] width 108 height 33
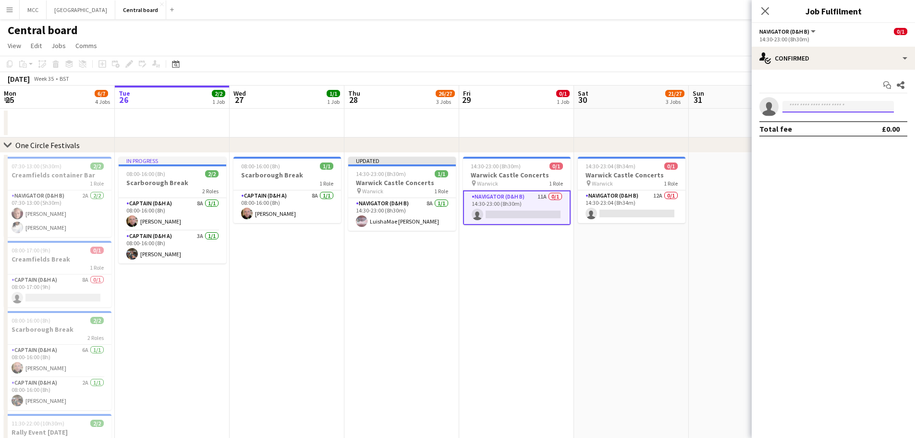
click at [826, 106] on input at bounding box center [837, 107] width 111 height 12
type input "******"
click at [821, 129] on span "[EMAIL_ADDRESS][DOMAIN_NAME]" at bounding box center [838, 128] width 96 height 8
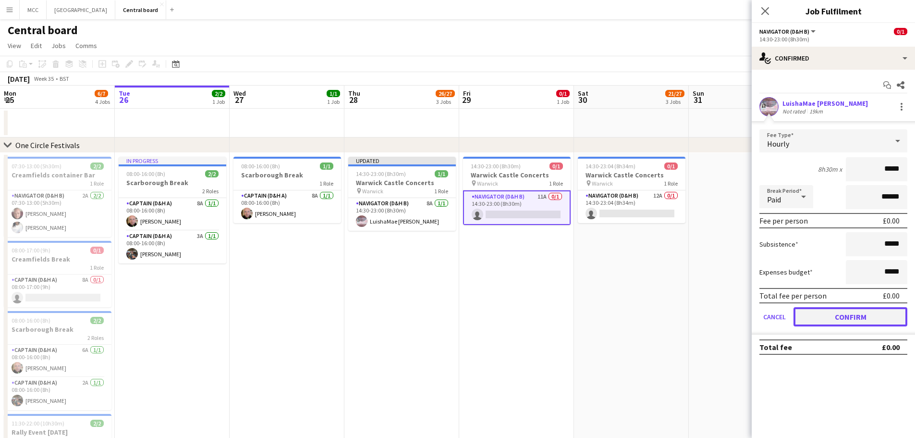
click at [858, 314] on button "Confirm" at bounding box center [850, 316] width 114 height 19
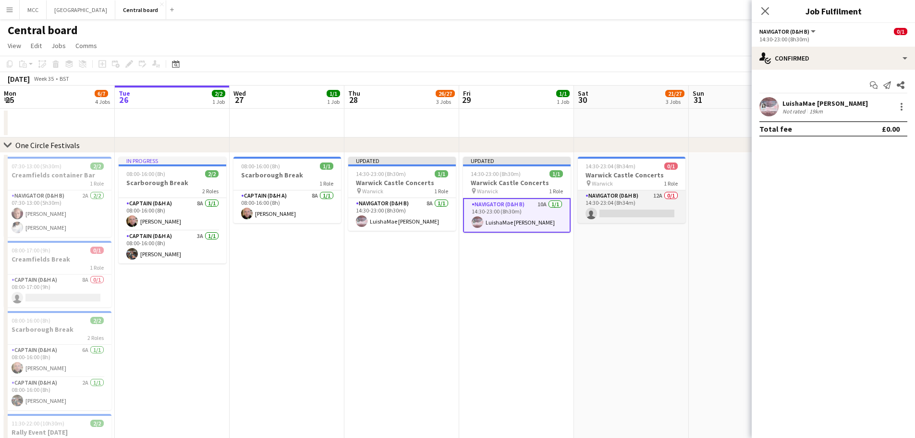
click at [646, 193] on app-card-role "Navigator (D&H B) 12A 0/1 14:30-23:04 (8h34m) single-neutral-actions" at bounding box center [632, 206] width 108 height 33
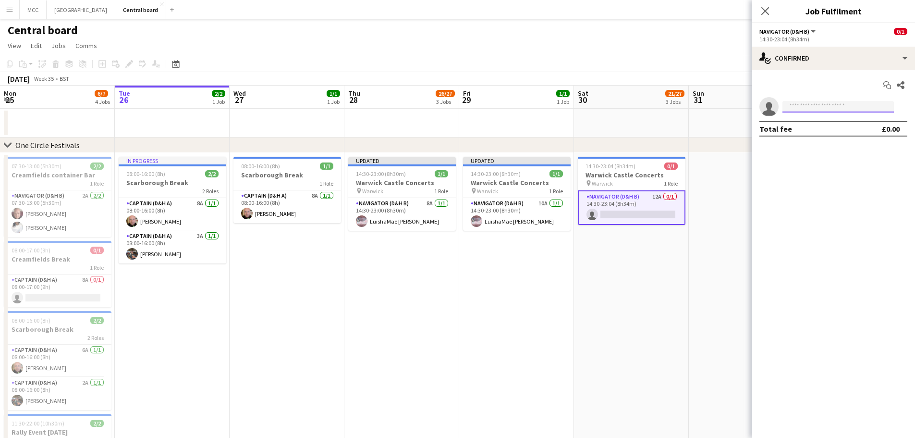
click at [859, 105] on input at bounding box center [837, 107] width 111 height 12
type input "*****"
click at [857, 136] on span "[PHONE_NUMBER]" at bounding box center [838, 136] width 96 height 8
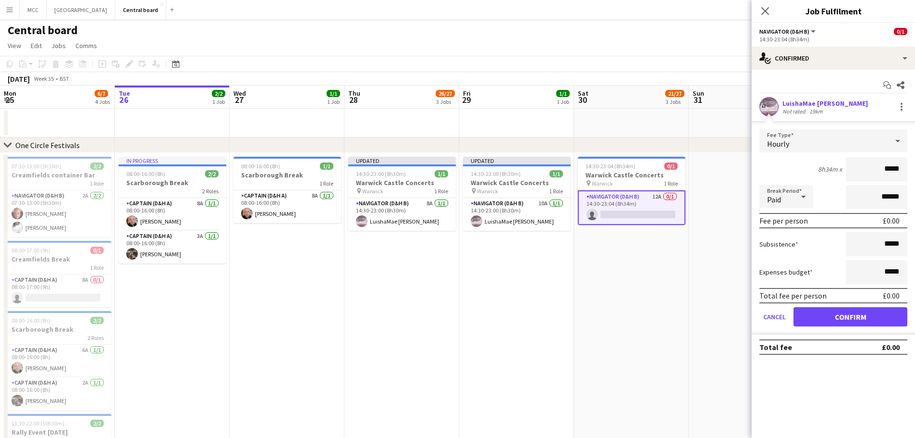
click at [847, 294] on div "Total fee per person £0.00" at bounding box center [833, 295] width 148 height 15
click at [847, 314] on button "Confirm" at bounding box center [850, 316] width 114 height 19
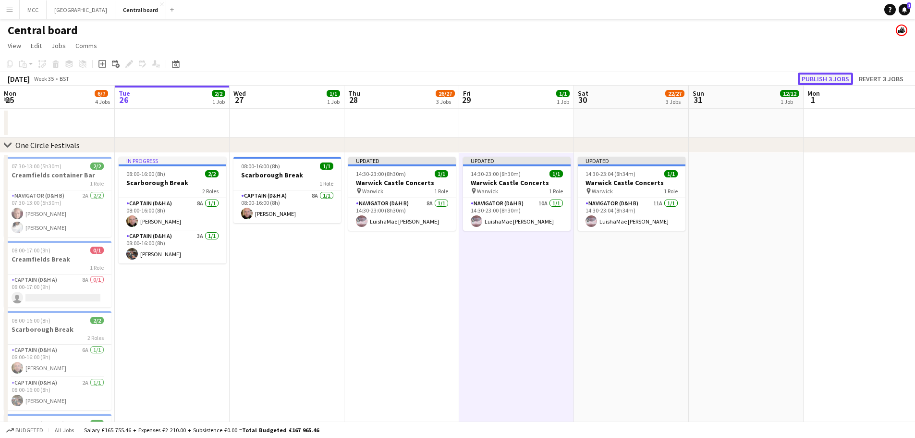
click at [840, 80] on button "Publish 3 jobs" at bounding box center [825, 79] width 55 height 12
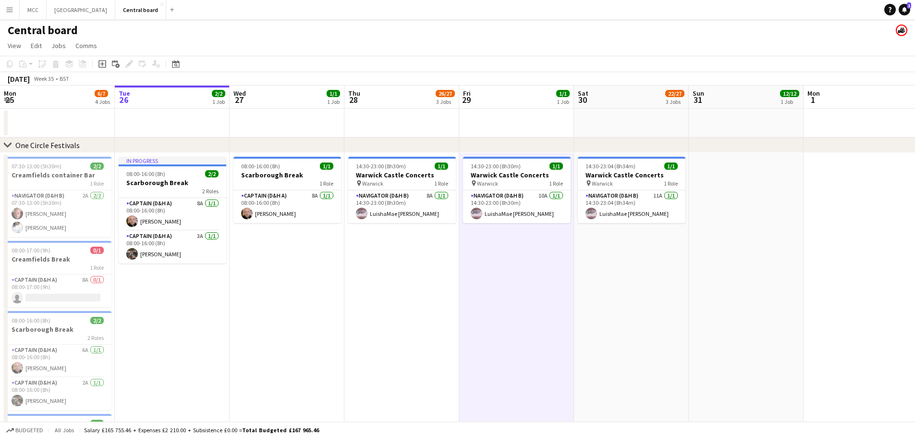
click at [5, 9] on button "Menu" at bounding box center [9, 9] width 19 height 19
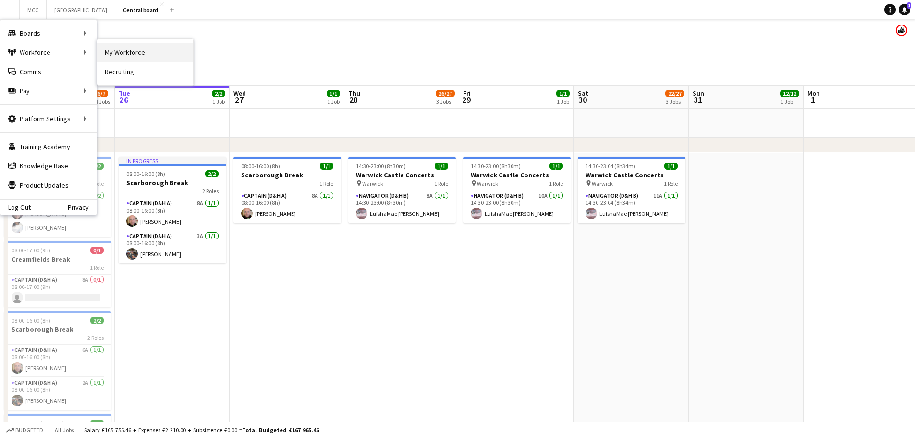
click at [121, 50] on link "My Workforce" at bounding box center [145, 52] width 96 height 19
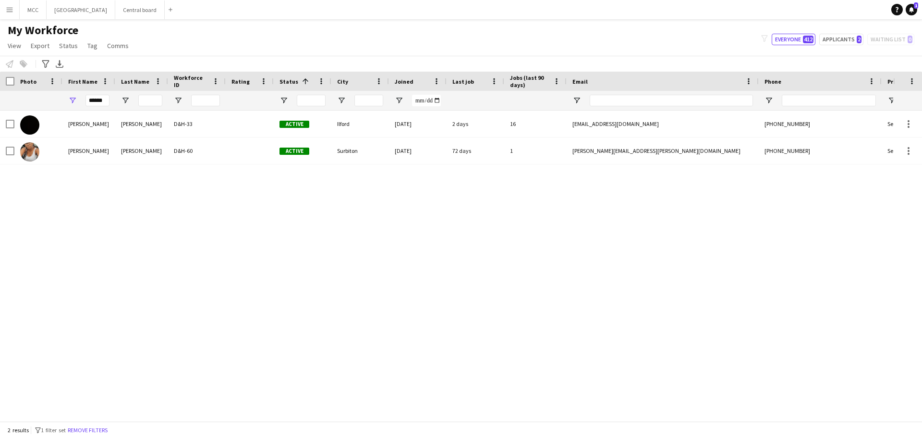
click at [11, 7] on app-icon "Menu" at bounding box center [10, 10] width 8 height 8
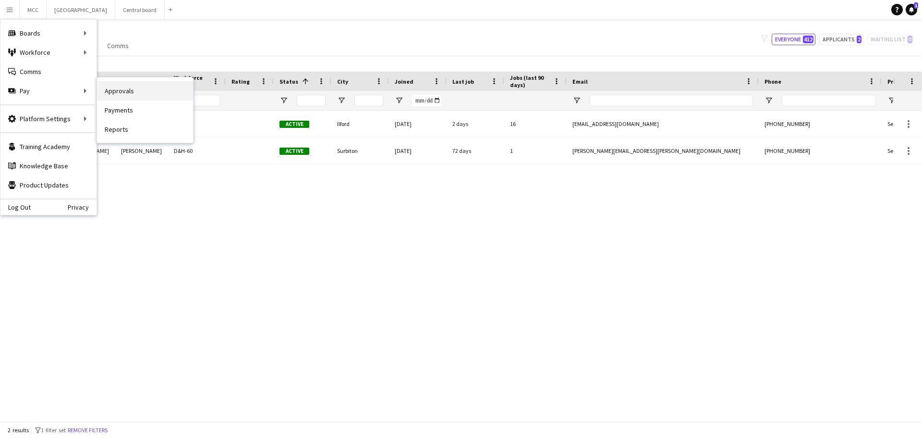
click at [121, 88] on link "Approvals" at bounding box center [145, 90] width 96 height 19
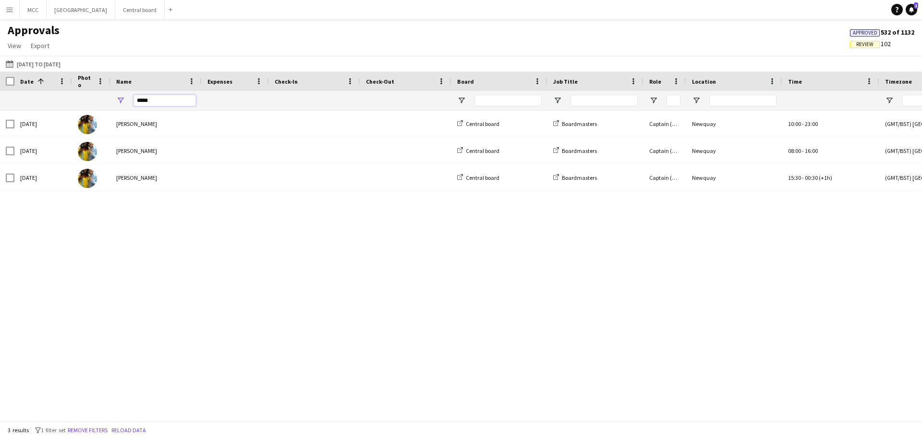
drag, startPoint x: 158, startPoint y: 103, endPoint x: 120, endPoint y: 105, distance: 38.0
click at [120, 105] on div "*****" at bounding box center [155, 100] width 91 height 19
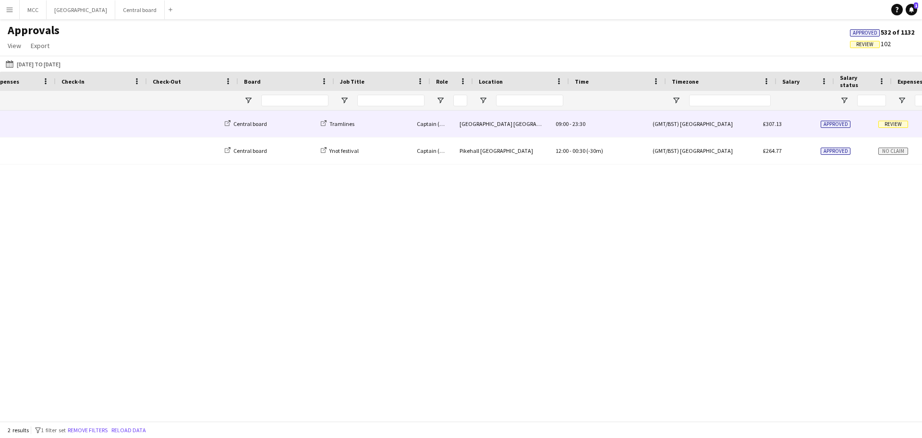
scroll to position [0, 238]
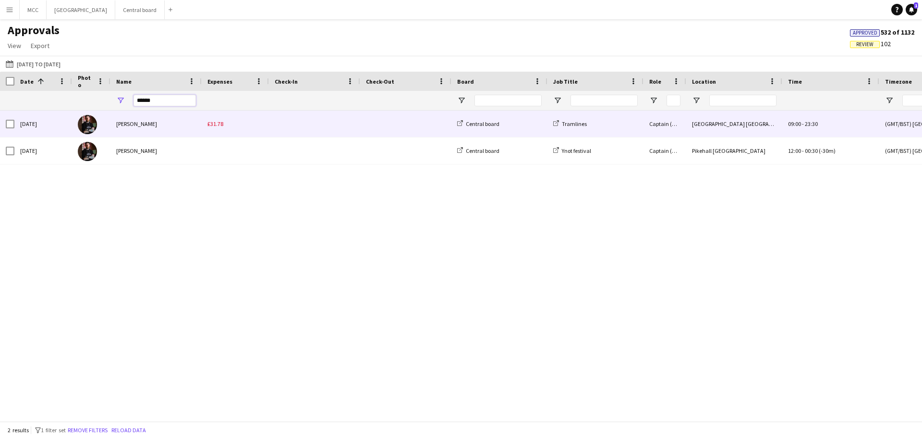
type input "******"
click at [201, 123] on div "[PERSON_NAME]" at bounding box center [155, 123] width 91 height 26
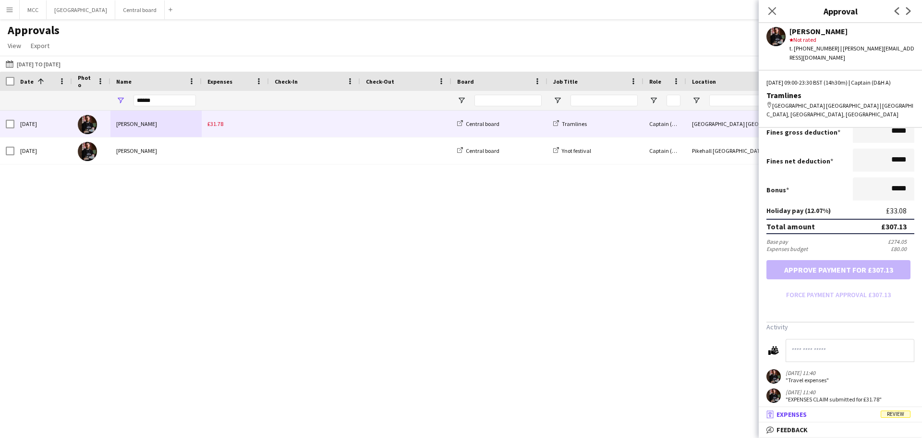
click at [810, 409] on mat-expansion-panel-header "receipt Expenses Review" at bounding box center [840, 414] width 163 height 14
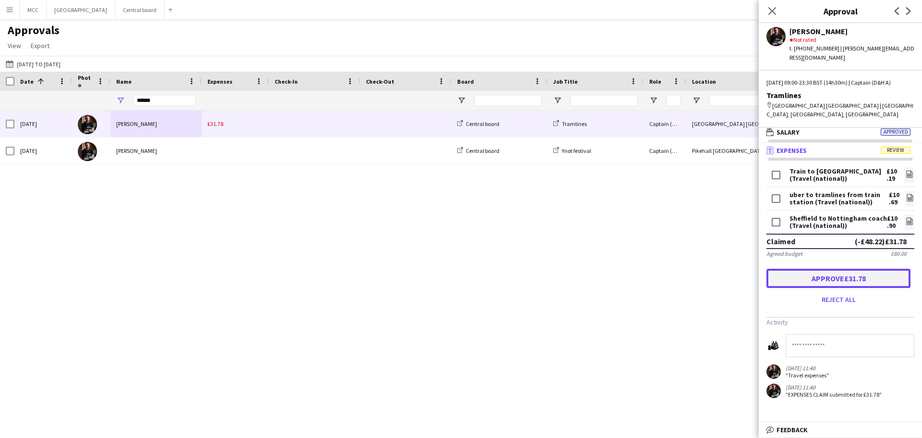
click at [857, 268] on button "Approve £31.78" at bounding box center [839, 277] width 144 height 19
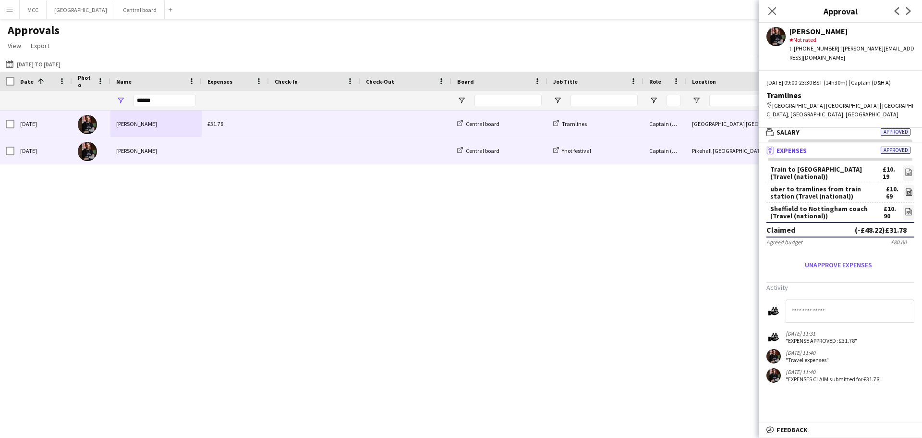
click at [666, 156] on div "Captain (D&H A)" at bounding box center [665, 150] width 43 height 26
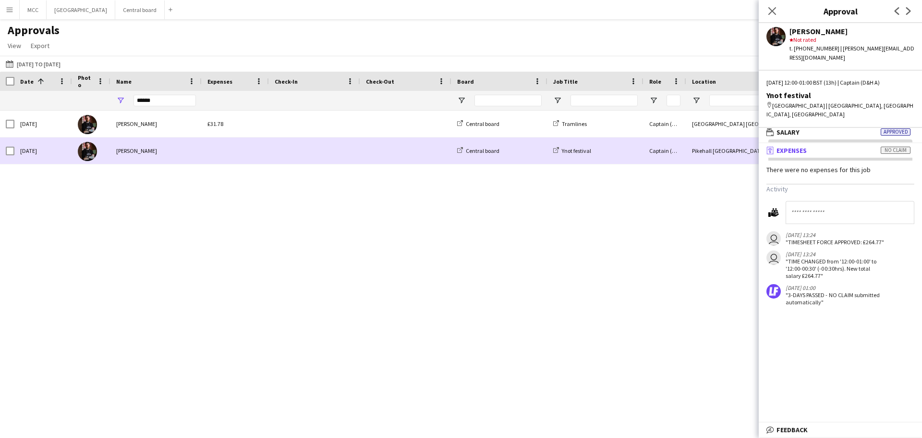
click at [682, 146] on div "Captain (D&H A)" at bounding box center [665, 150] width 43 height 26
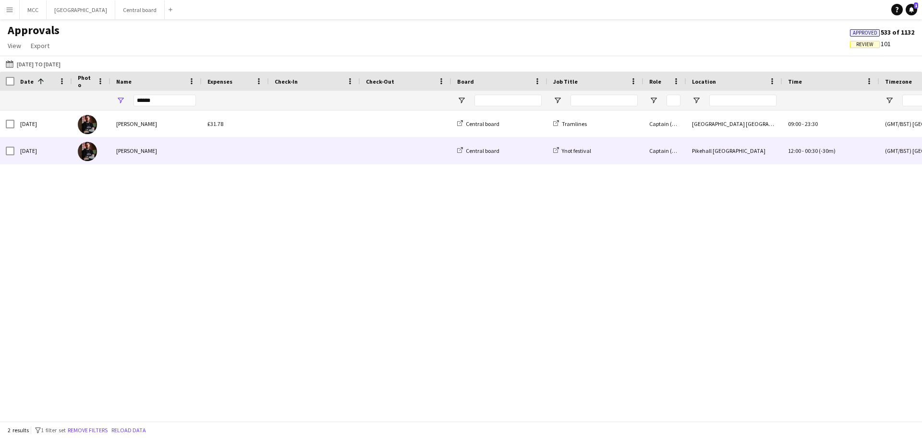
click at [700, 146] on div "Pikehall [GEOGRAPHIC_DATA]" at bounding box center [734, 150] width 96 height 26
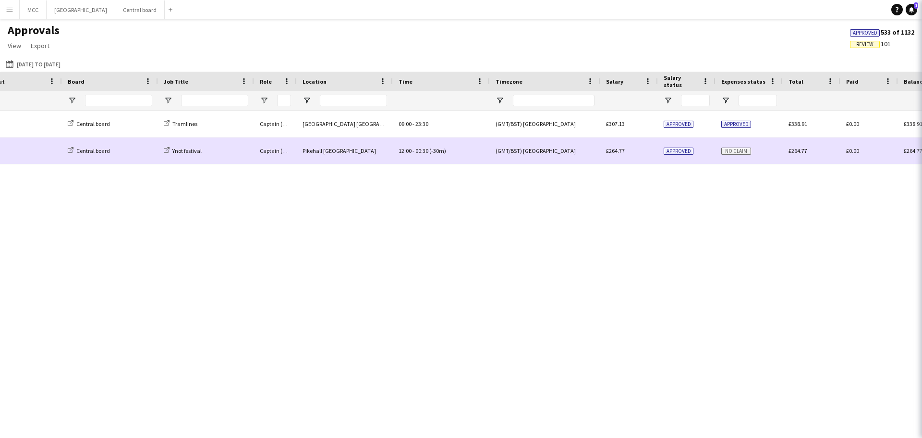
scroll to position [0, 391]
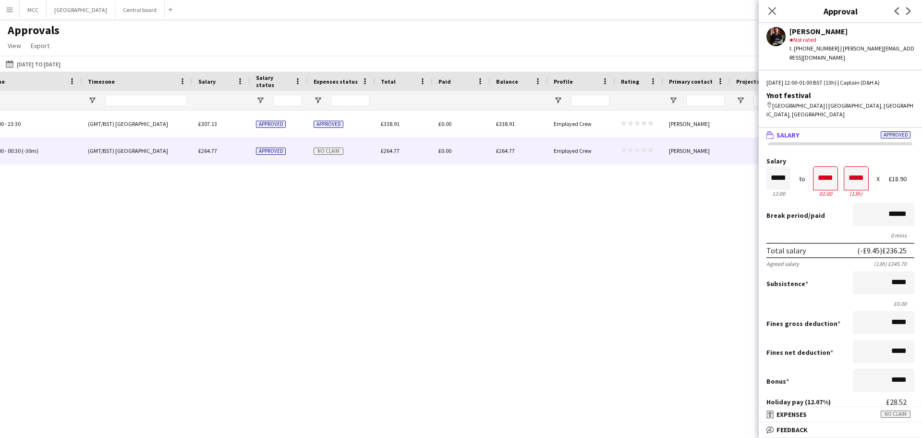
click at [681, 260] on div "[GEOGRAPHIC_DATA] [GEOGRAPHIC_DATA] 09:00 - 23:30 (GMT/BST) [GEOGRAPHIC_DATA] £…" at bounding box center [461, 261] width 922 height 303
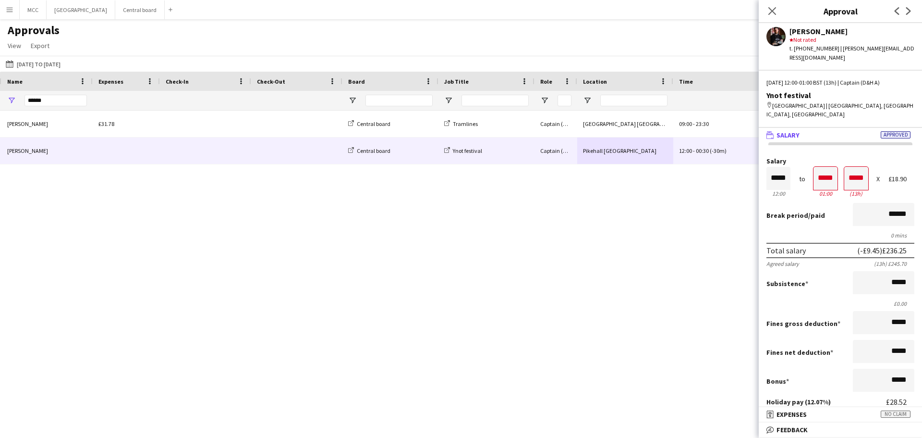
click at [435, 230] on div "[GEOGRAPHIC_DATA] [GEOGRAPHIC_DATA] 09:00 - 23:30 (GMT/BST) [GEOGRAPHIC_DATA] £…" at bounding box center [461, 261] width 922 height 303
click at [142, 213] on div "[GEOGRAPHIC_DATA] [GEOGRAPHIC_DATA] 09:00 - 23:30 (GMT/BST) [GEOGRAPHIC_DATA] £…" at bounding box center [461, 261] width 922 height 303
click at [62, 64] on button "[DATE] to [DATE] [DATE] to [DATE]" at bounding box center [33, 64] width 59 height 12
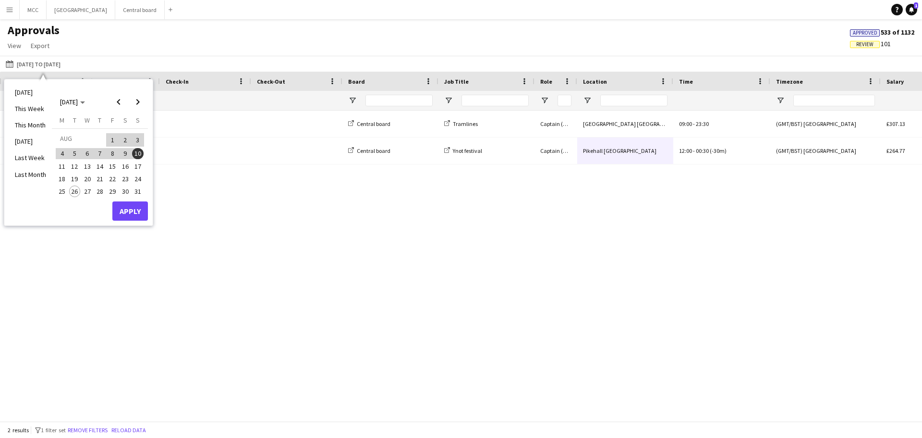
click at [140, 191] on span "31" at bounding box center [138, 191] width 12 height 12
click at [112, 132] on button "1" at bounding box center [112, 139] width 12 height 15
click at [135, 188] on span "31" at bounding box center [138, 191] width 12 height 12
click at [108, 141] on span "1" at bounding box center [113, 139] width 12 height 13
click at [137, 193] on span "31" at bounding box center [138, 191] width 12 height 12
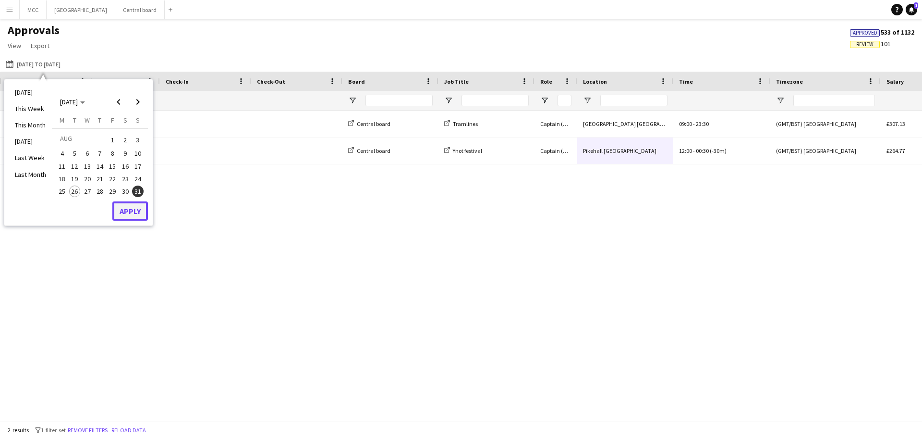
click at [137, 219] on button "Apply" at bounding box center [130, 210] width 36 height 19
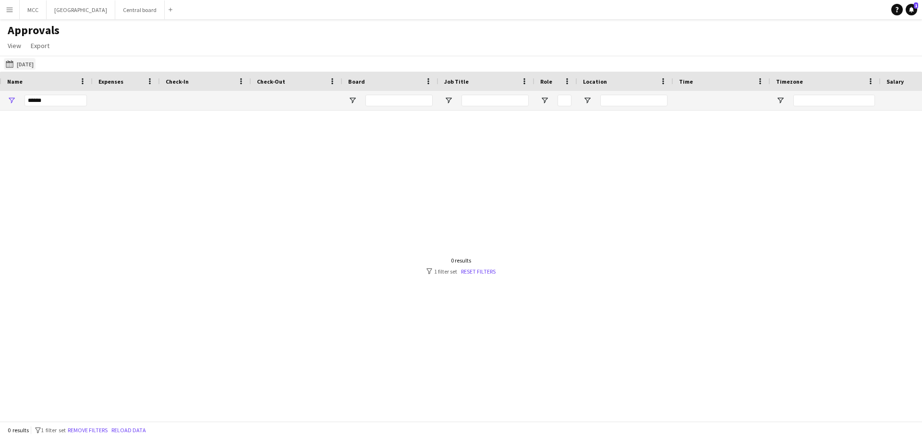
click at [36, 63] on button "[DATE] to [DATE] [DATE]" at bounding box center [20, 64] width 32 height 12
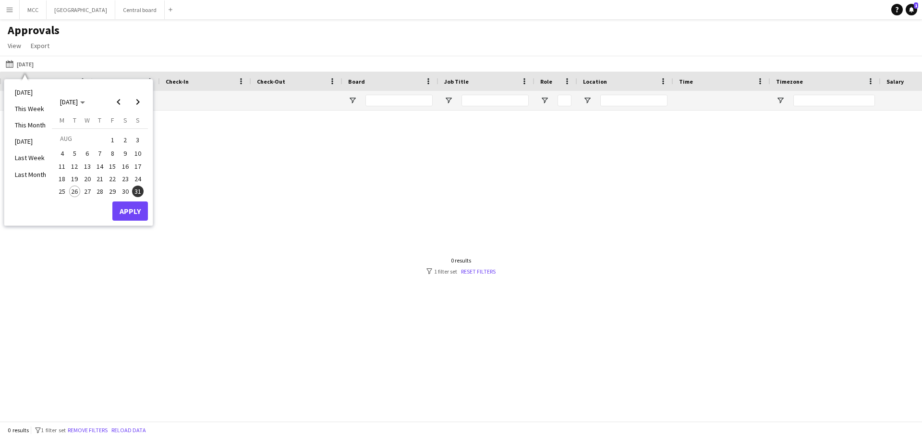
click at [107, 142] on span "1" at bounding box center [113, 139] width 12 height 13
click at [141, 193] on span "31" at bounding box center [138, 191] width 12 height 12
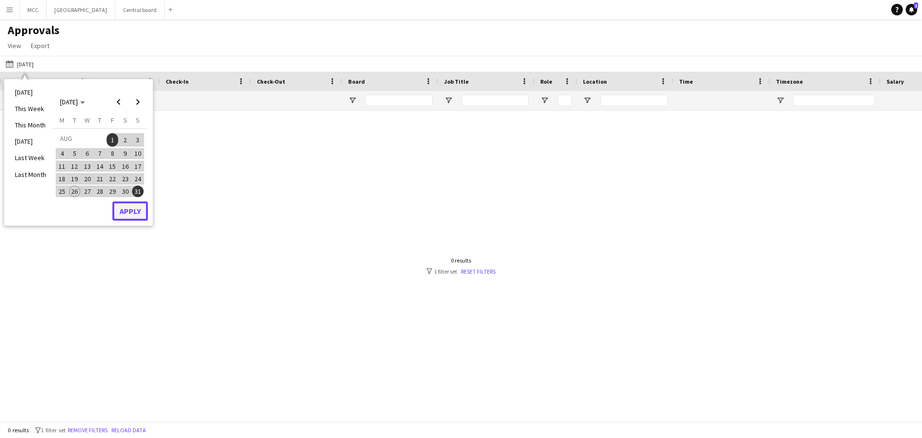
click at [141, 212] on button "Apply" at bounding box center [130, 210] width 36 height 19
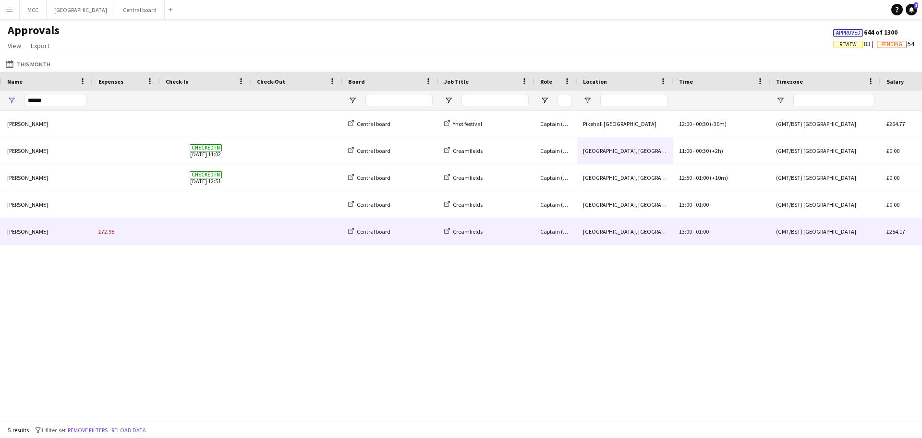
click at [109, 235] on span "£72.95" at bounding box center [106, 231] width 16 height 7
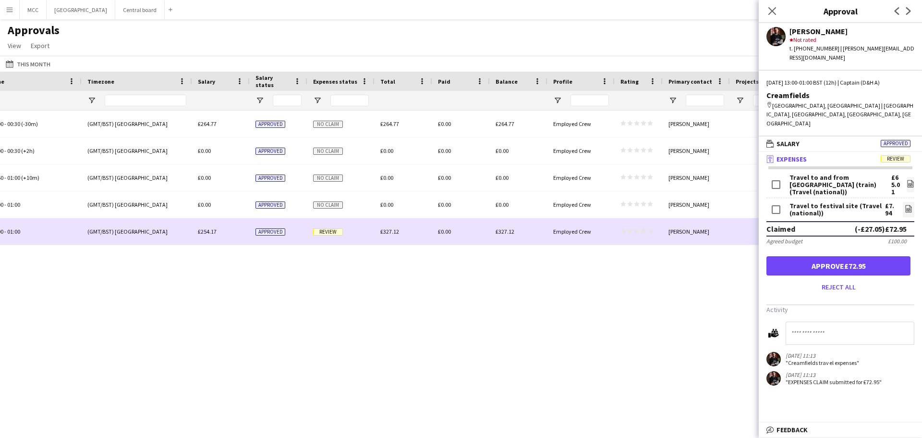
click at [508, 231] on span "£327.12" at bounding box center [505, 231] width 19 height 7
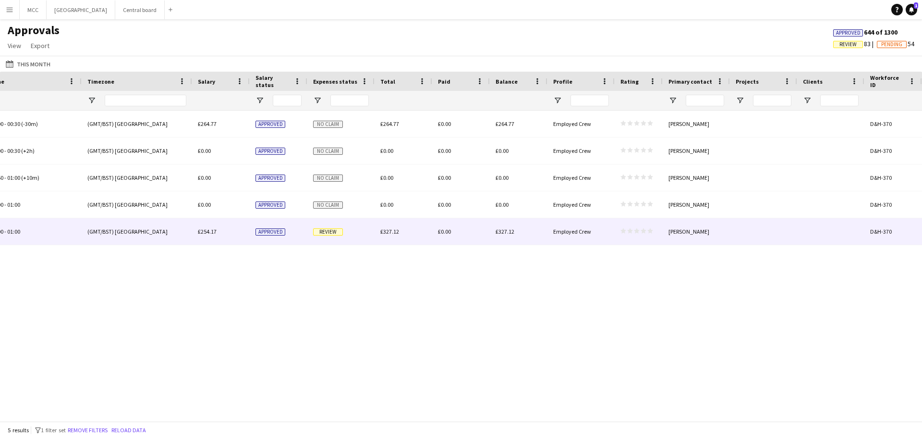
click at [700, 238] on div "[PERSON_NAME]" at bounding box center [696, 231] width 67 height 26
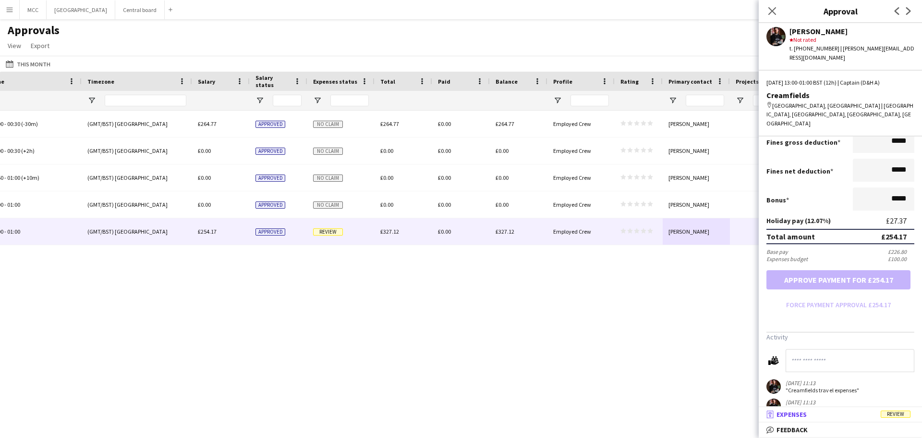
click at [836, 415] on mat-panel-title "receipt Expenses Review" at bounding box center [838, 414] width 159 height 9
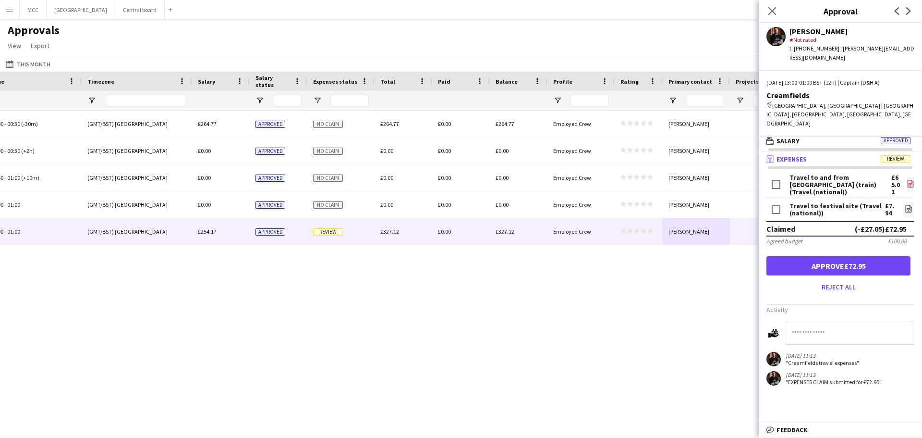
click at [908, 180] on icon at bounding box center [911, 183] width 6 height 7
click at [905, 205] on icon "file-image" at bounding box center [909, 209] width 8 height 8
click at [650, 282] on div "Pikehall [GEOGRAPHIC_DATA] 12:00 - 00:30 (-30m) (GMT/BST) [GEOGRAPHIC_DATA] £26…" at bounding box center [461, 261] width 922 height 303
click at [340, 42] on div "Approvals View Customise view Customise filters Reset Filters Reset View Reset …" at bounding box center [461, 39] width 922 height 33
